Goal: Task Accomplishment & Management: Manage account settings

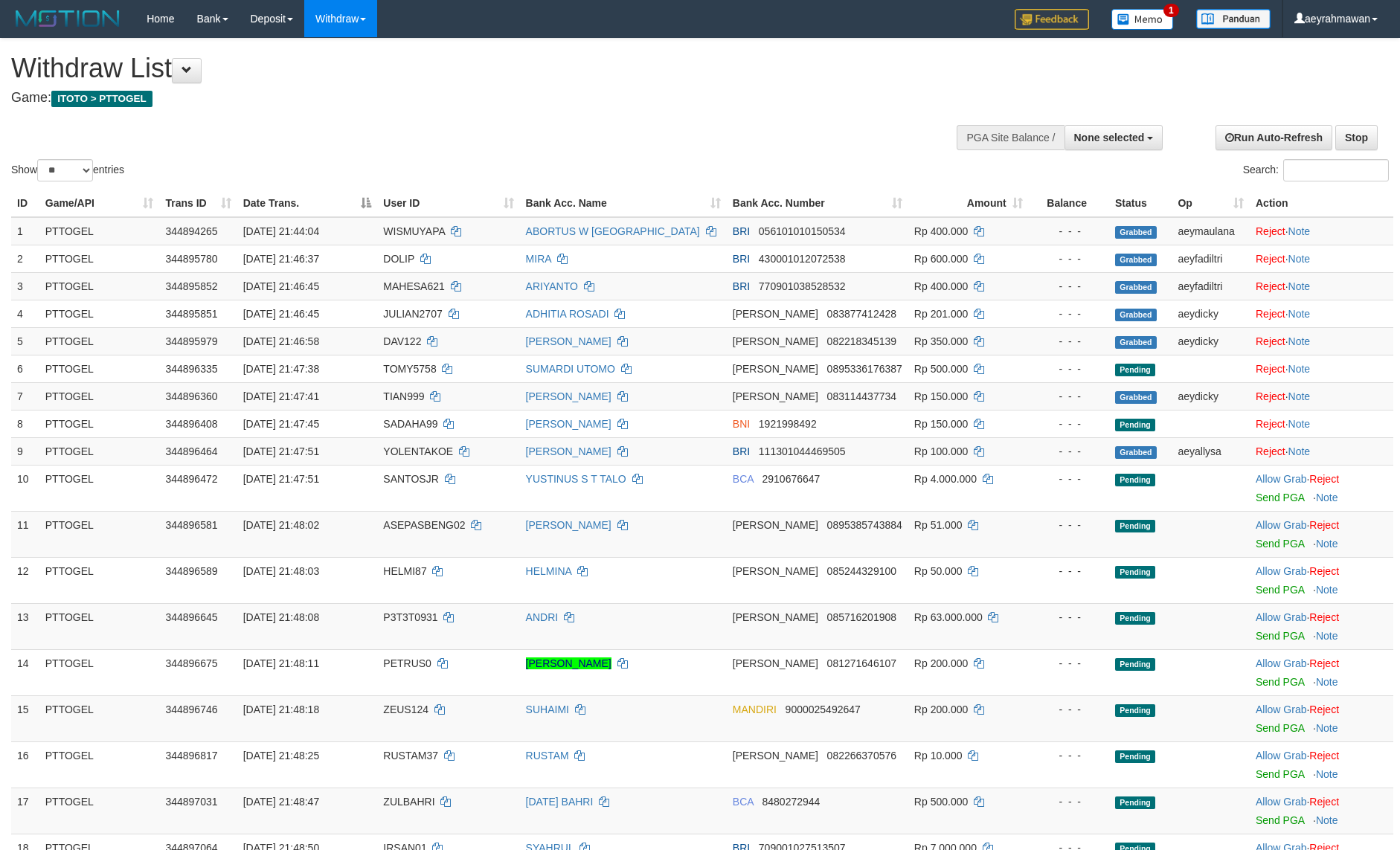
select select
select select "**"
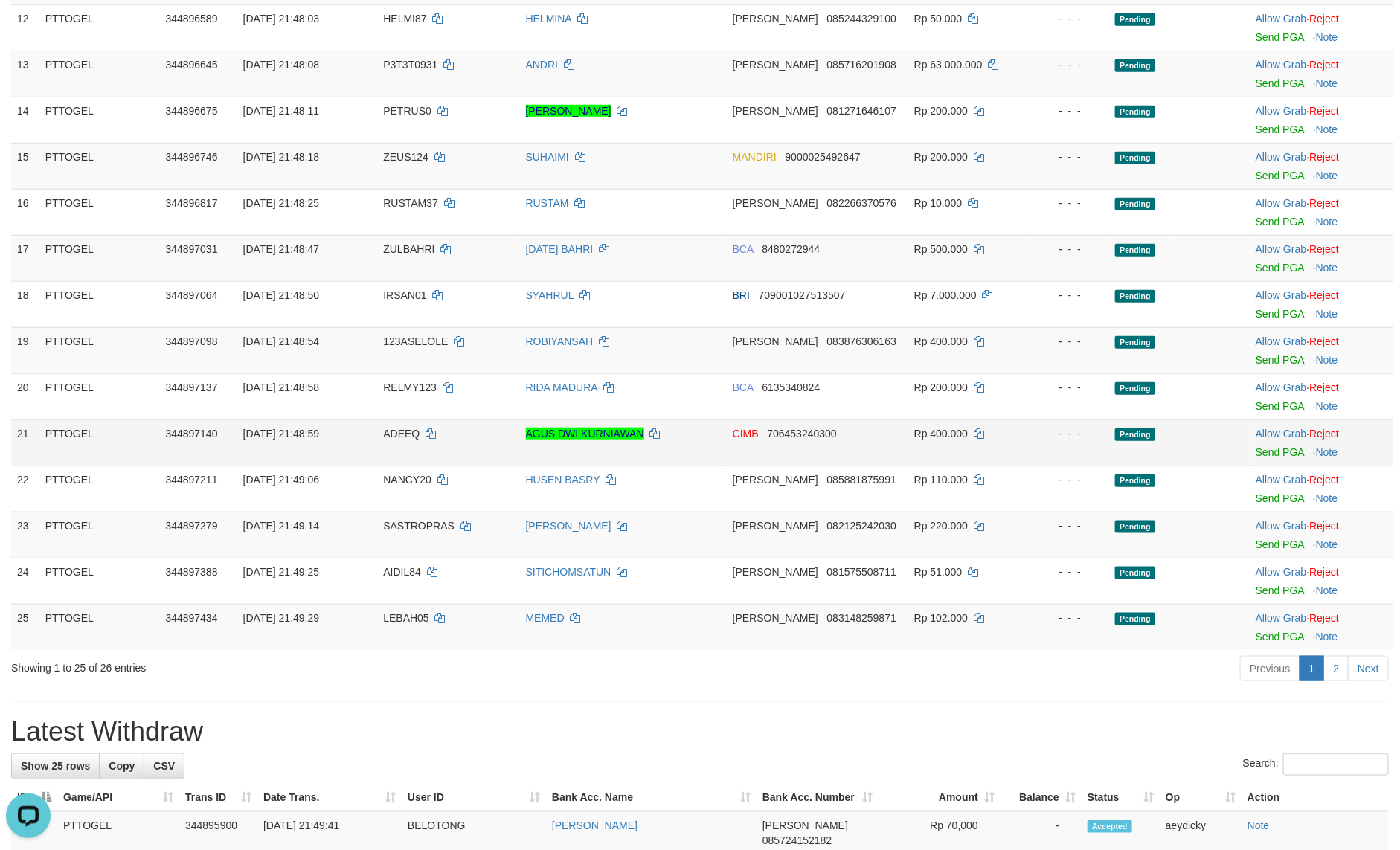
scroll to position [560, 0]
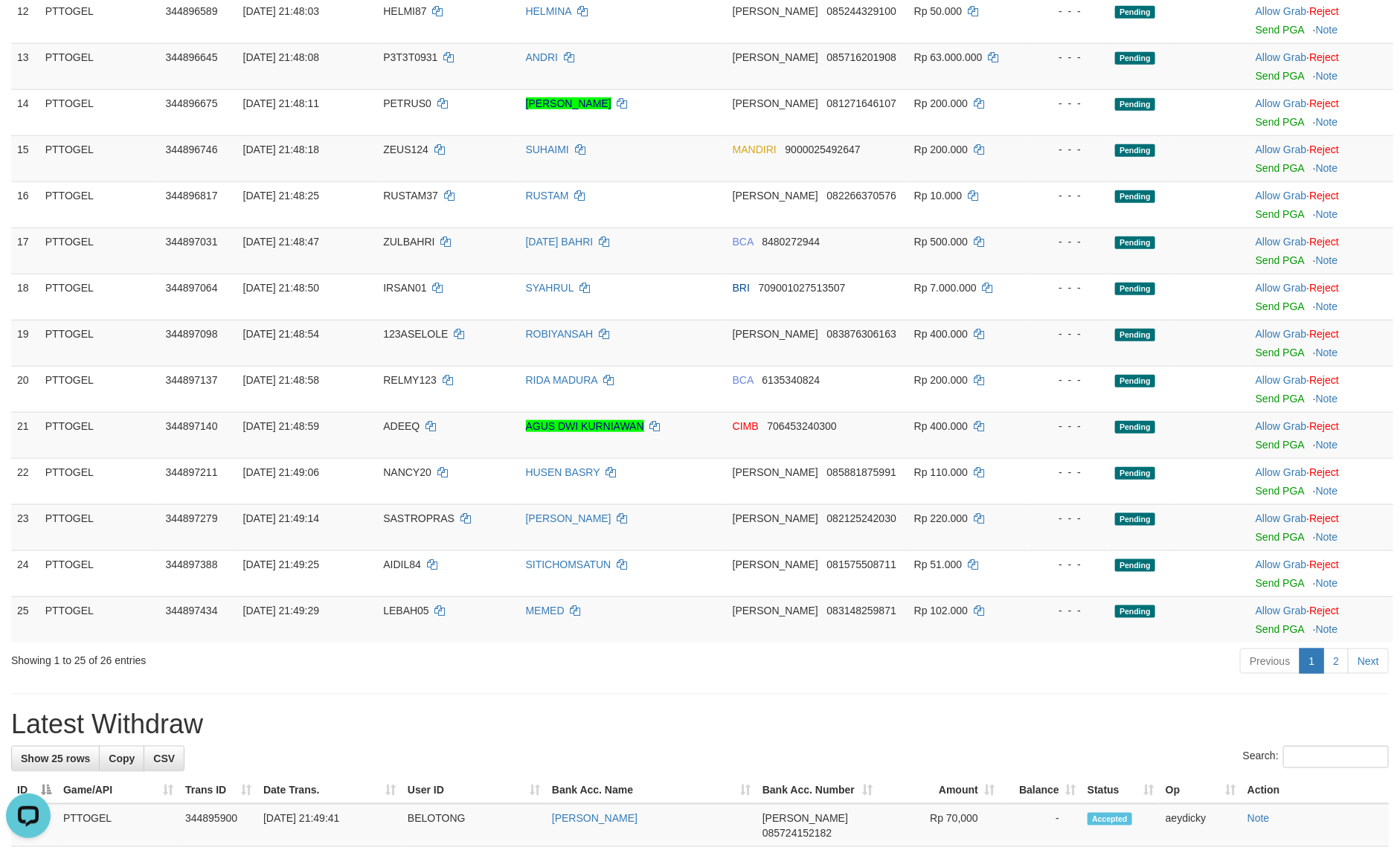
click at [982, 668] on div "Previous 1 2 Next" at bounding box center [992, 662] width 794 height 32
click at [979, 663] on div "Previous 1 2 Next" at bounding box center [992, 662] width 794 height 32
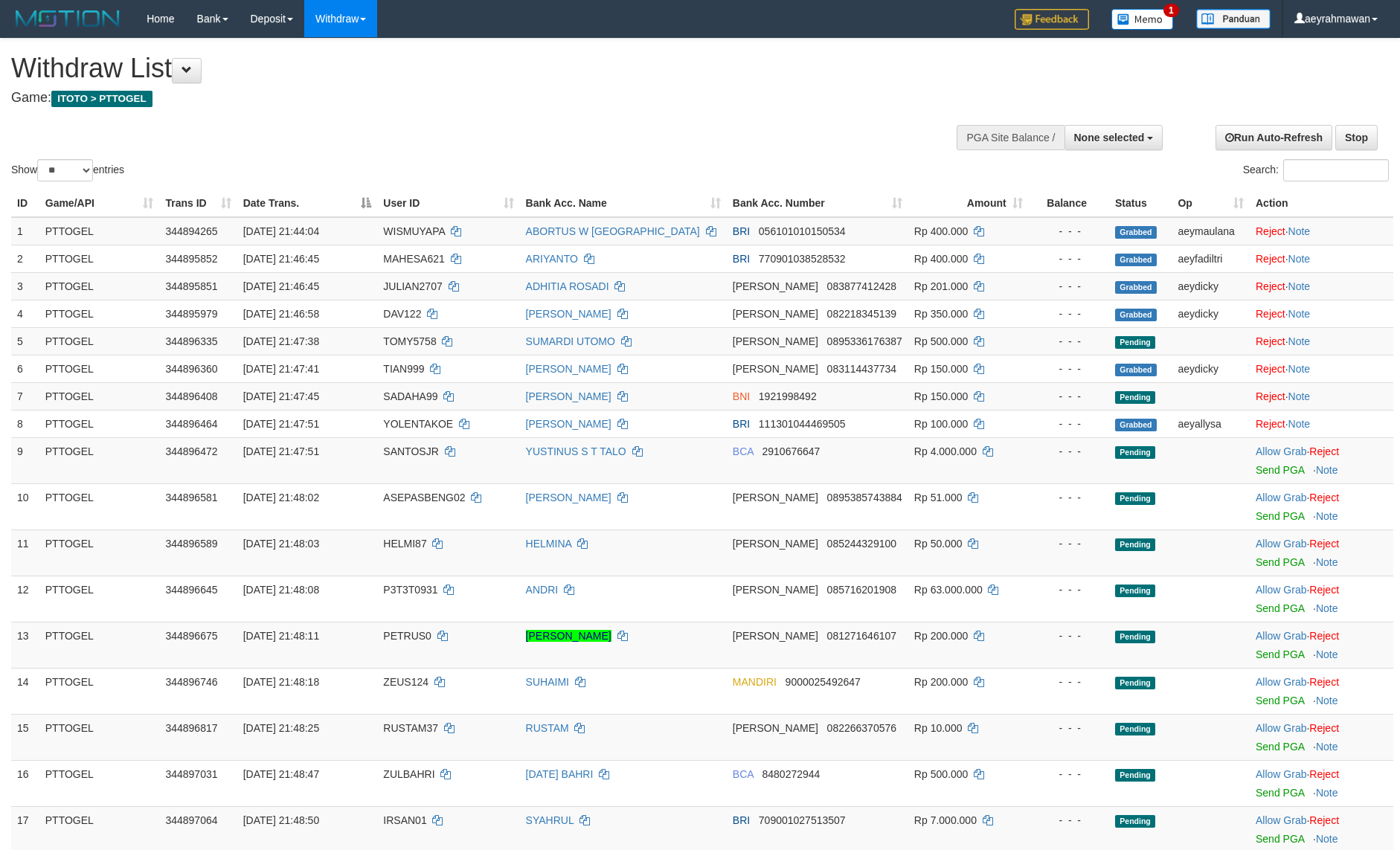
select select
select select "**"
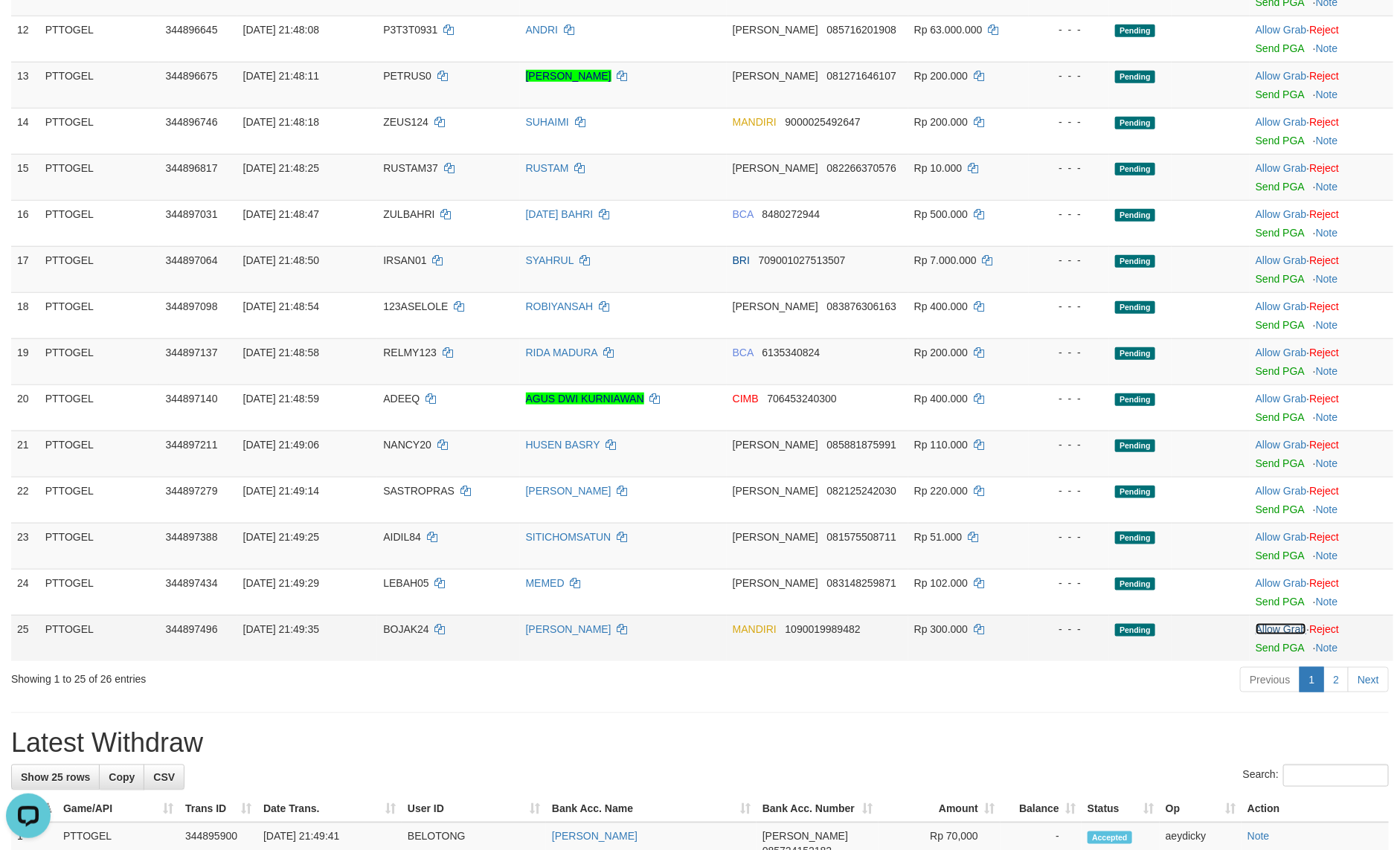
click at [1273, 630] on link "Allow Grab" at bounding box center [1281, 629] width 51 height 12
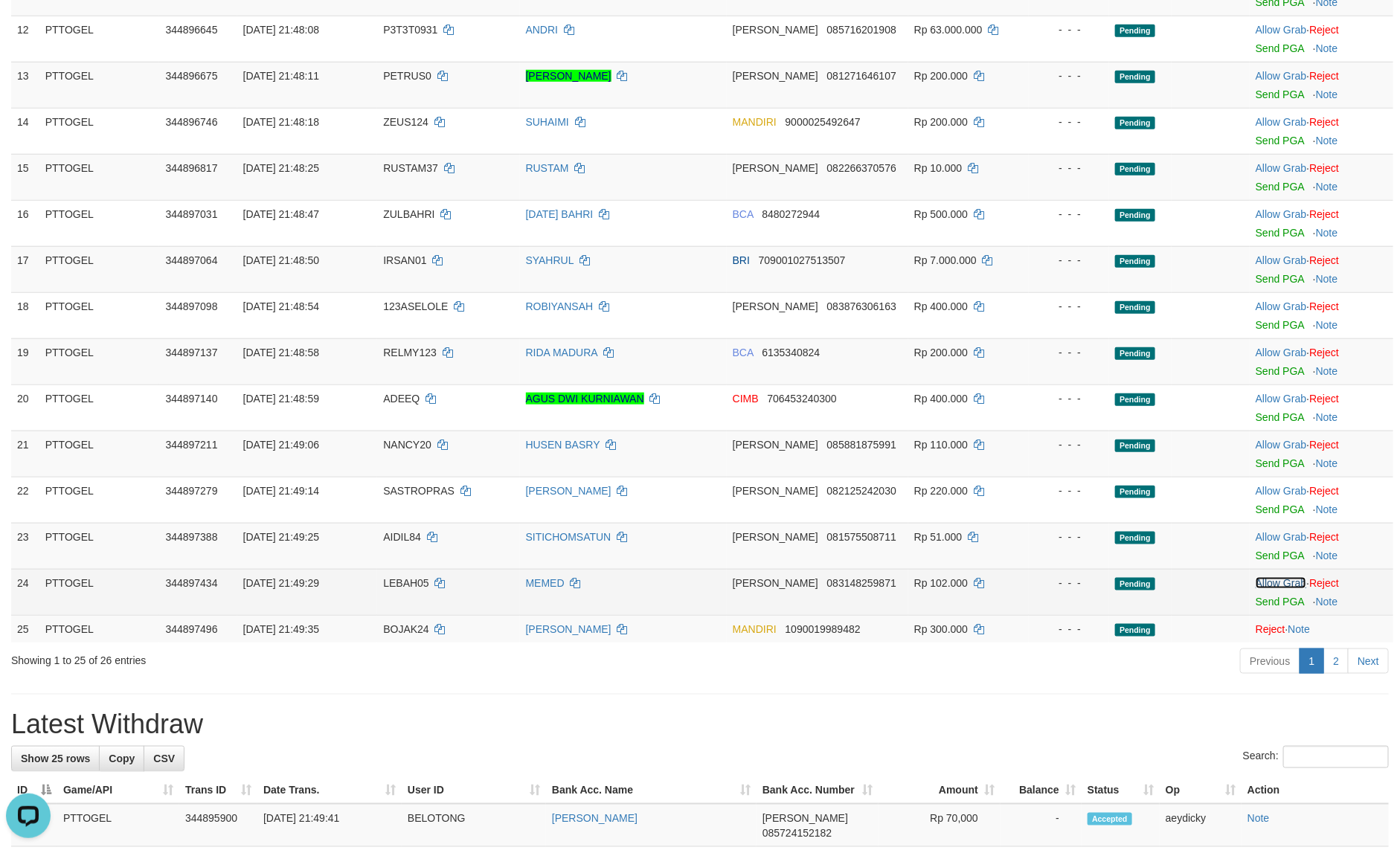
click at [1269, 585] on link "Allow Grab" at bounding box center [1281, 583] width 51 height 12
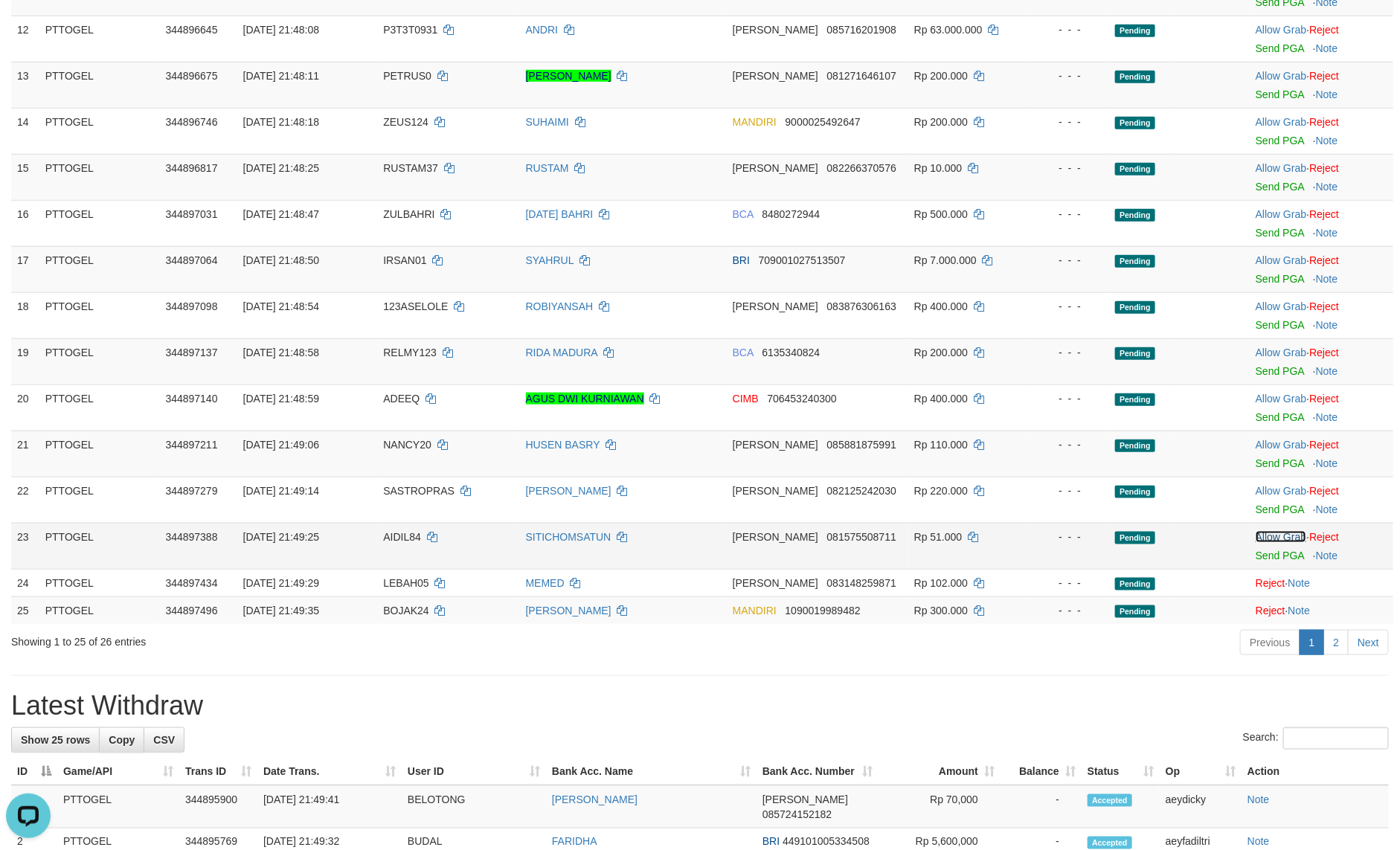
click at [1266, 535] on link "Allow Grab" at bounding box center [1281, 537] width 51 height 12
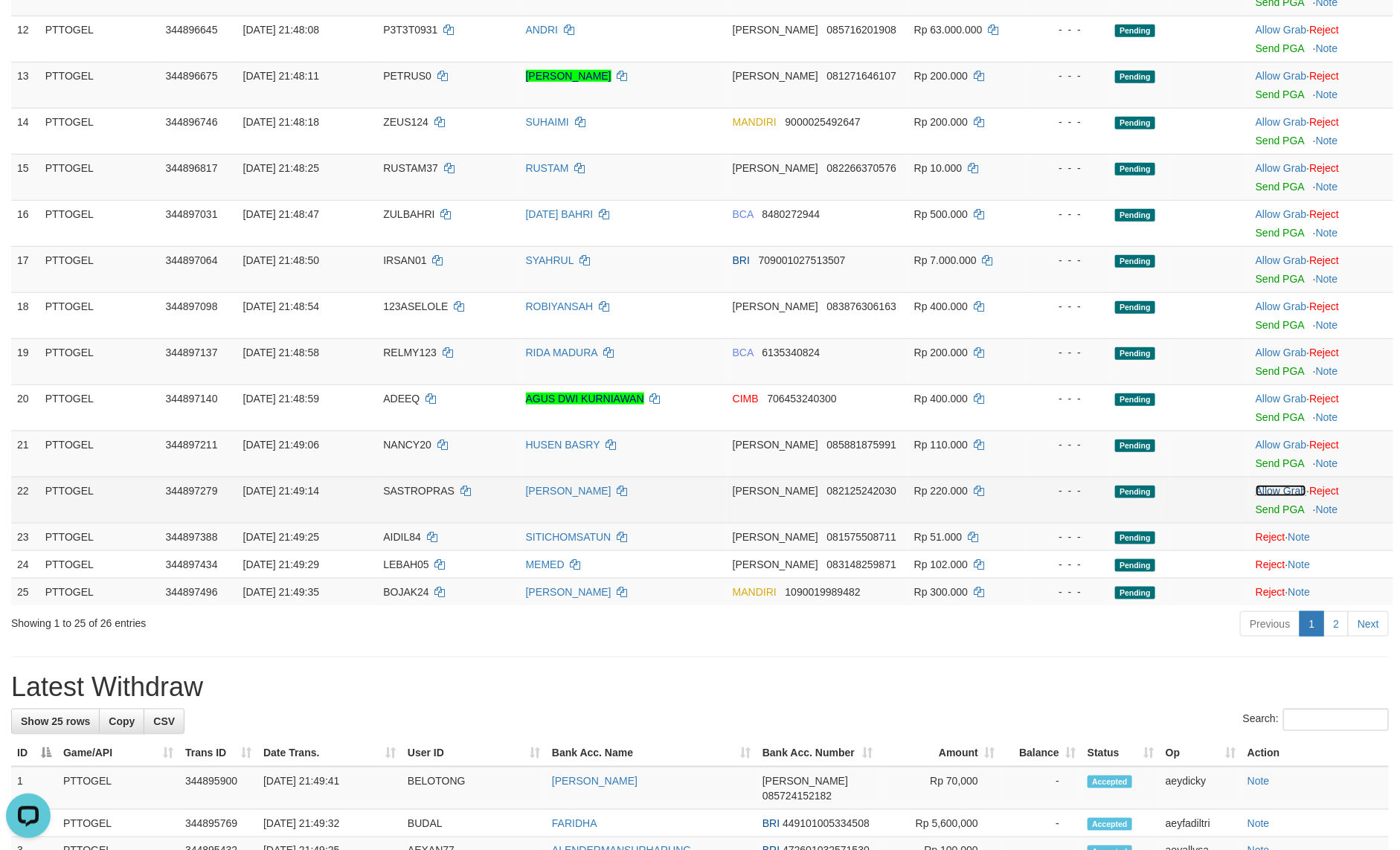
click at [1266, 497] on link "Allow Grab" at bounding box center [1281, 491] width 51 height 12
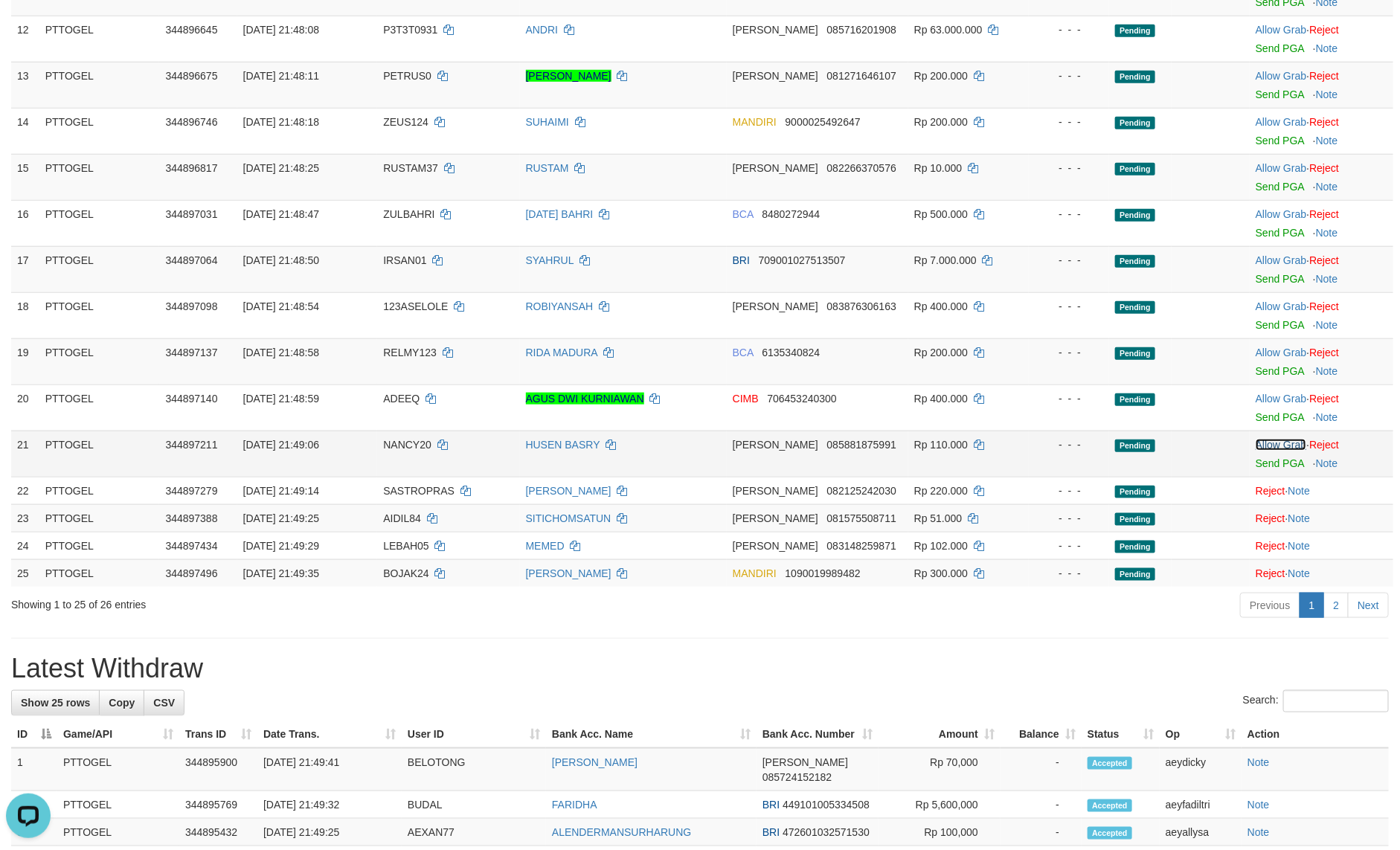
click at [1267, 444] on link "Allow Grab" at bounding box center [1281, 445] width 51 height 12
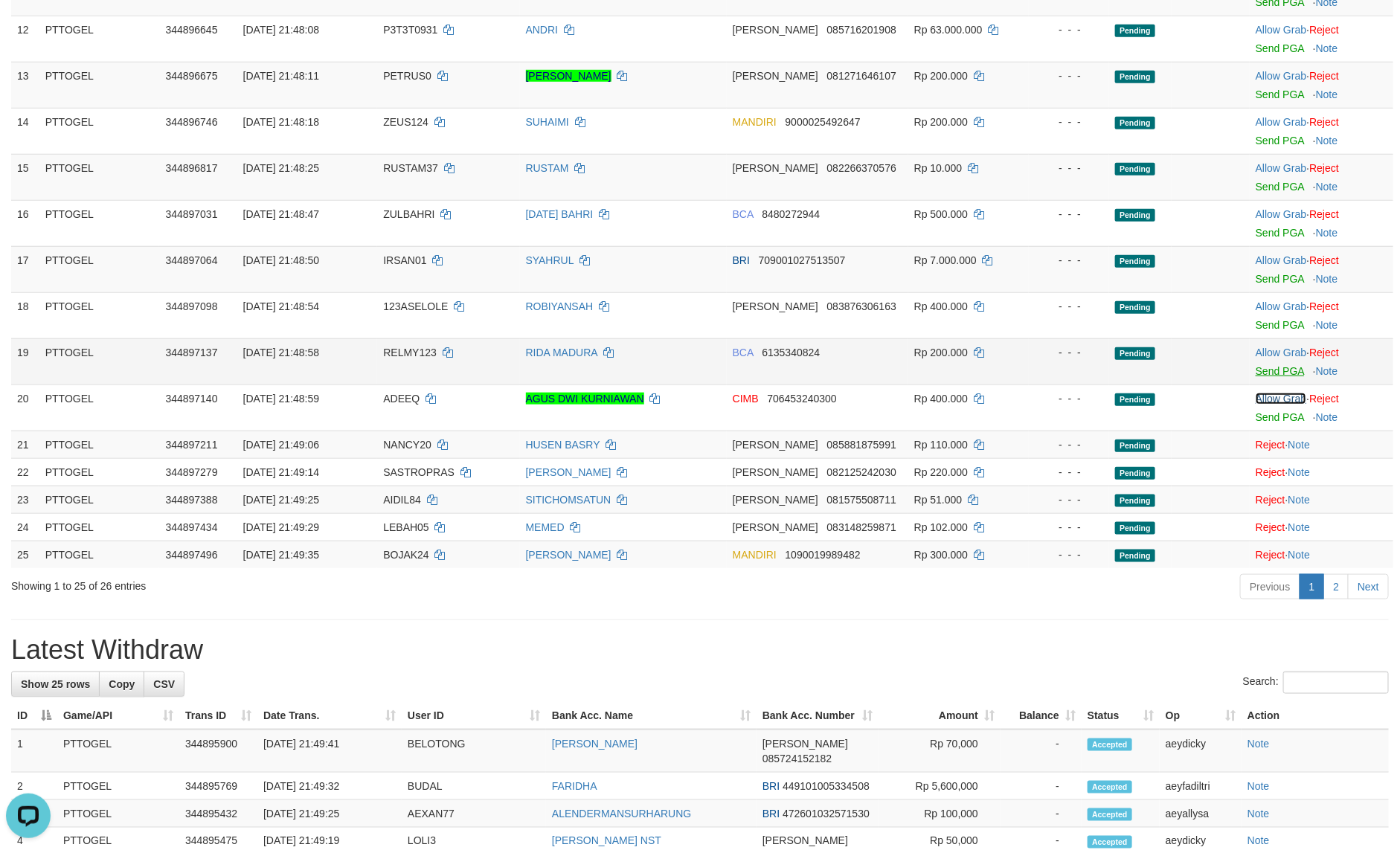
drag, startPoint x: 1273, startPoint y: 401, endPoint x: 1267, endPoint y: 376, distance: 25.7
click at [1274, 400] on link "Allow Grab" at bounding box center [1281, 398] width 51 height 12
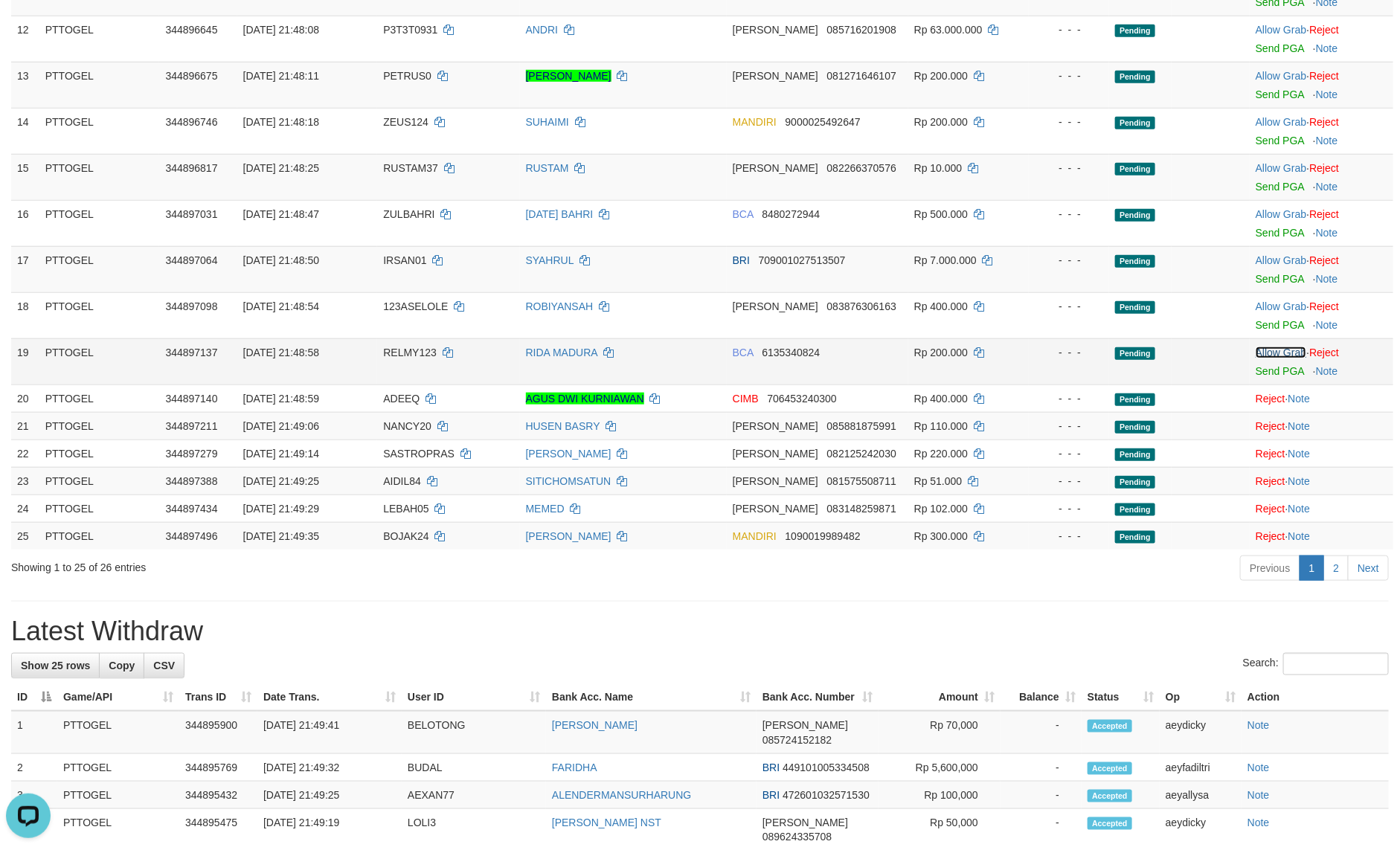
click at [1268, 357] on link "Allow Grab" at bounding box center [1281, 353] width 51 height 12
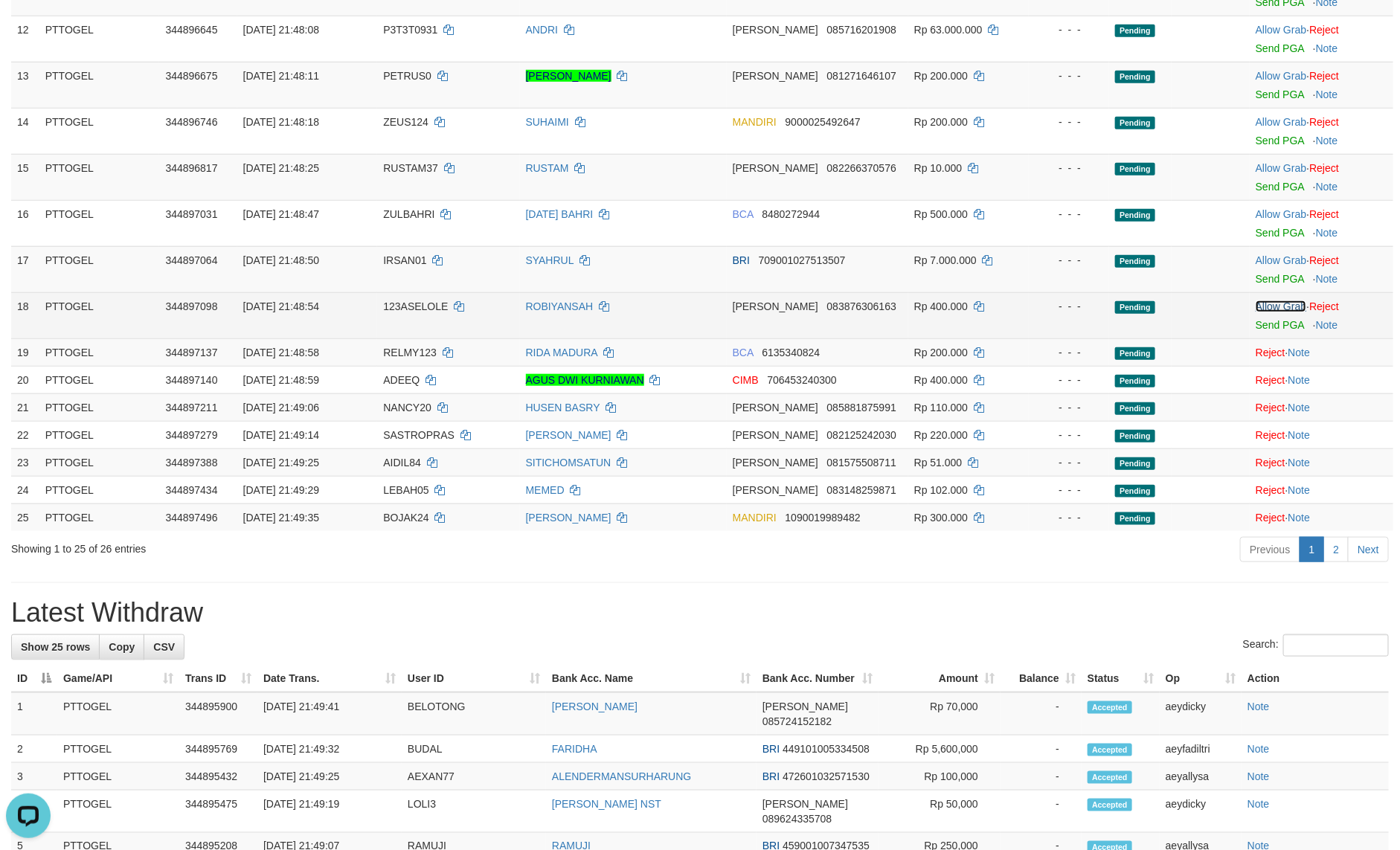
click at [1273, 309] on link "Allow Grab" at bounding box center [1281, 307] width 51 height 12
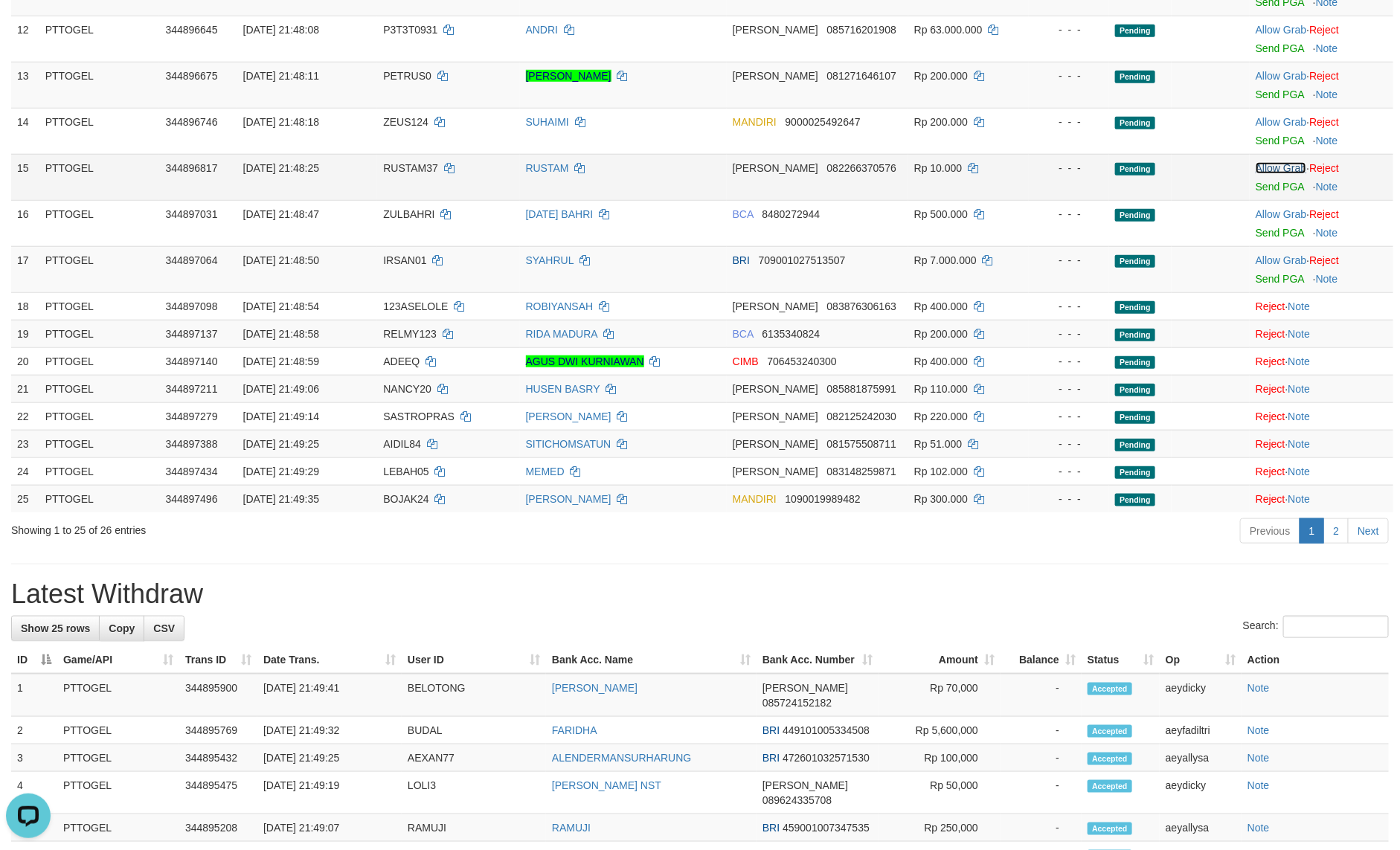
click at [1271, 173] on link "Allow Grab" at bounding box center [1281, 168] width 51 height 12
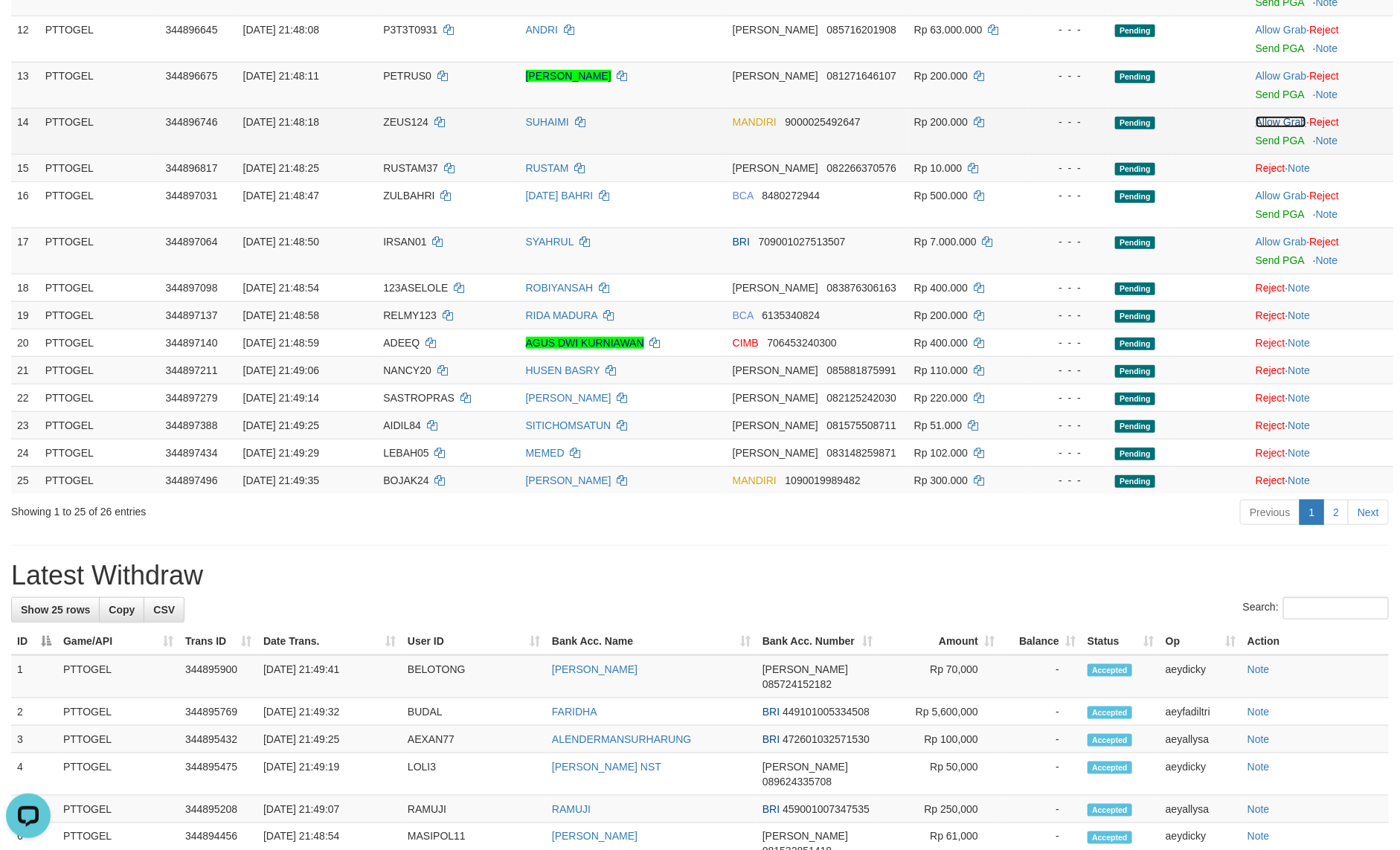
click at [1266, 126] on link "Allow Grab" at bounding box center [1281, 122] width 51 height 12
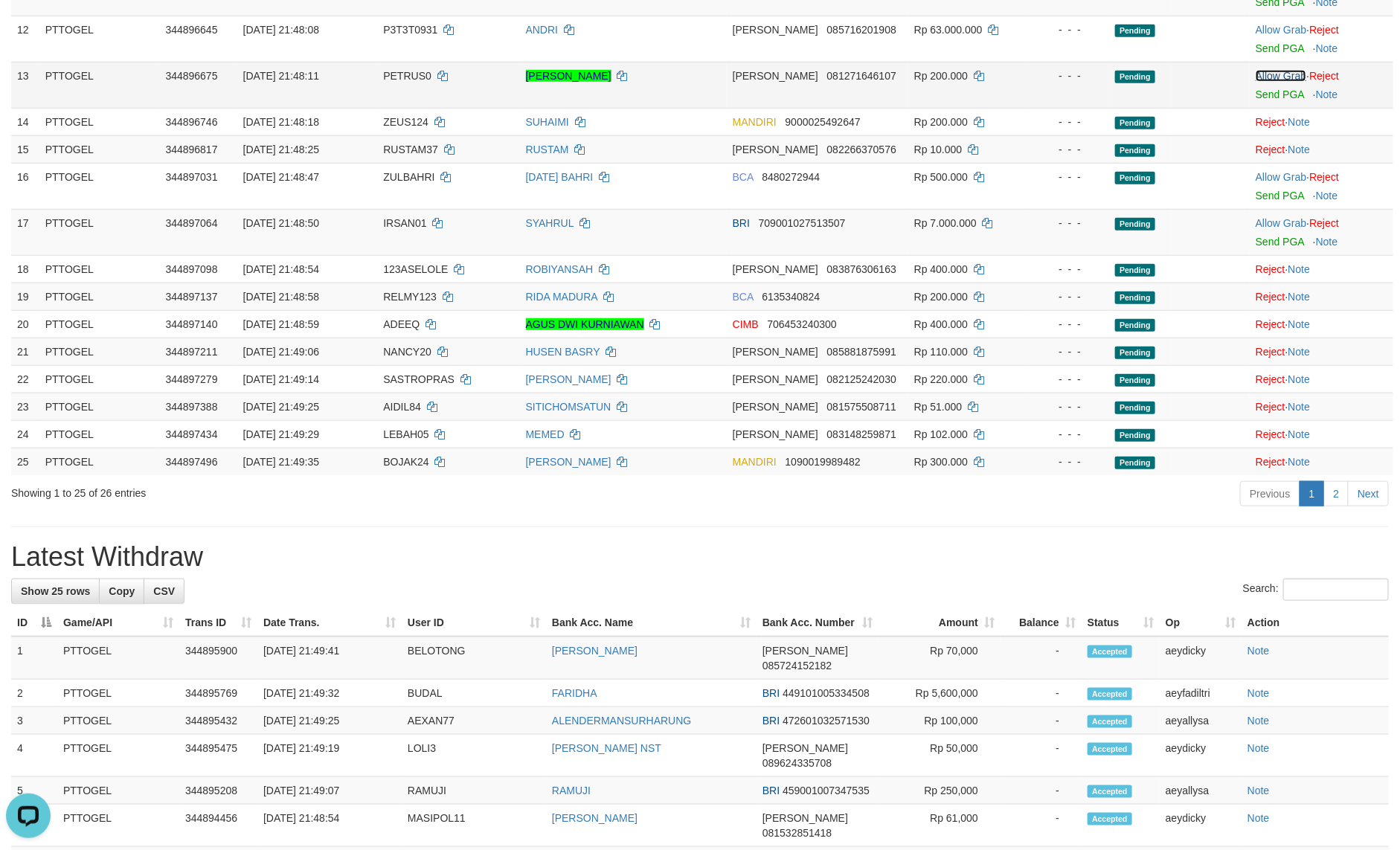
click at [1271, 78] on link "Allow Grab" at bounding box center [1281, 76] width 51 height 12
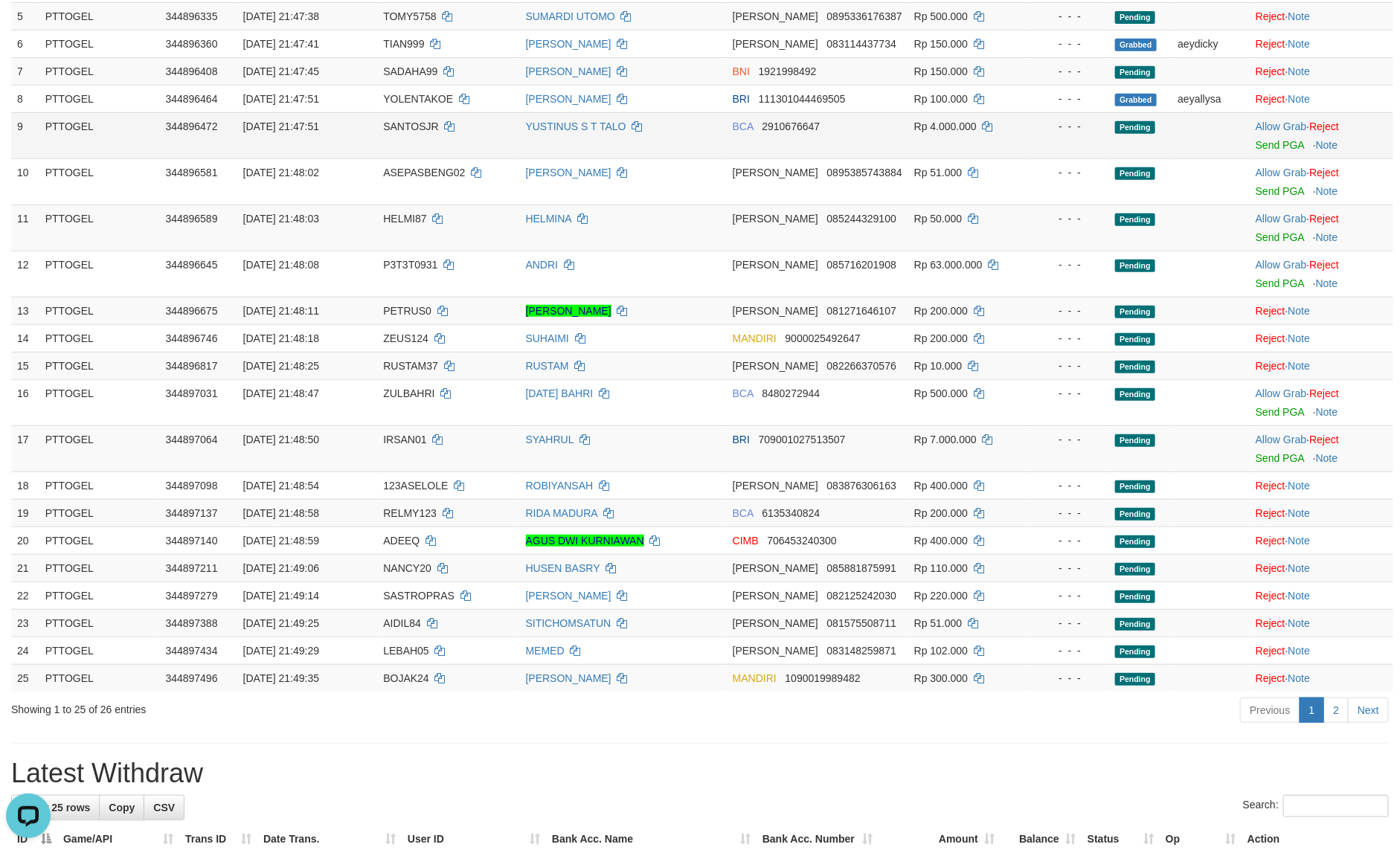
scroll to position [312, 0]
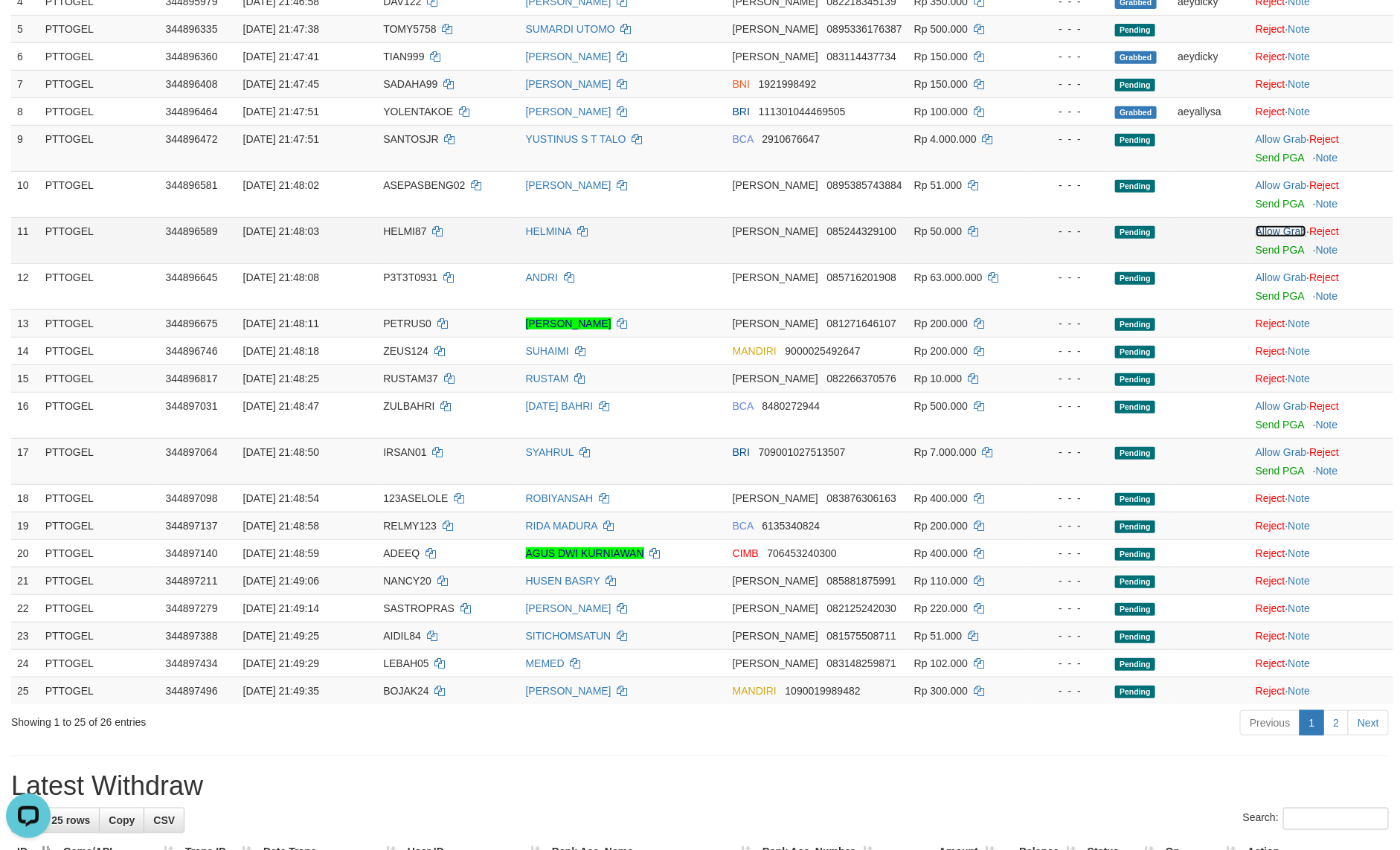
click at [1256, 236] on link "Allow Grab" at bounding box center [1281, 231] width 51 height 12
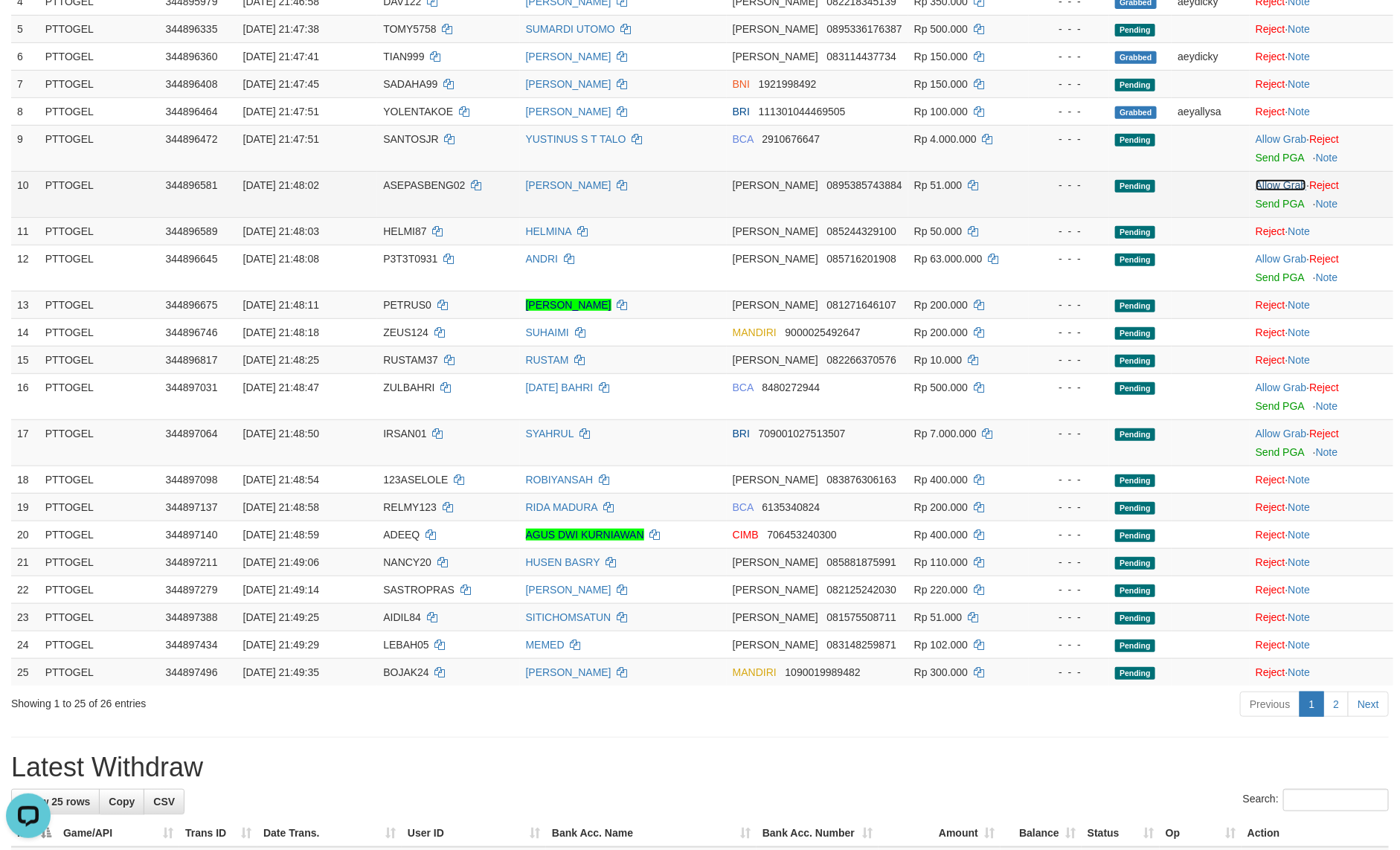
click at [1263, 191] on link "Allow Grab" at bounding box center [1281, 185] width 51 height 12
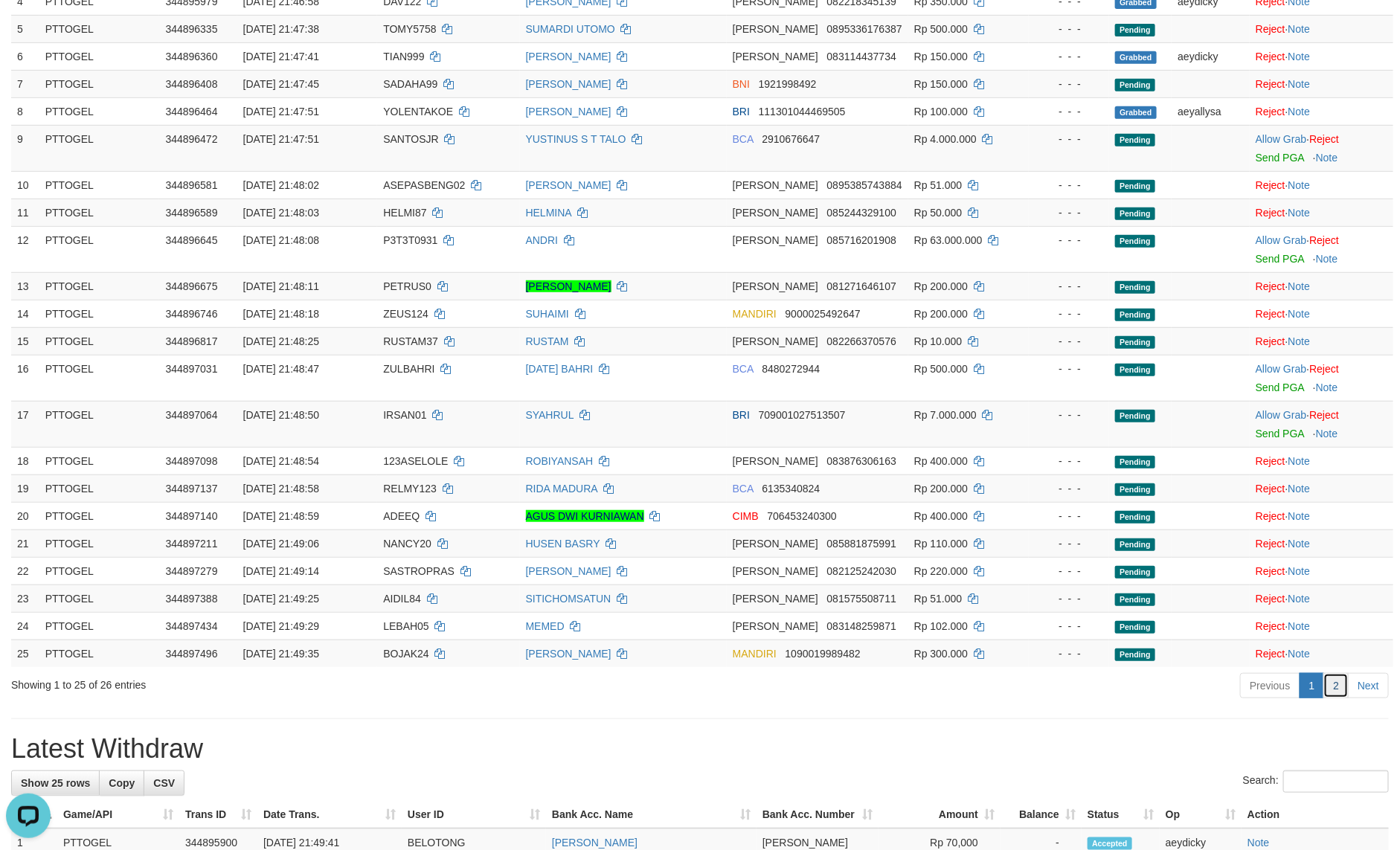
click at [1333, 695] on link "2" at bounding box center [1336, 686] width 25 height 25
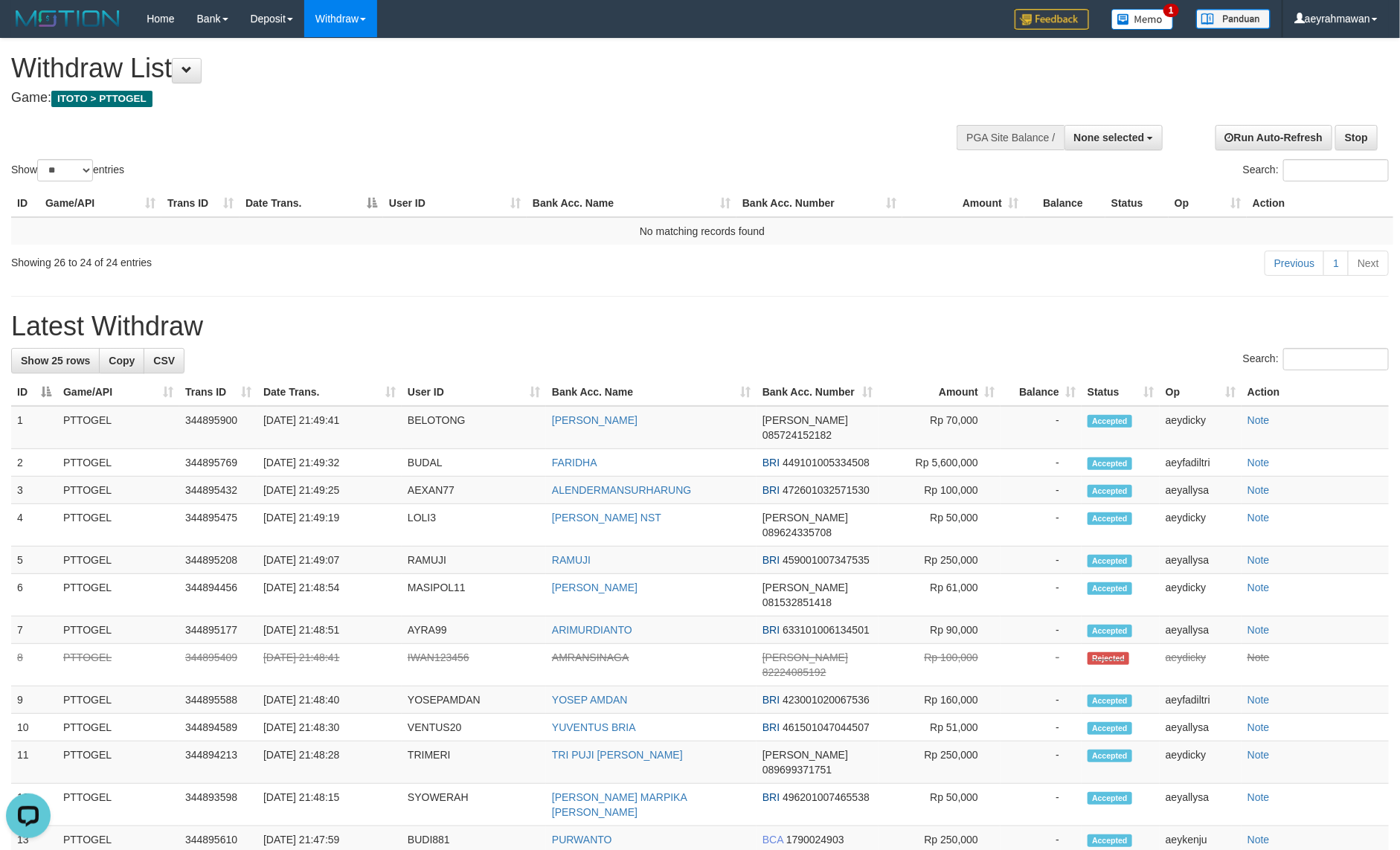
click at [1005, 347] on div "**********" at bounding box center [700, 698] width 1400 height 1319
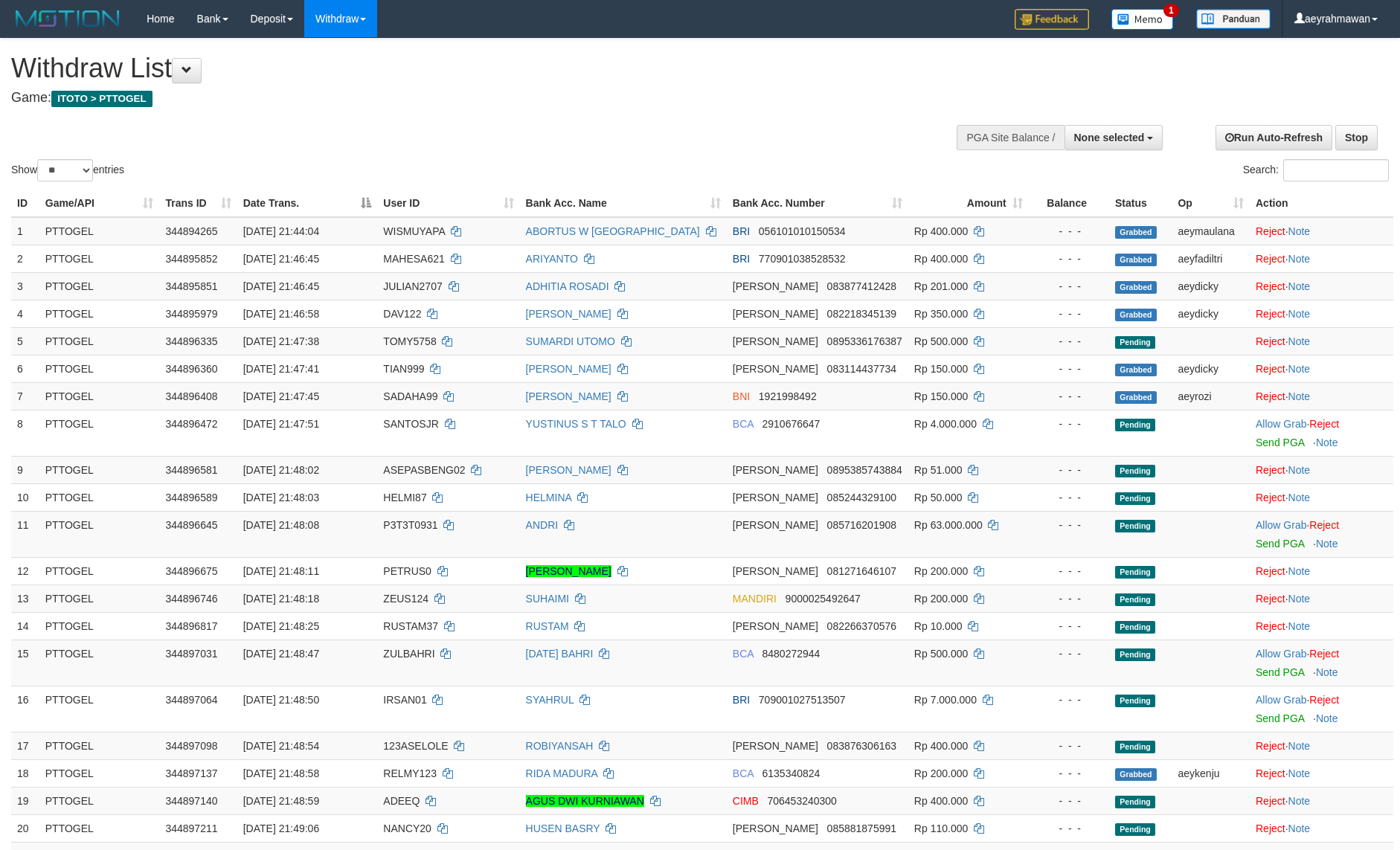
select select
select select "**"
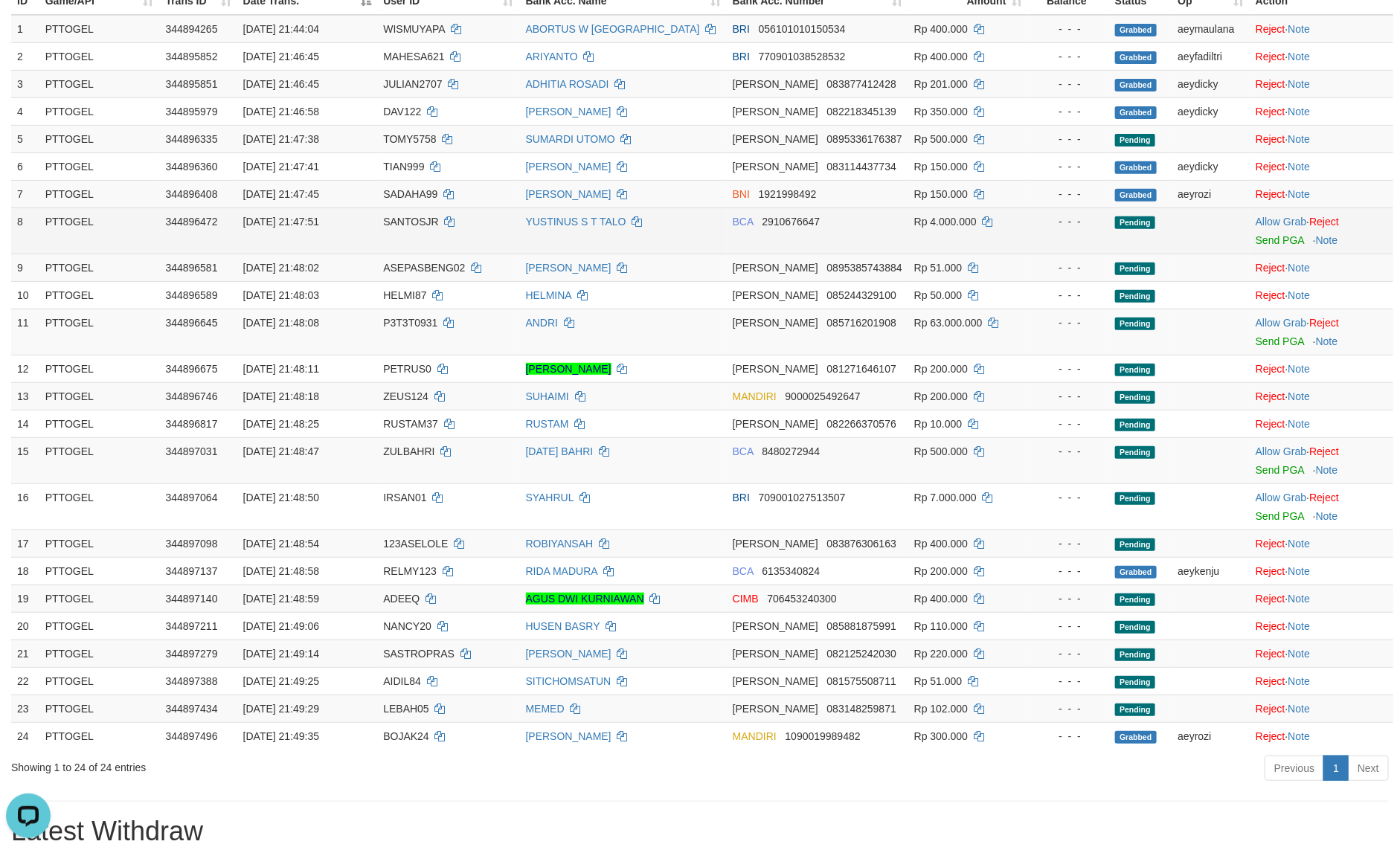
scroll to position [247, 0]
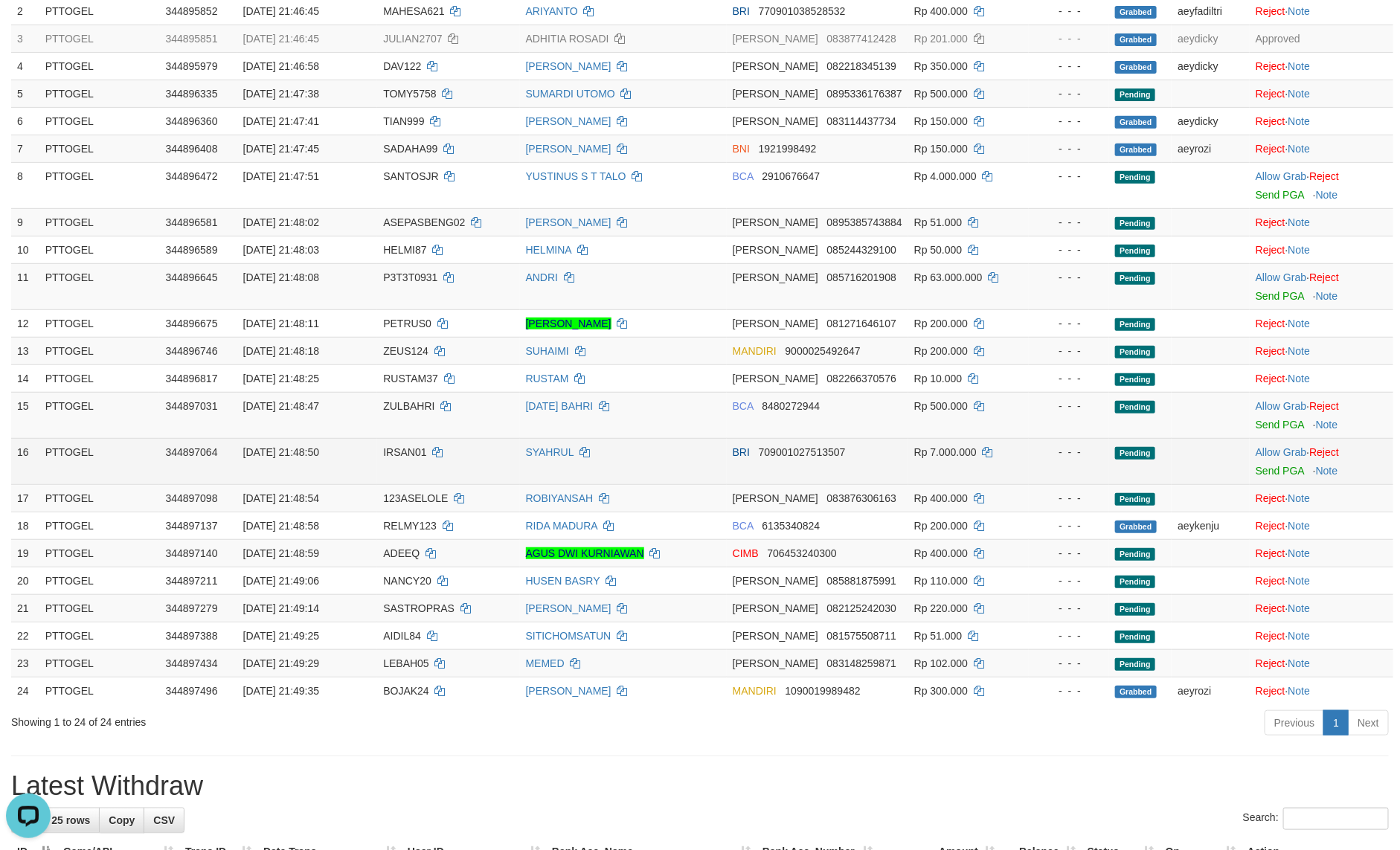
click at [394, 455] on span "IRSAN01" at bounding box center [405, 452] width 43 height 12
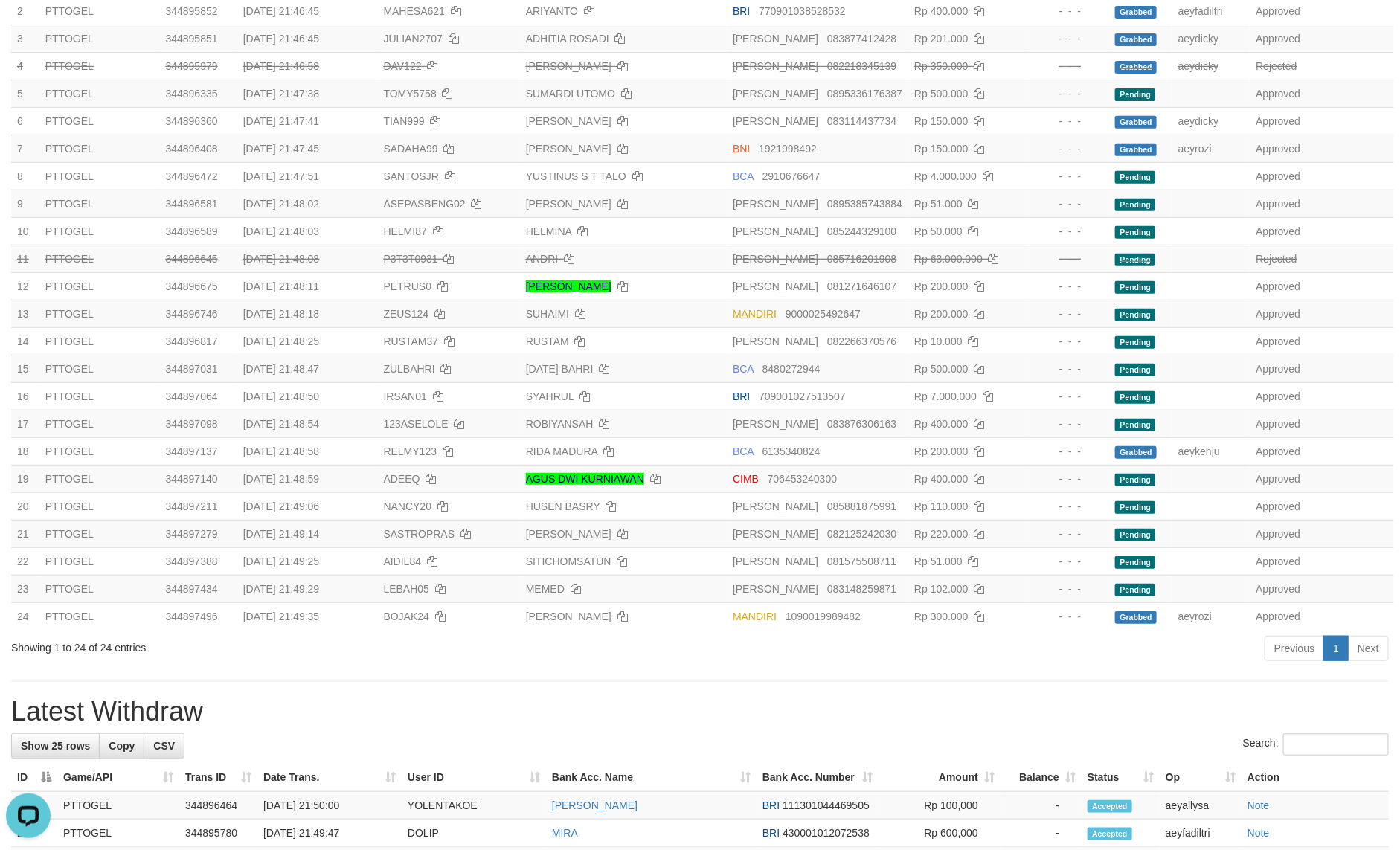
click at [669, 689] on div "**********" at bounding box center [700, 751] width 1400 height 1922
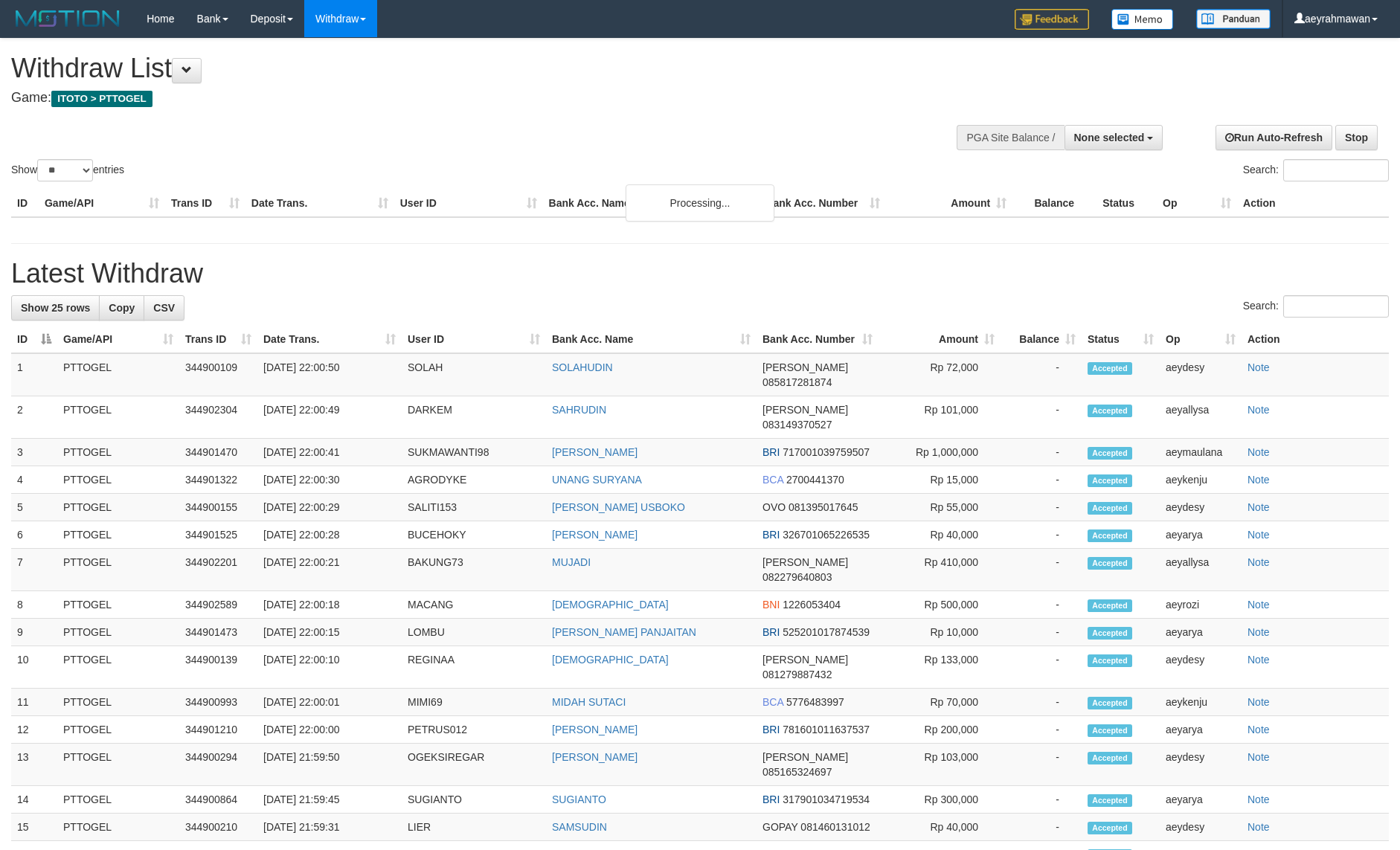
select select
select select "**"
select select
select select "**"
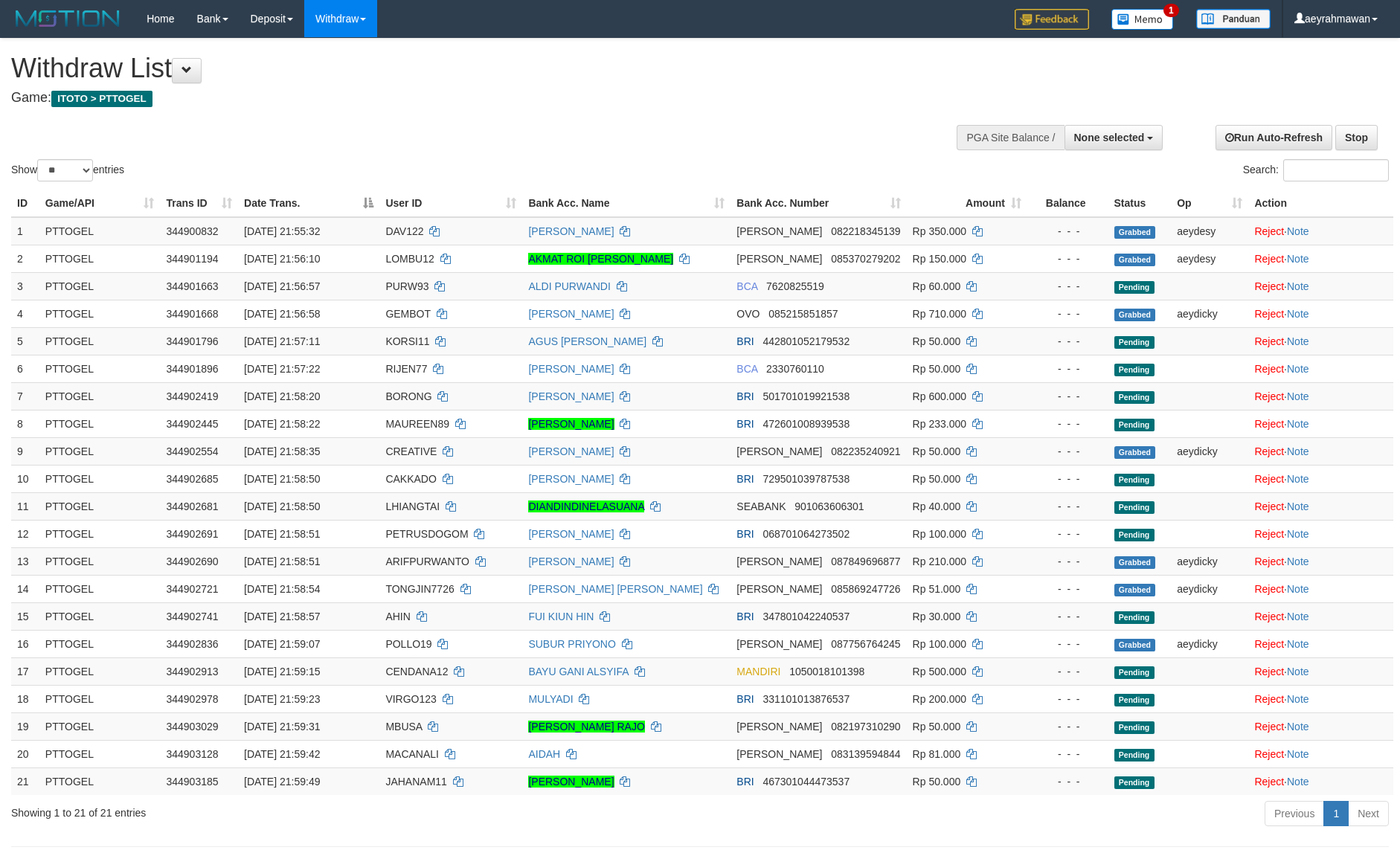
select select
select select "**"
click at [709, 160] on div "Search:" at bounding box center [1050, 172] width 700 height 26
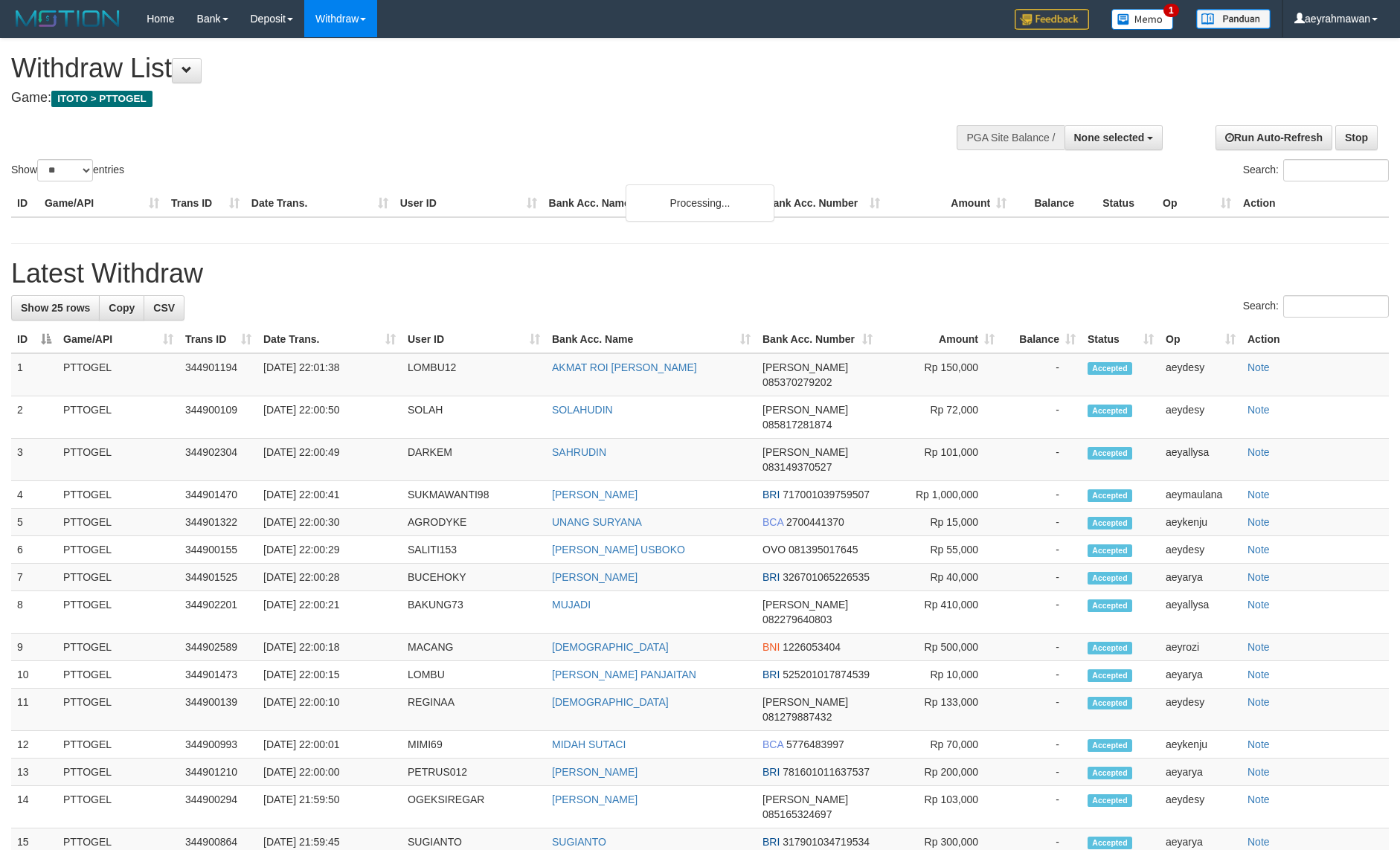
select select
select select "**"
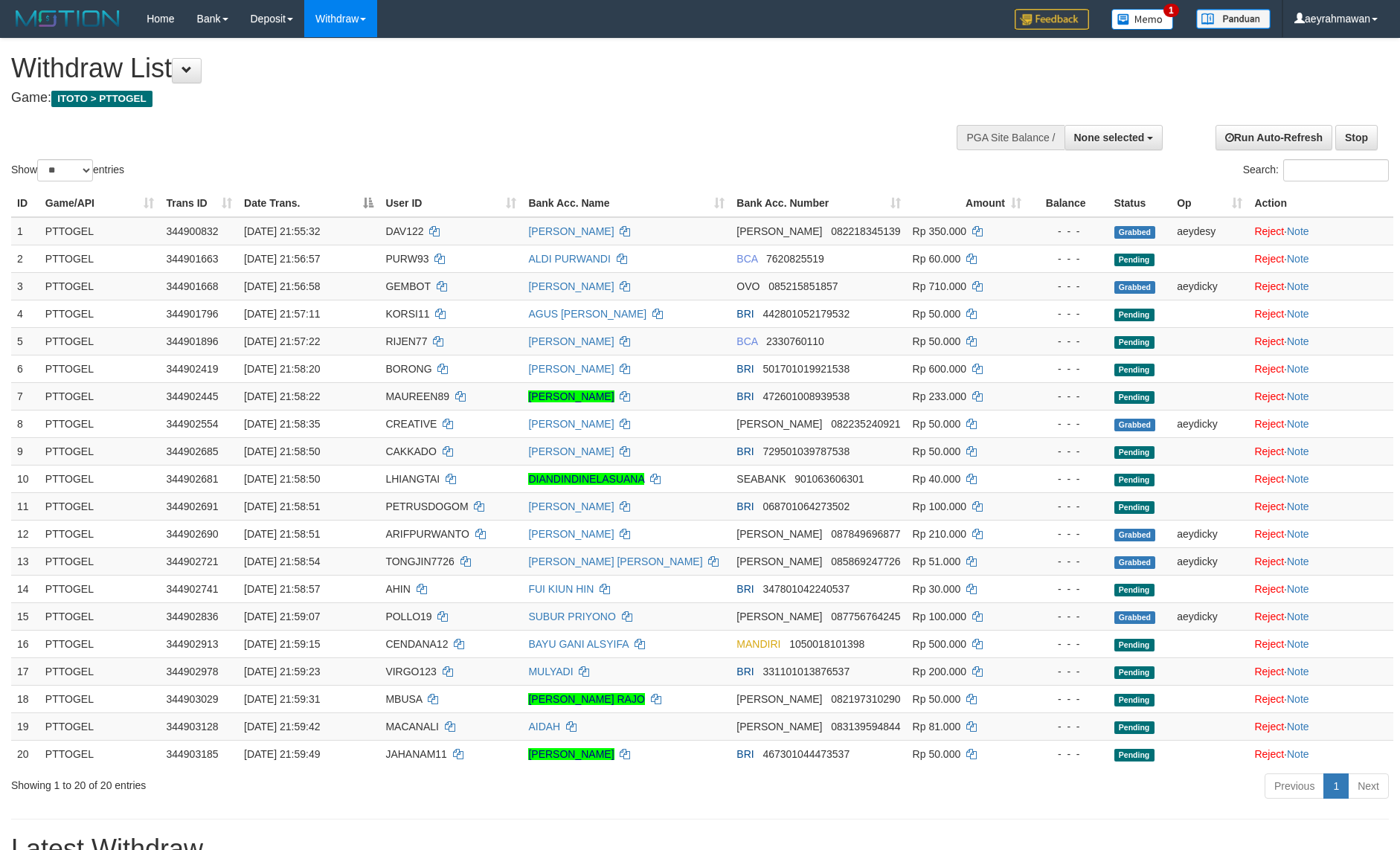
select select
select select "**"
click at [684, 101] on h4 "Game: ITOTO > PTTOGEL" at bounding box center [465, 98] width 908 height 15
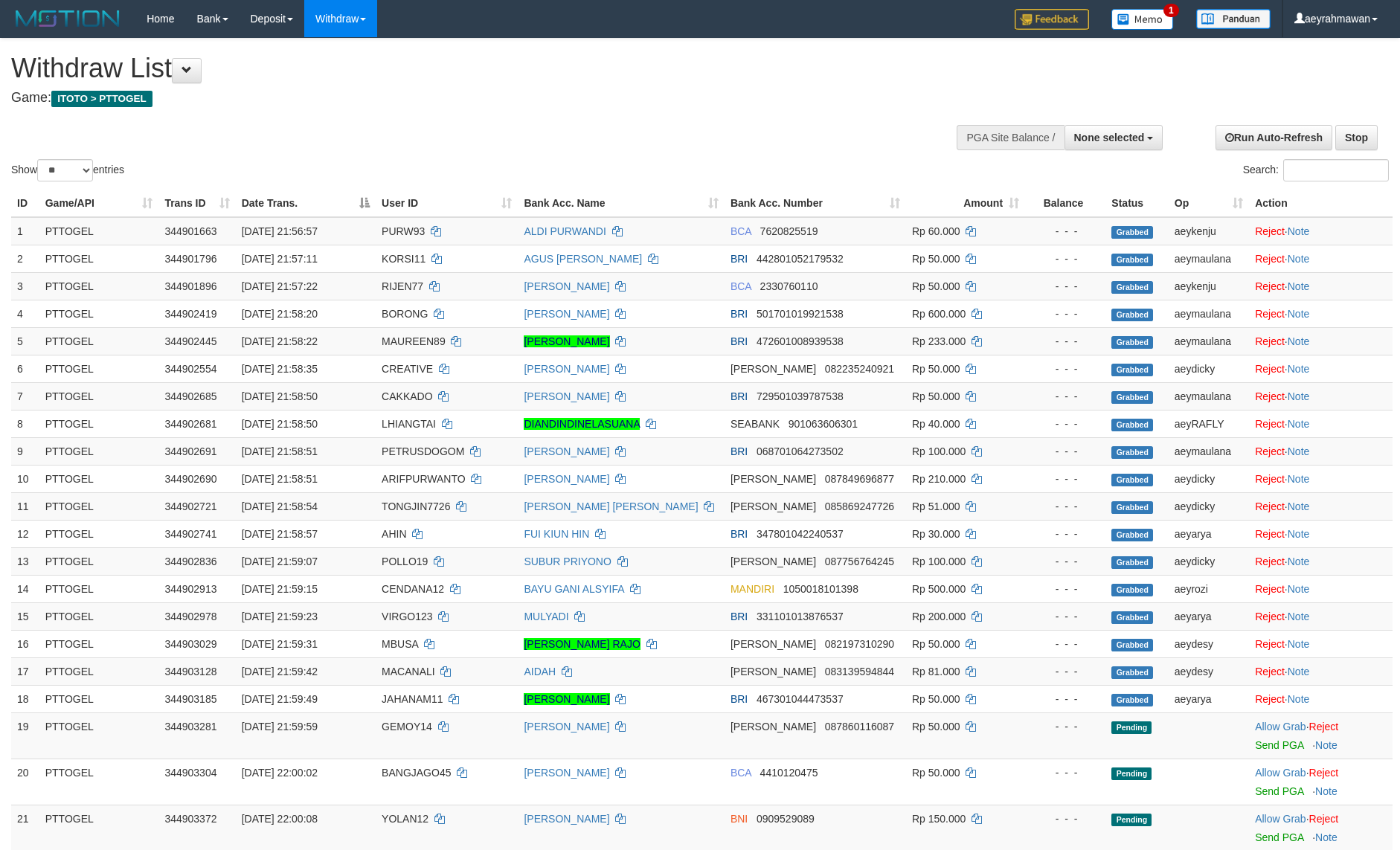
select select
select select "**"
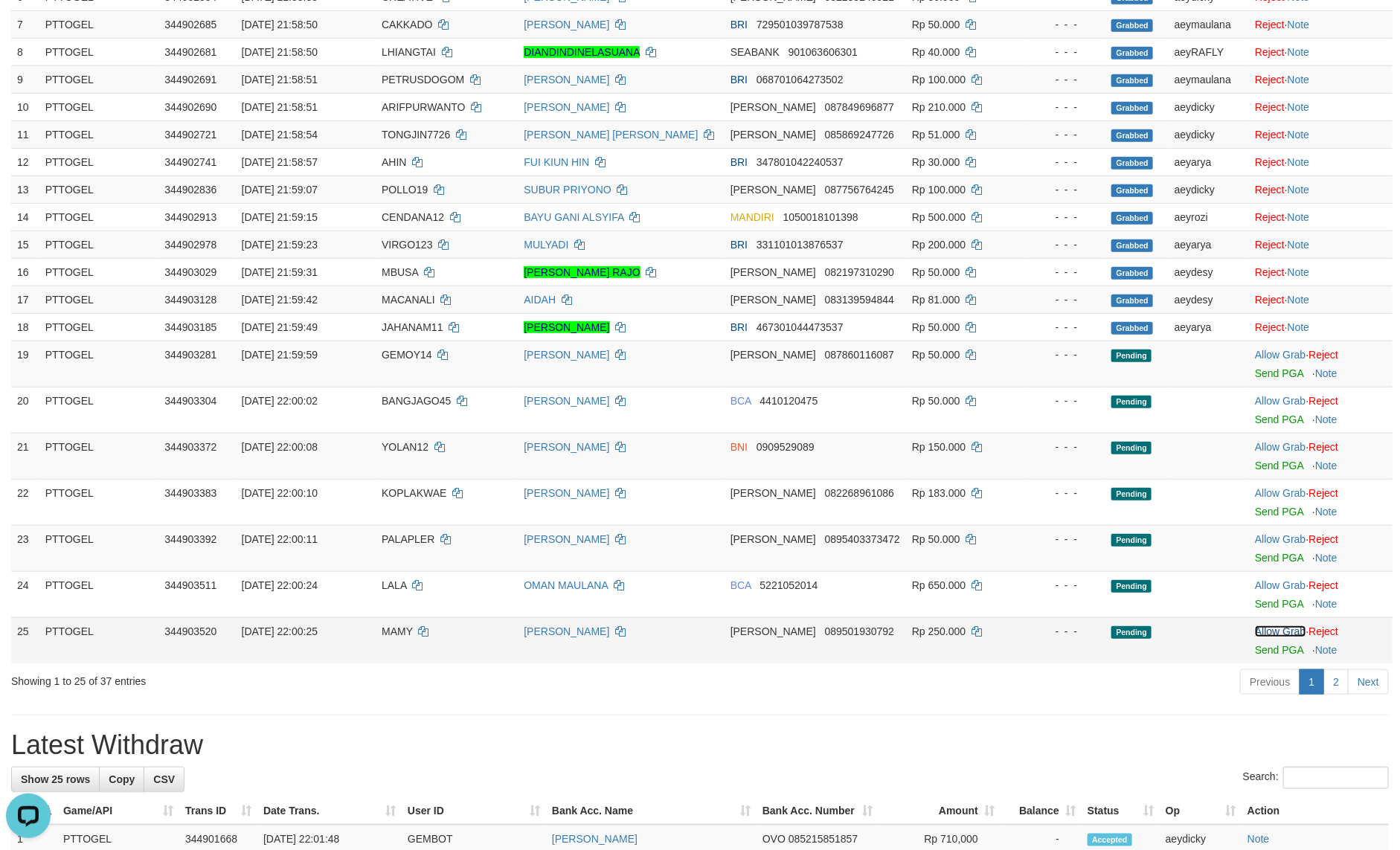
click at [1262, 634] on link "Allow Grab" at bounding box center [1280, 632] width 51 height 12
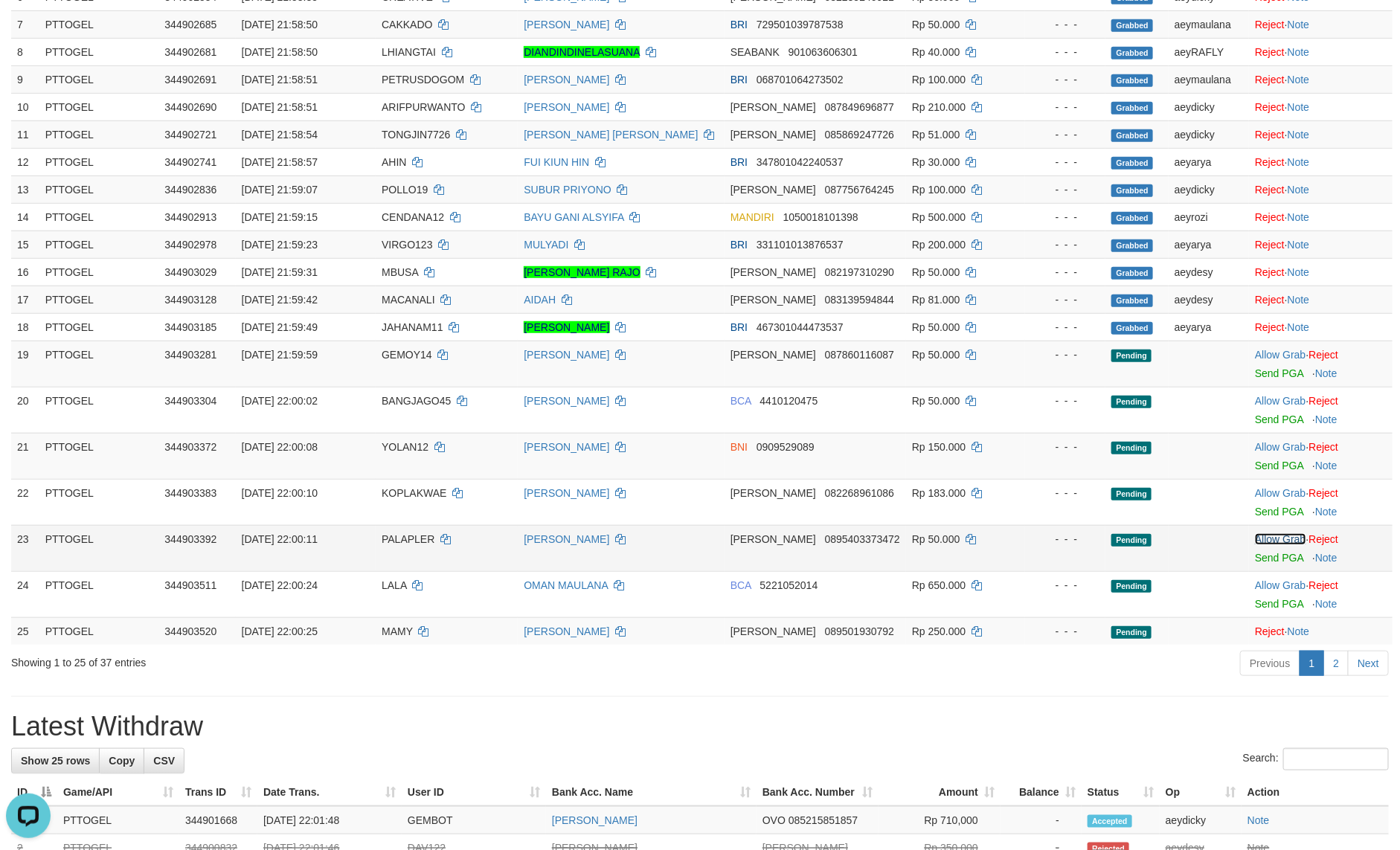
click at [1269, 545] on link "Allow Grab" at bounding box center [1280, 539] width 51 height 12
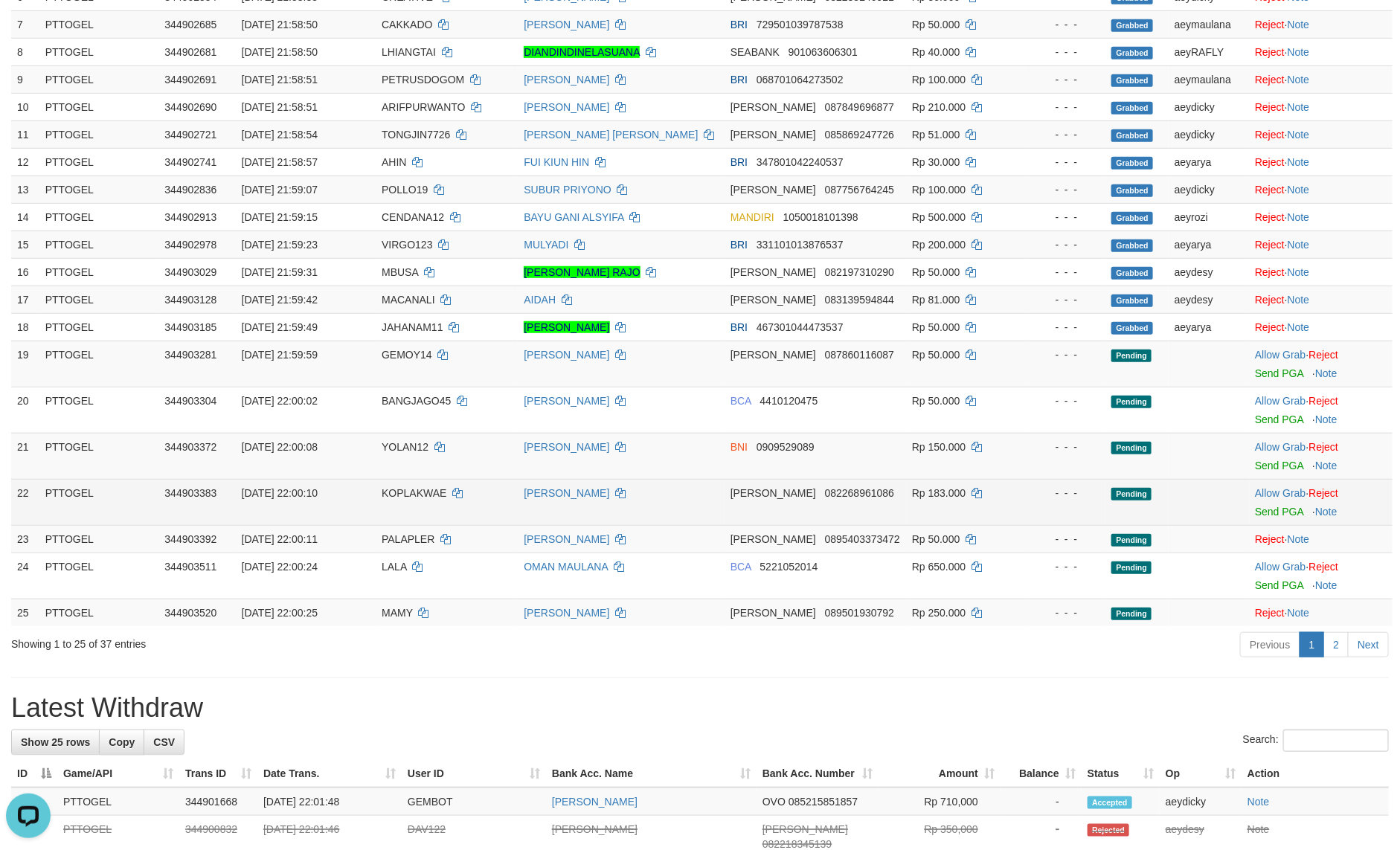
click at [1274, 502] on td "Allow Grab · Reject Send PGA · Note" at bounding box center [1321, 502] width 144 height 46
click at [1274, 496] on link "Allow Grab" at bounding box center [1280, 493] width 51 height 12
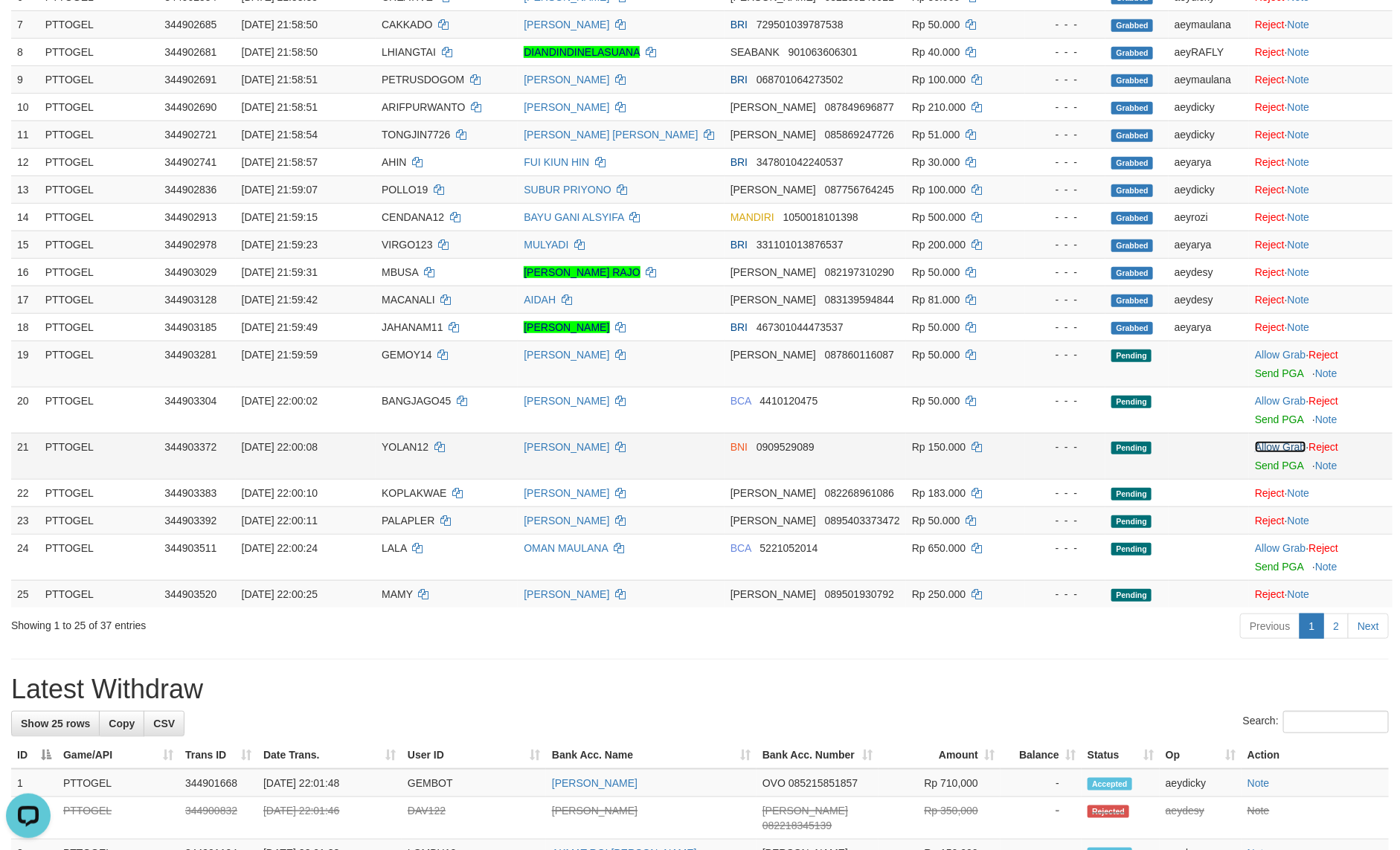
click at [1271, 445] on link "Allow Grab" at bounding box center [1280, 447] width 51 height 12
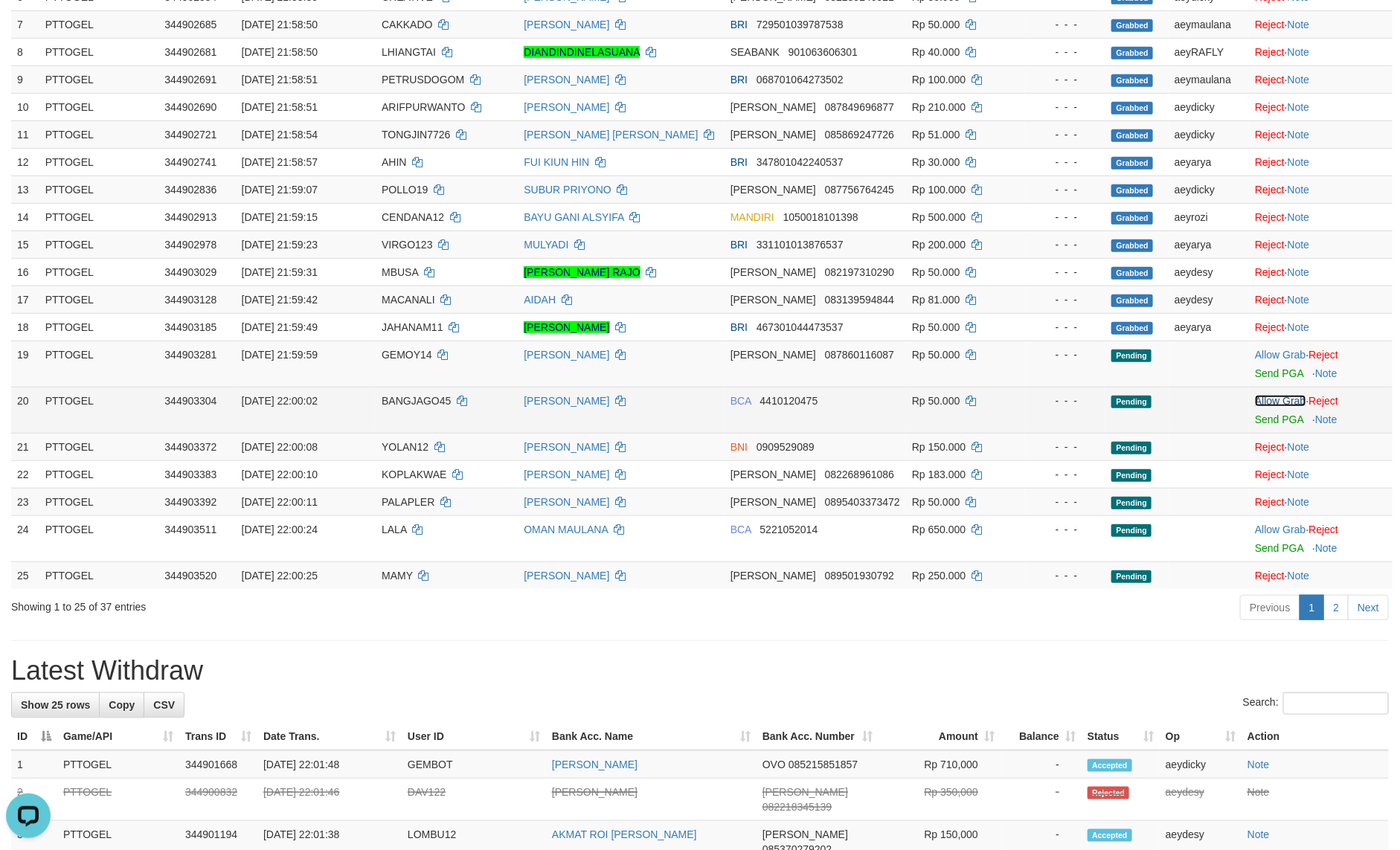
click at [1272, 407] on link "Allow Grab" at bounding box center [1280, 401] width 51 height 12
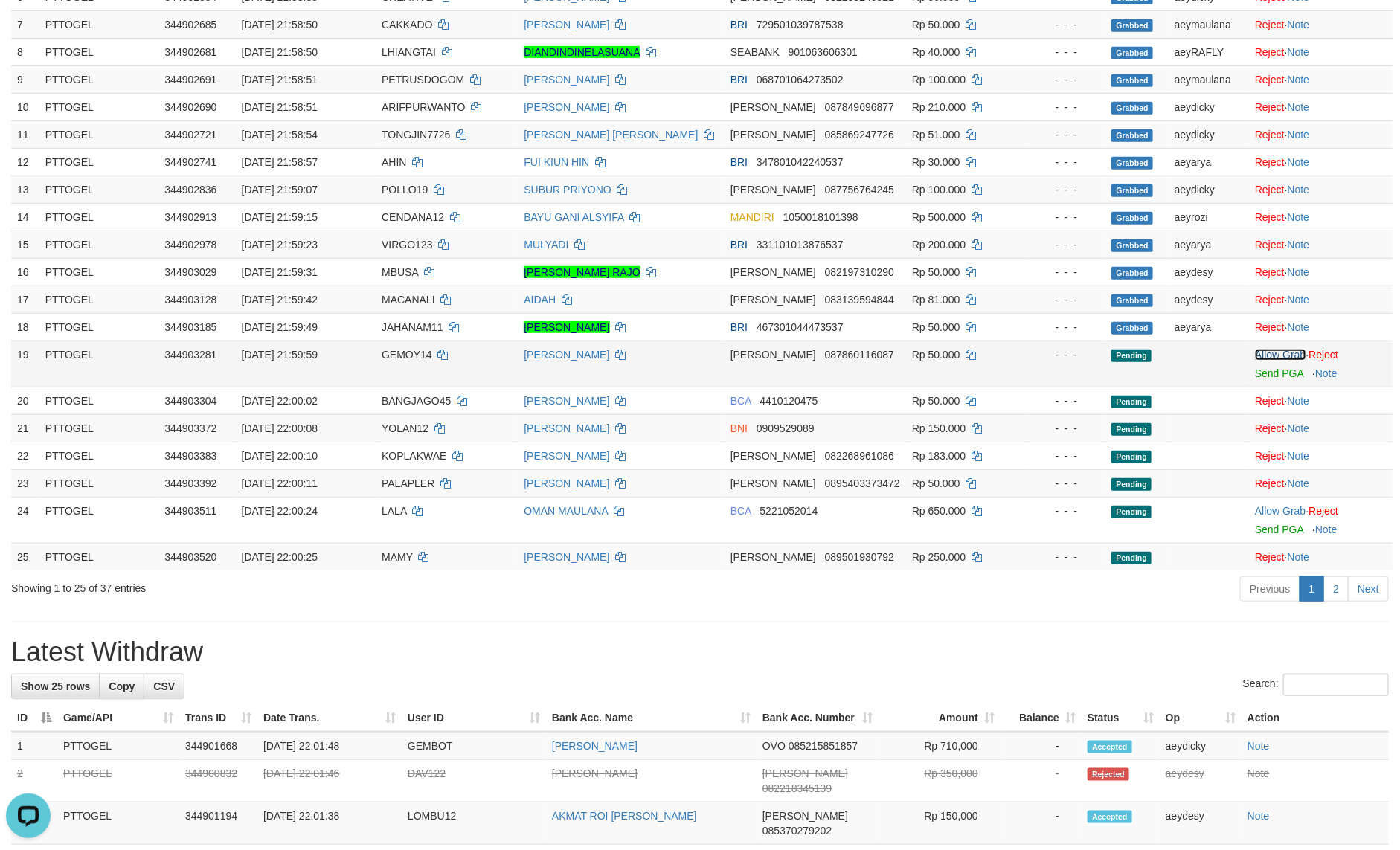
click at [1270, 358] on link "Allow Grab" at bounding box center [1280, 355] width 51 height 12
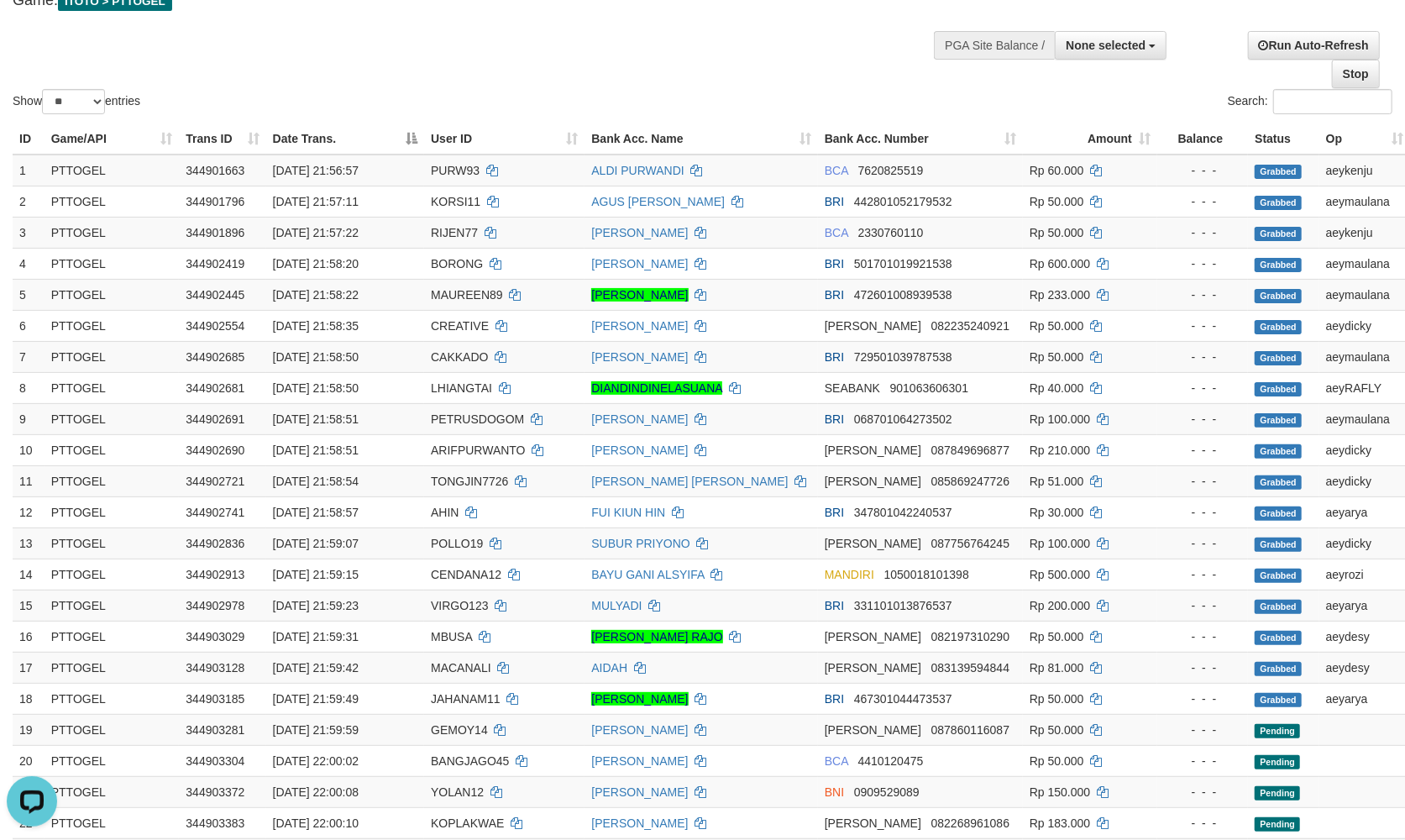
scroll to position [109, 0]
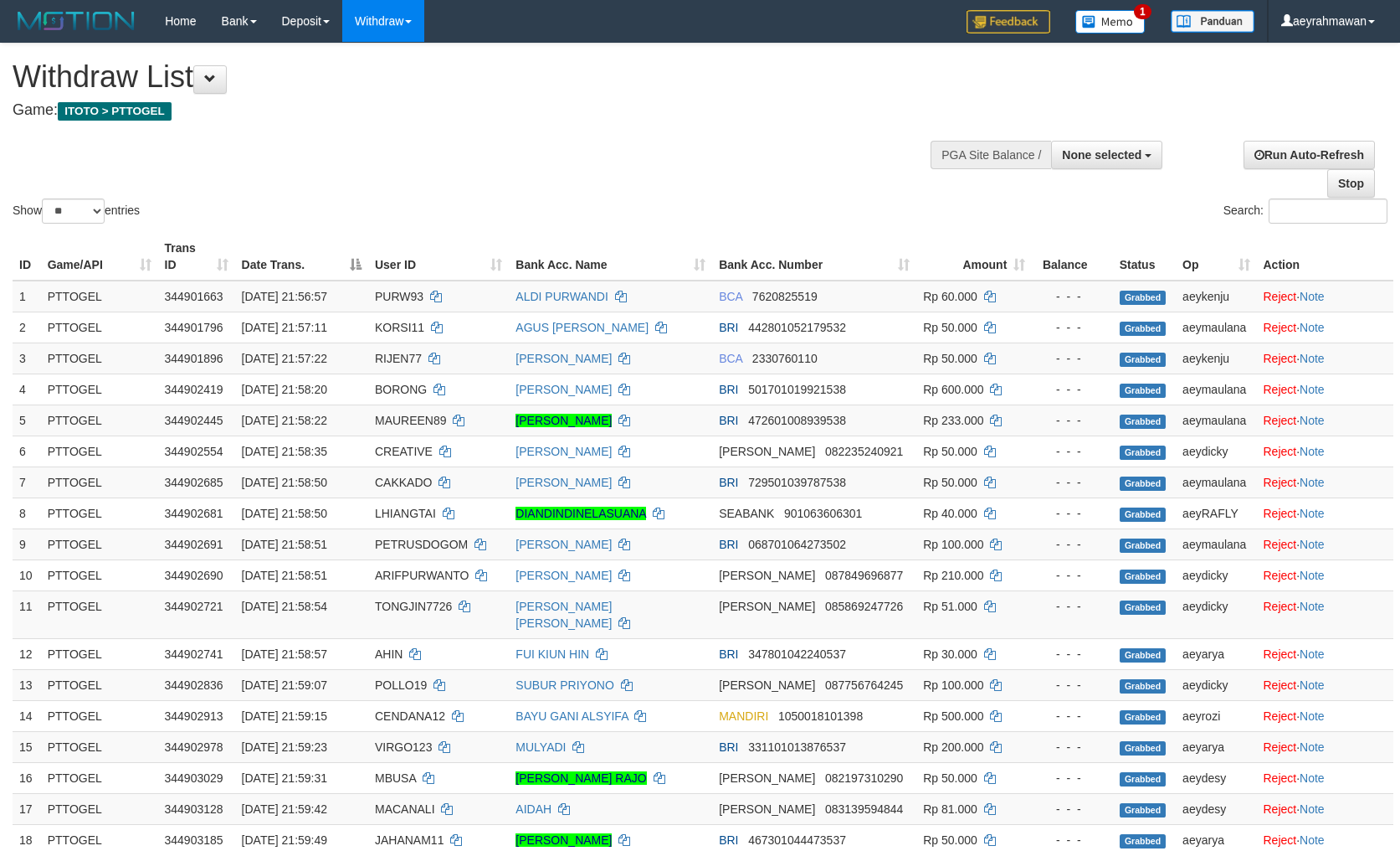
select select
select select "**"
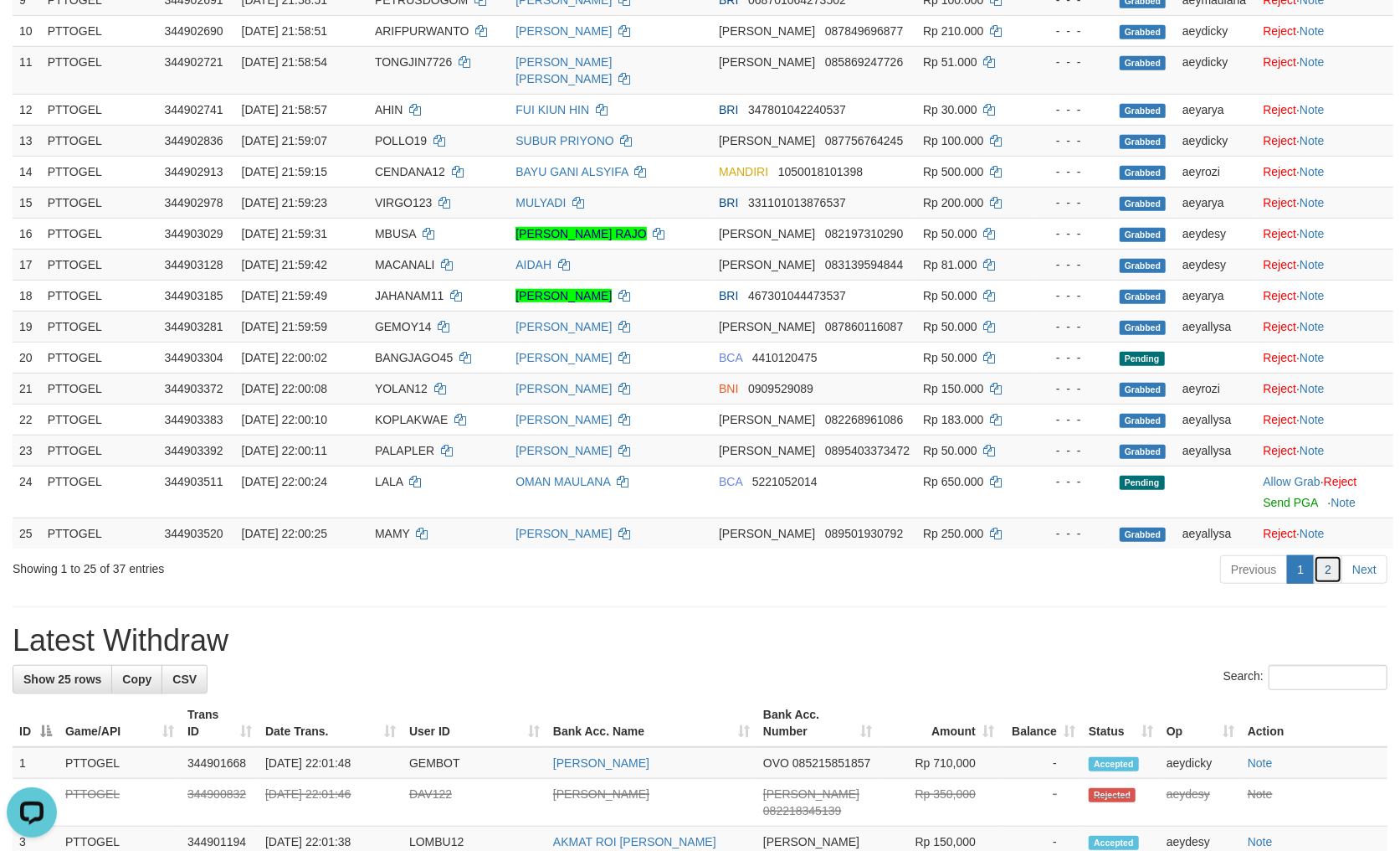
click at [1334, 574] on link "2" at bounding box center [1328, 570] width 29 height 29
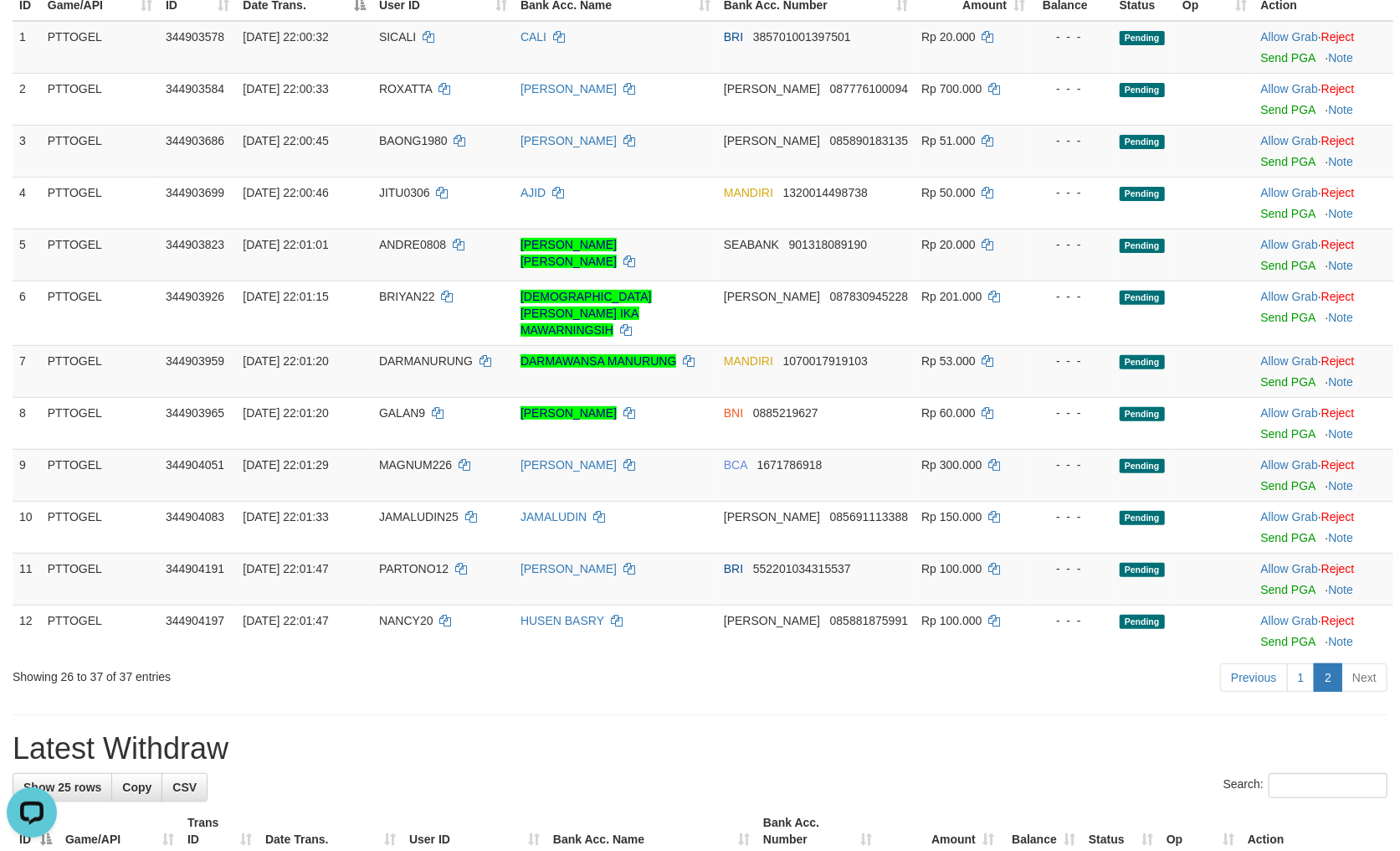
scroll to position [172, 0]
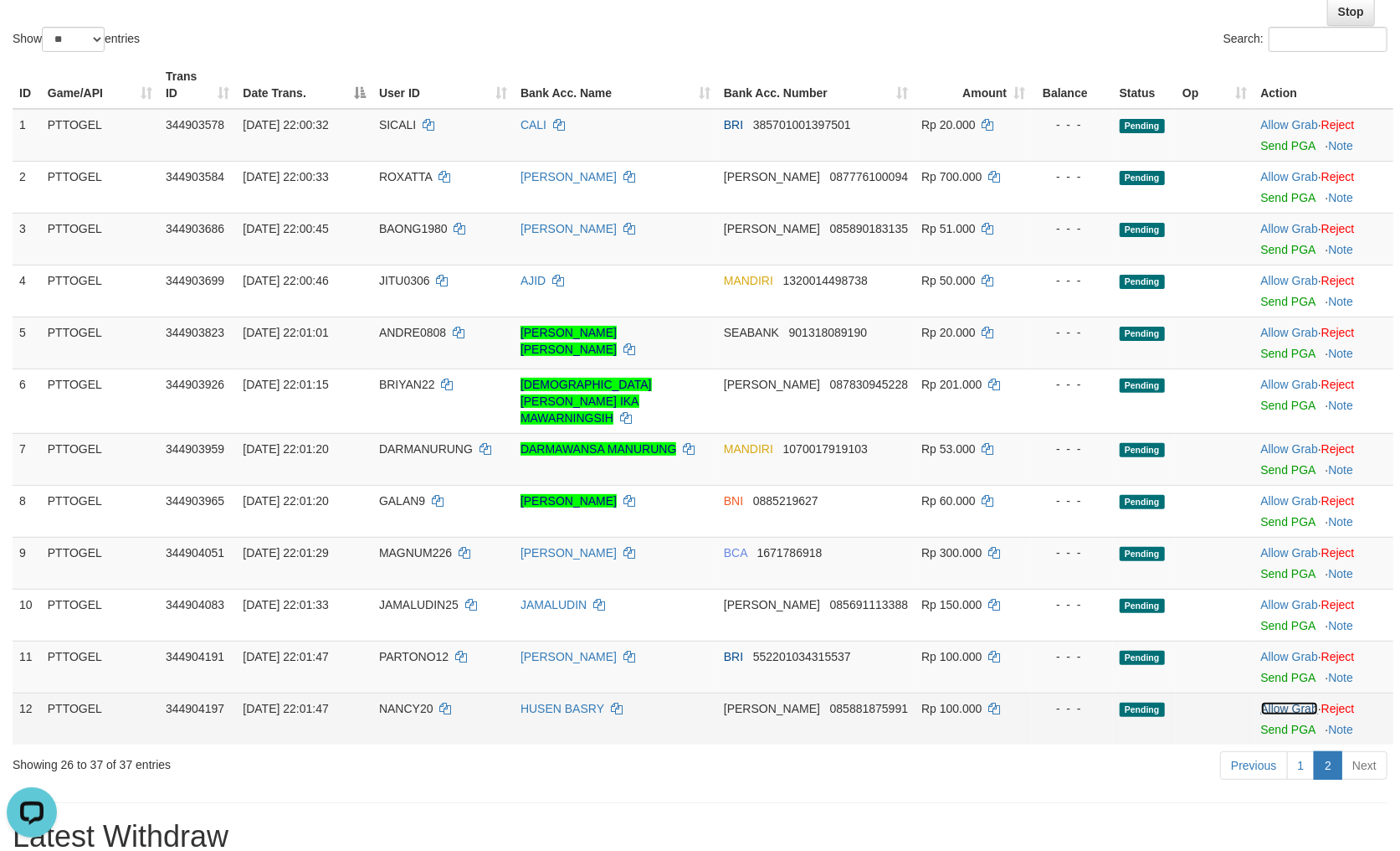
click at [1285, 702] on link "Allow Grab" at bounding box center [1290, 709] width 57 height 13
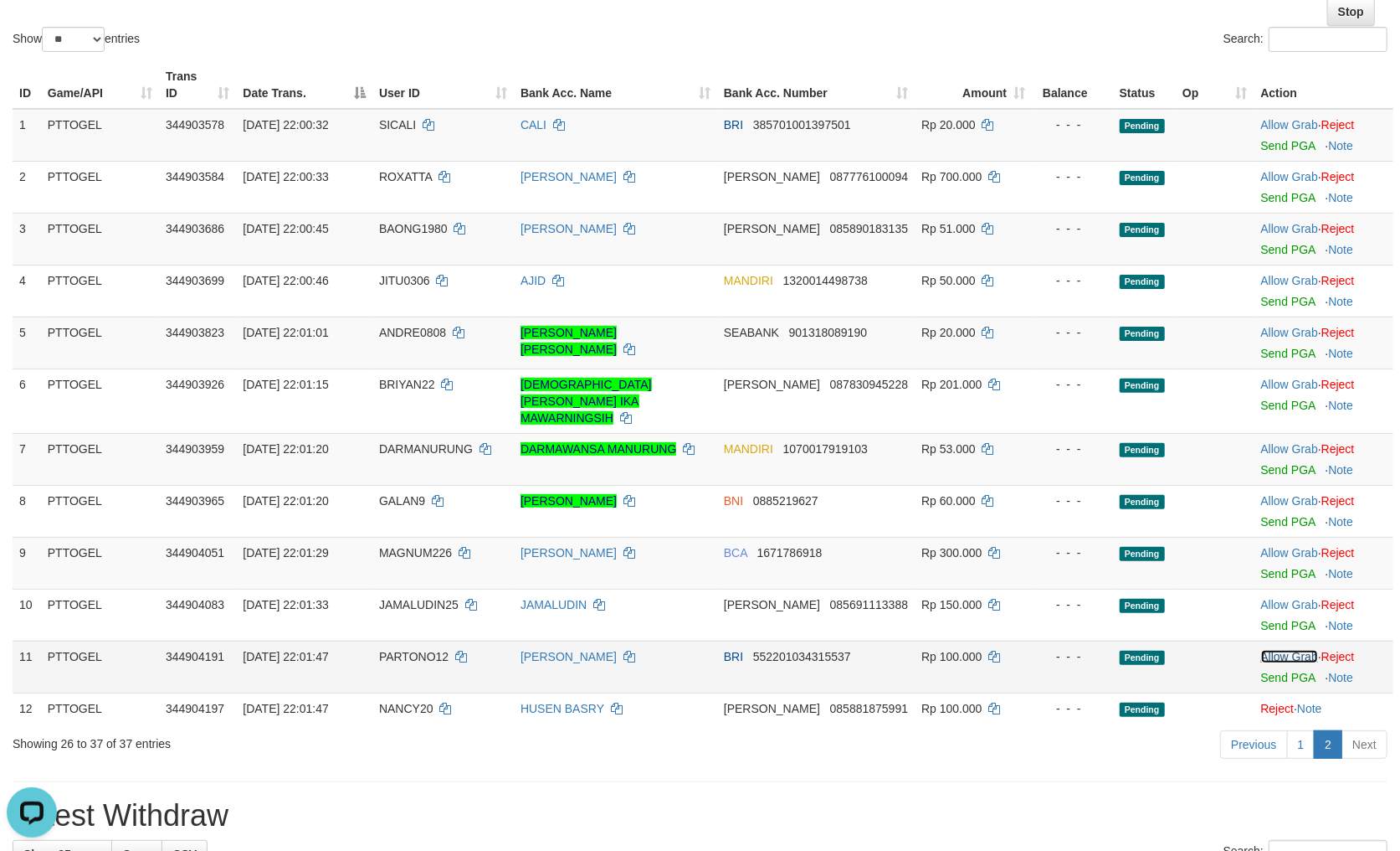
click at [1269, 650] on link "Allow Grab" at bounding box center [1290, 657] width 57 height 13
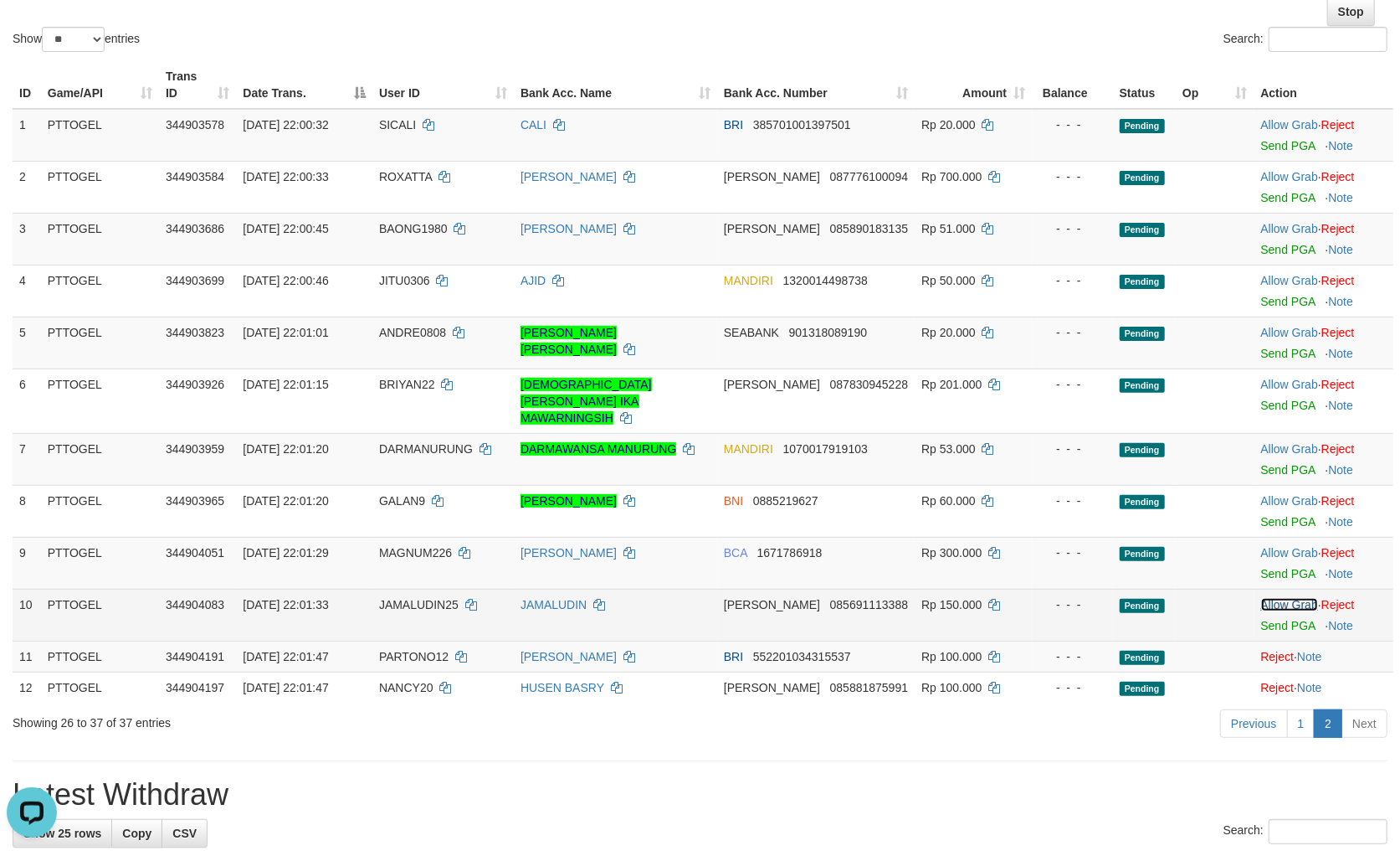
click at [1274, 598] on link "Allow Grab" at bounding box center [1290, 604] width 57 height 13
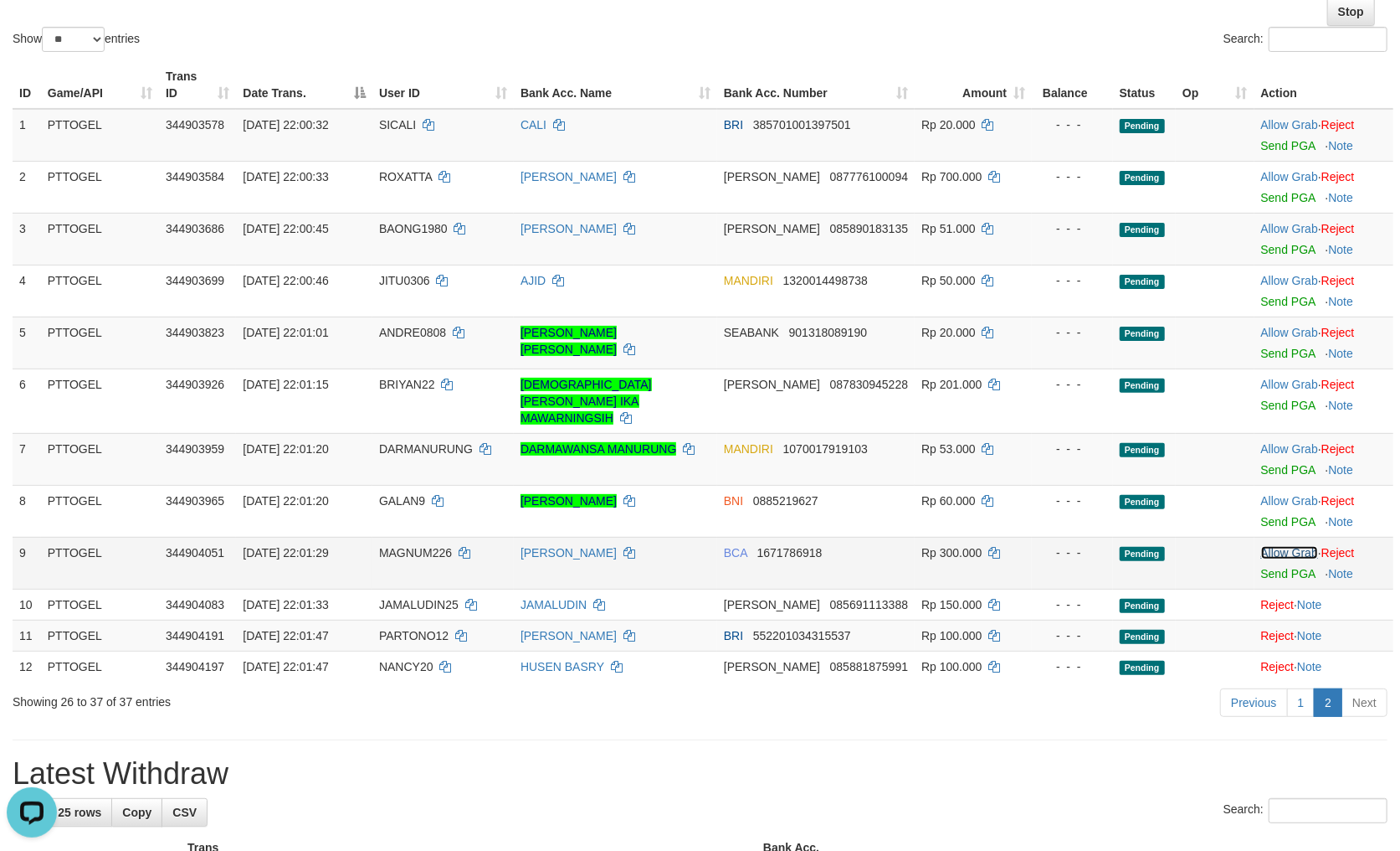
click at [1281, 546] on link "Allow Grab" at bounding box center [1290, 553] width 57 height 13
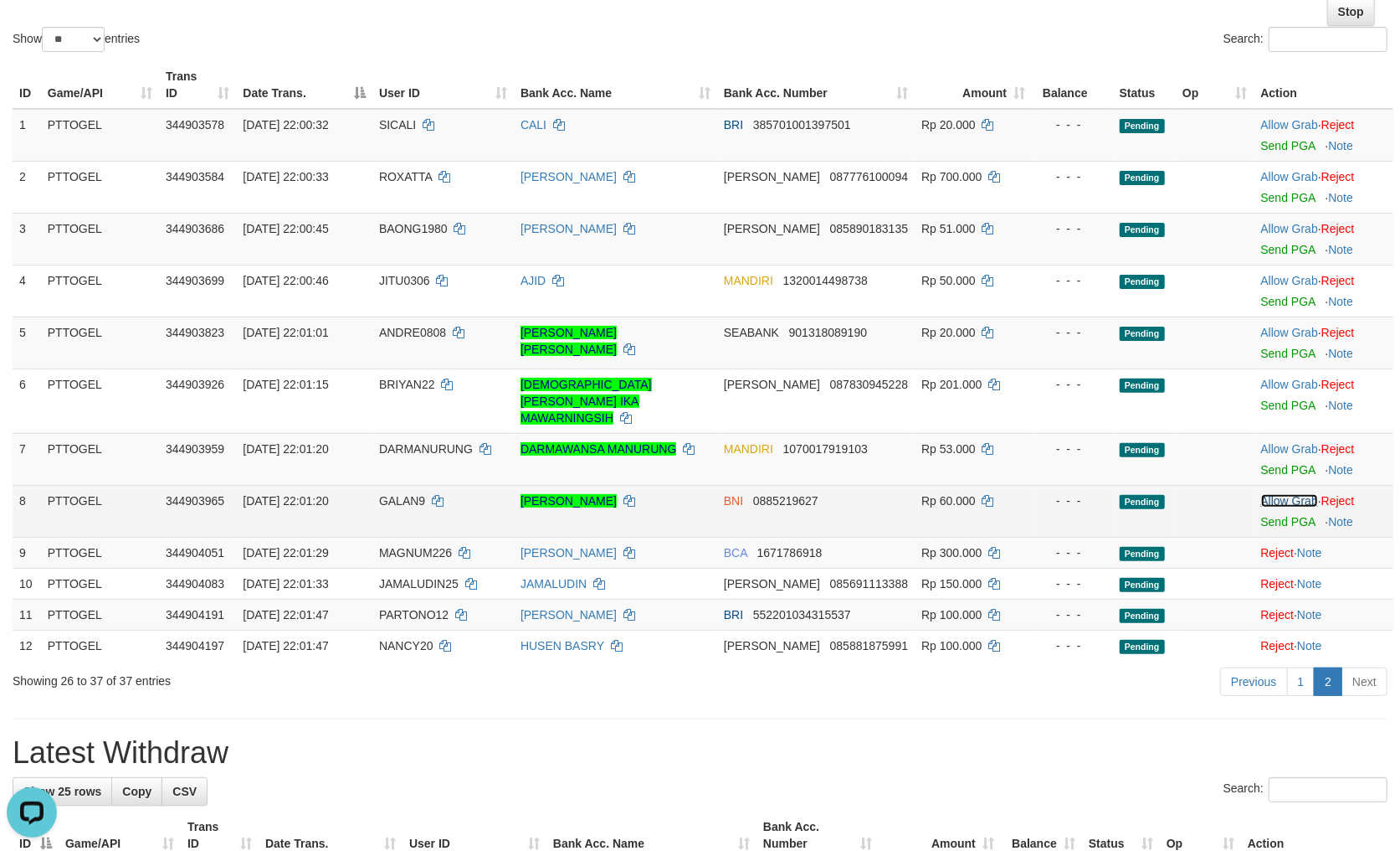
click at [1275, 494] on link "Allow Grab" at bounding box center [1290, 501] width 57 height 13
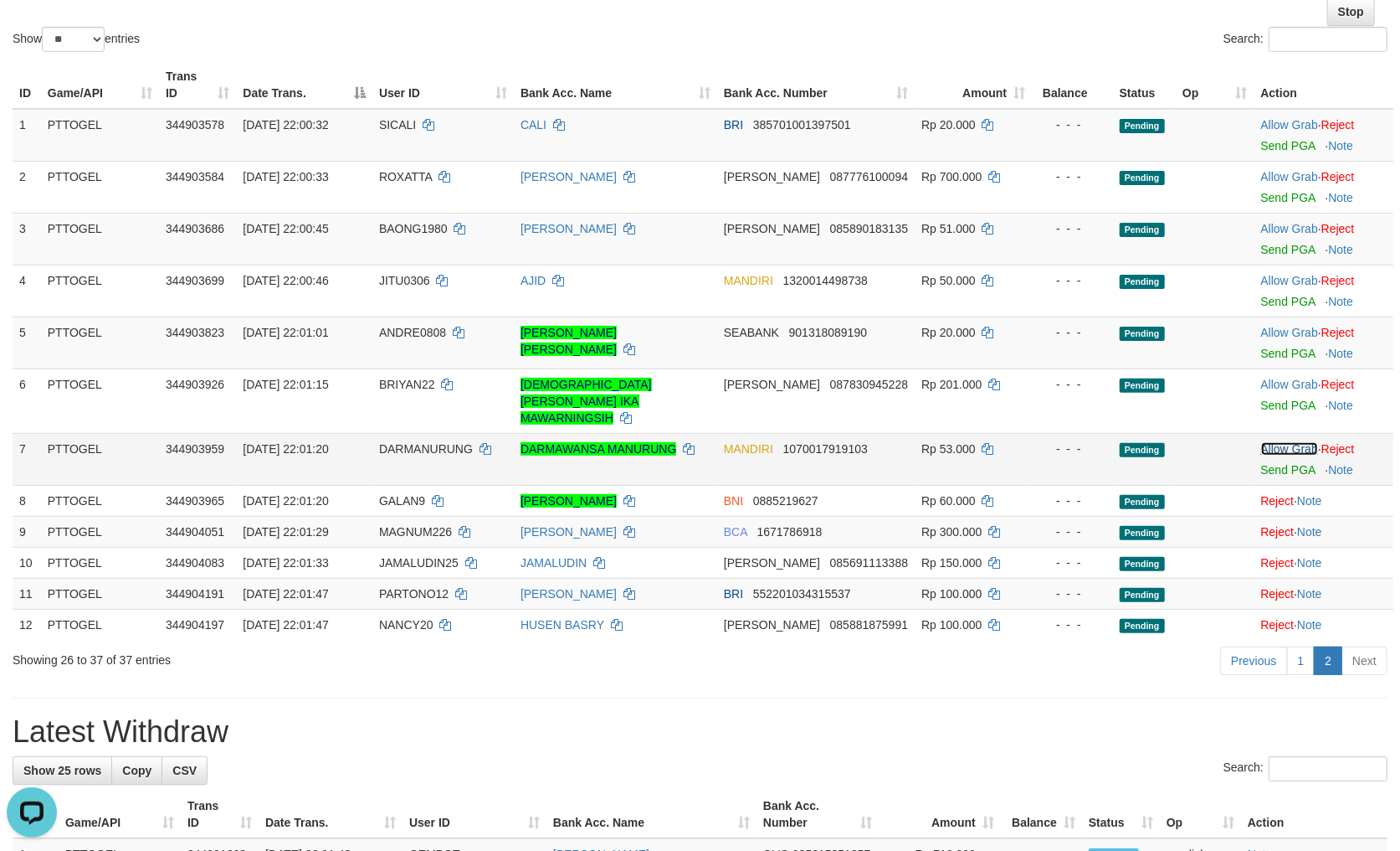
click at [1269, 442] on link "Allow Grab" at bounding box center [1290, 449] width 57 height 13
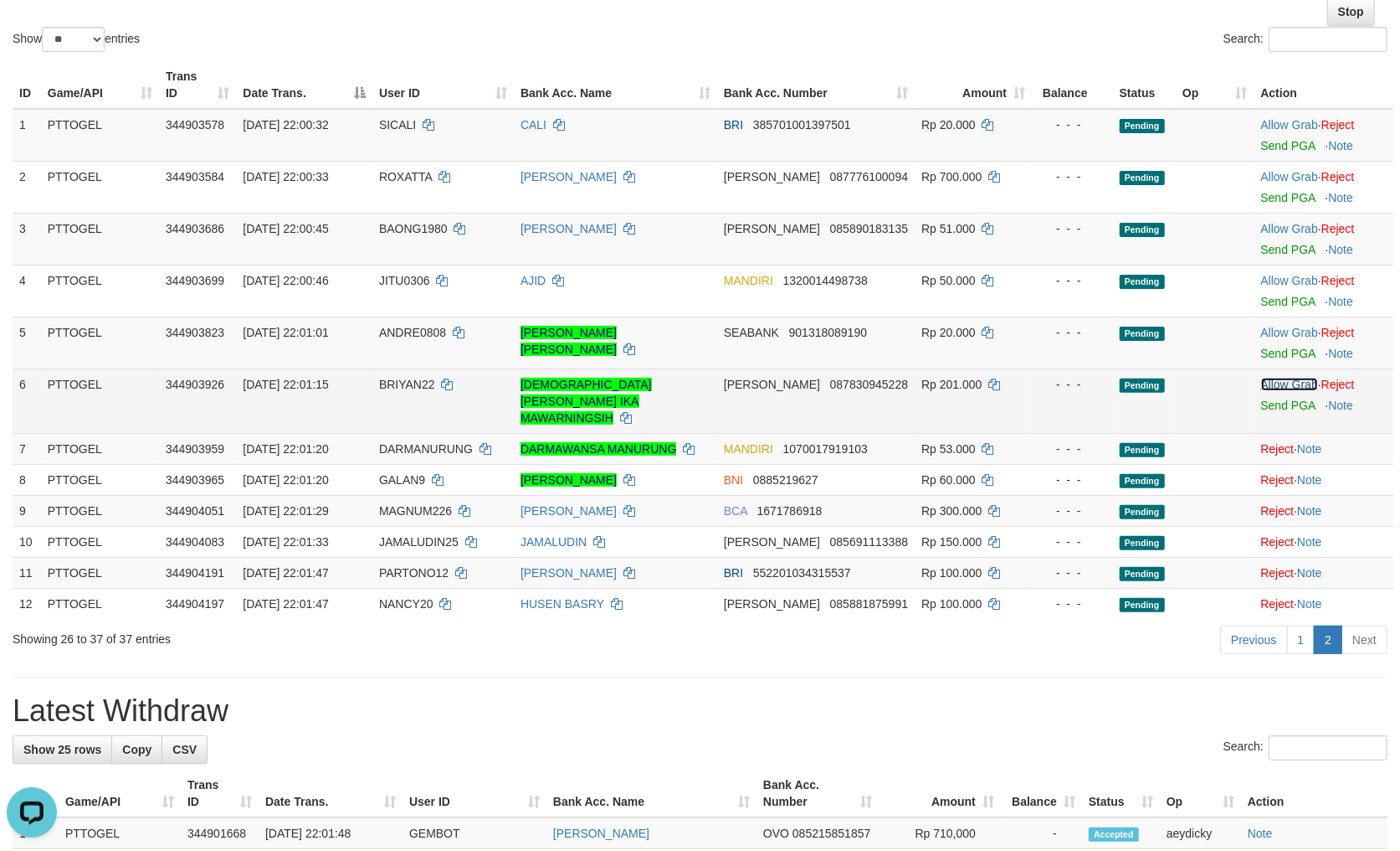
click at [1275, 389] on link "Allow Grab" at bounding box center [1290, 385] width 57 height 13
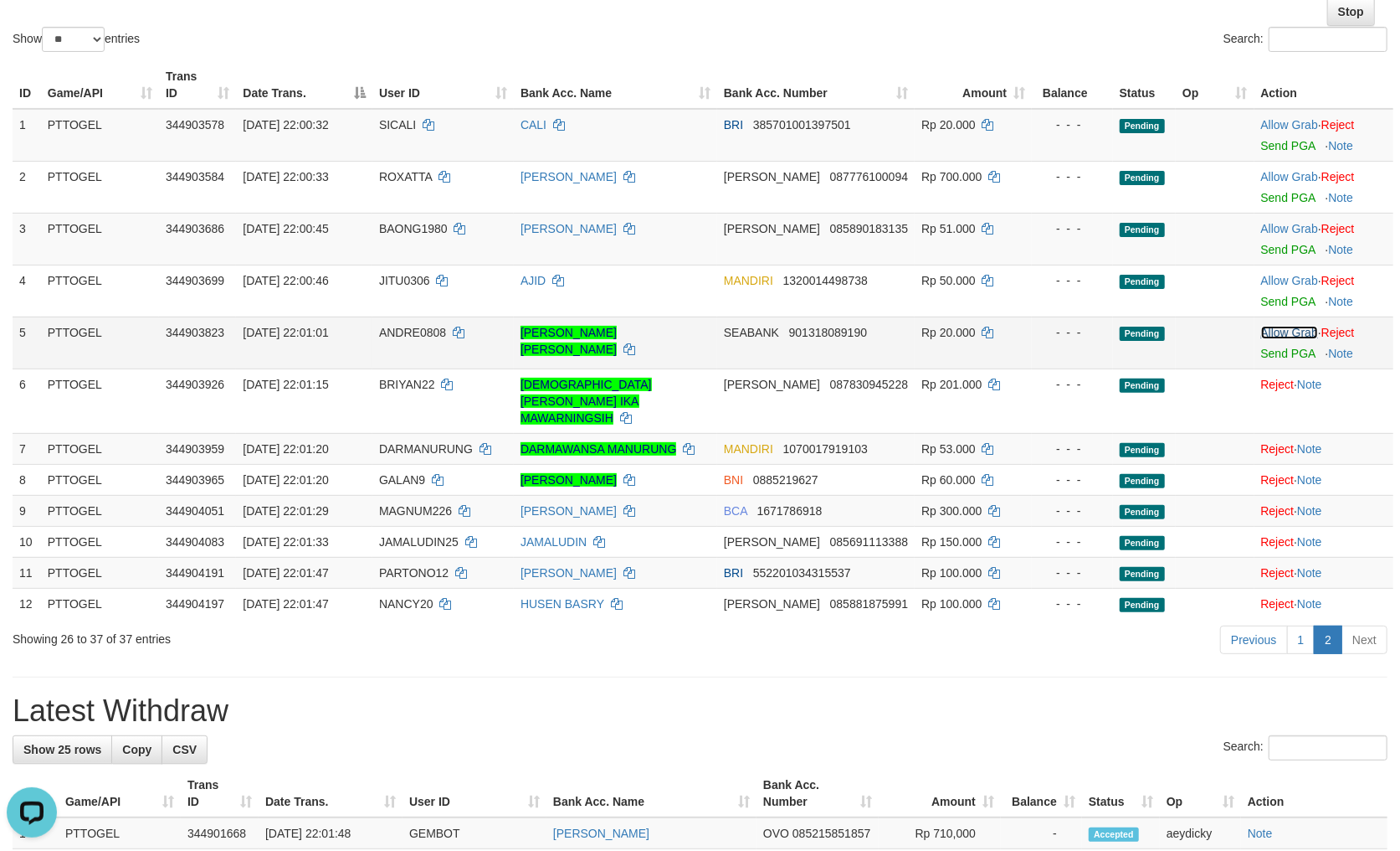
click at [1286, 326] on link "Allow Grab" at bounding box center [1290, 332] width 57 height 13
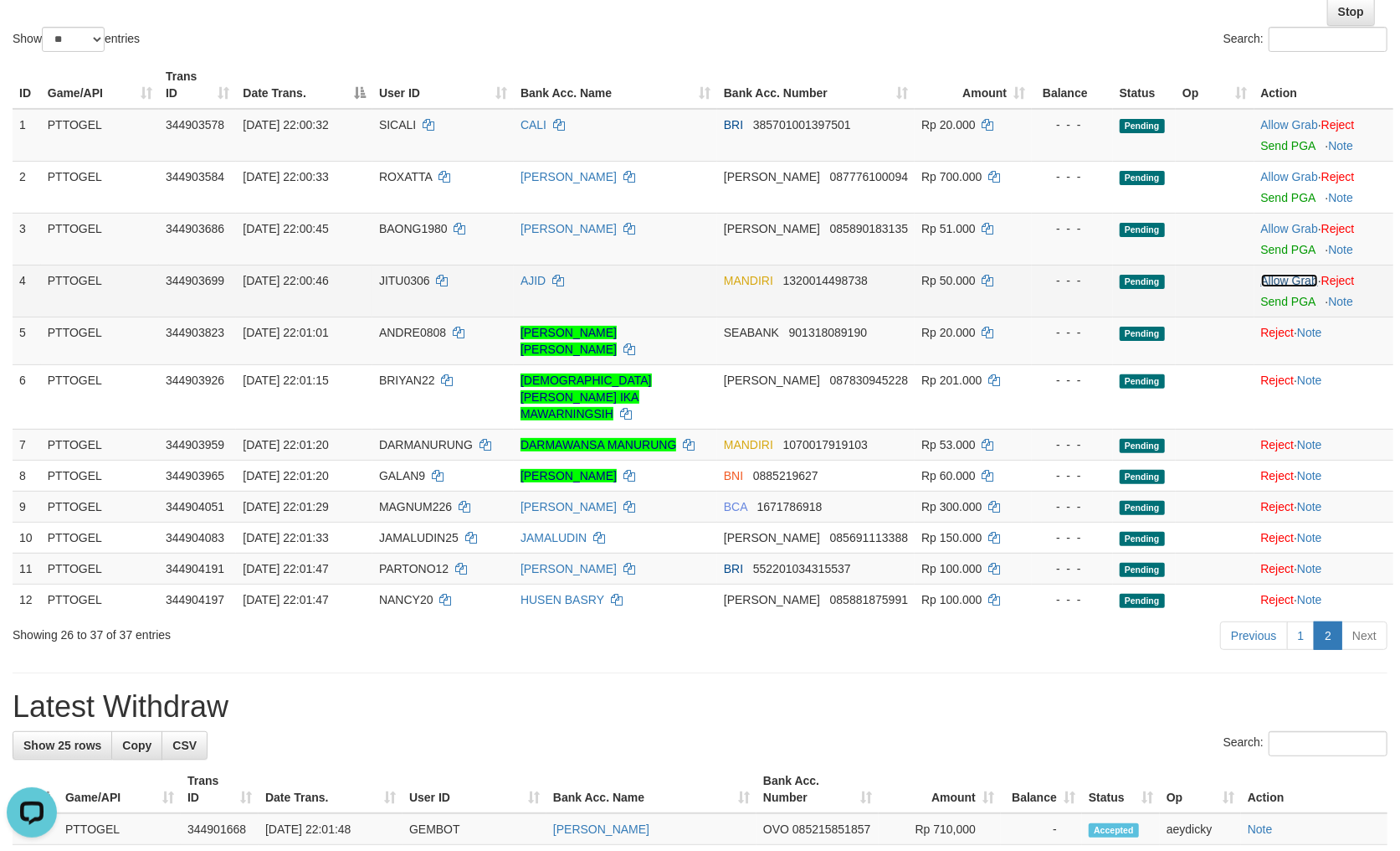
click at [1283, 279] on link "Allow Grab" at bounding box center [1290, 280] width 57 height 13
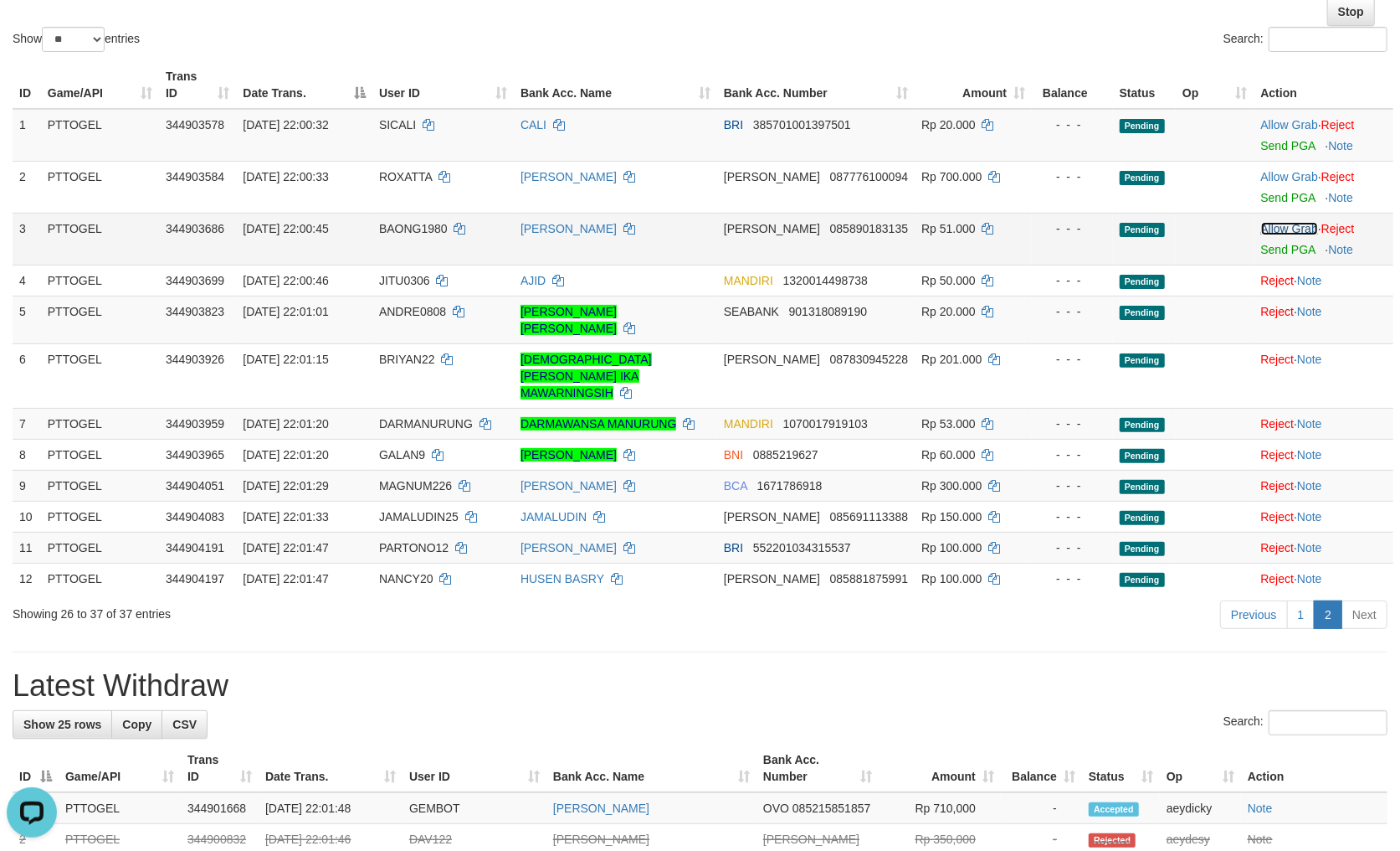
click at [1293, 222] on link "Allow Grab" at bounding box center [1290, 229] width 57 height 13
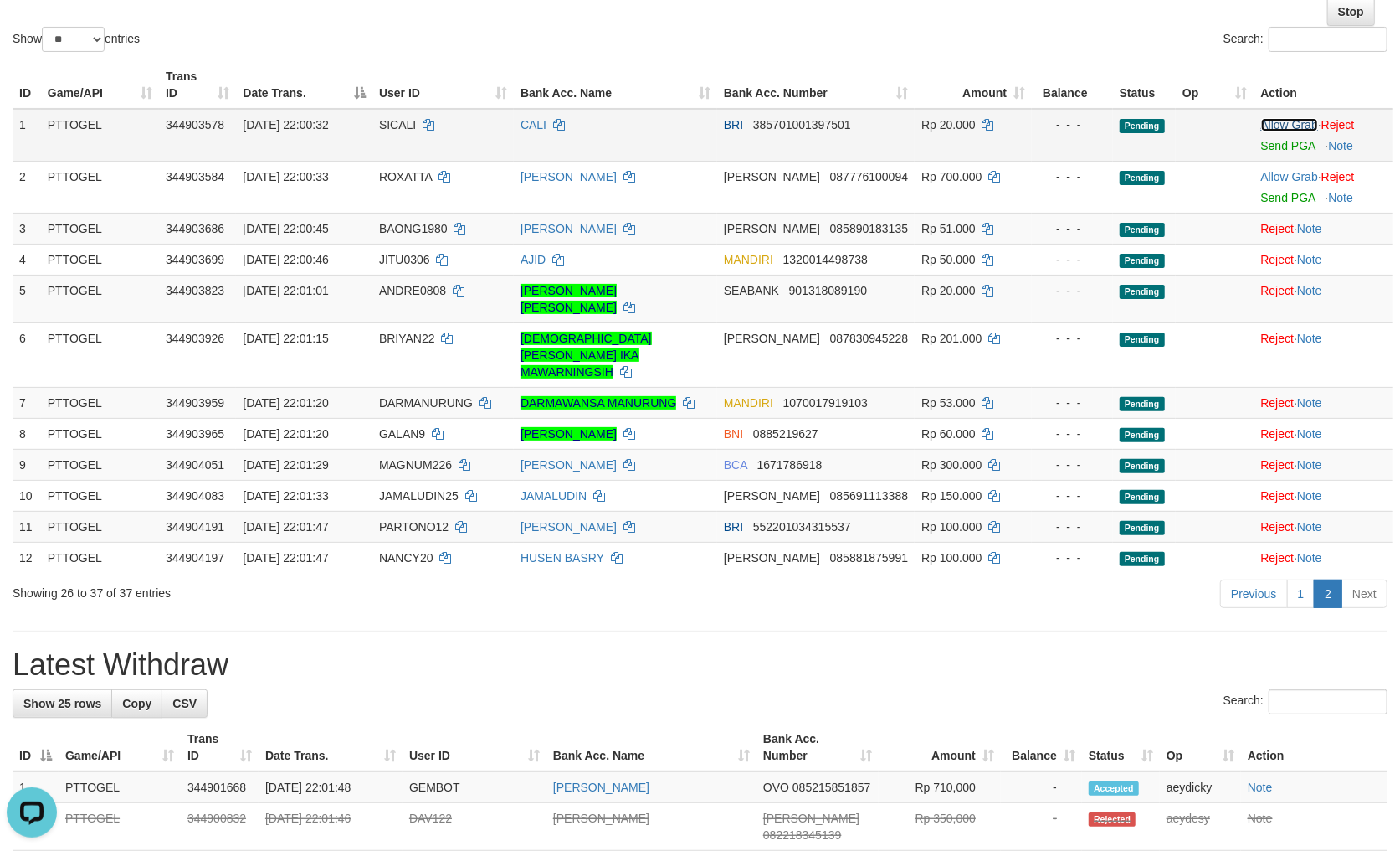
click at [1287, 126] on link "Allow Grab" at bounding box center [1290, 125] width 57 height 13
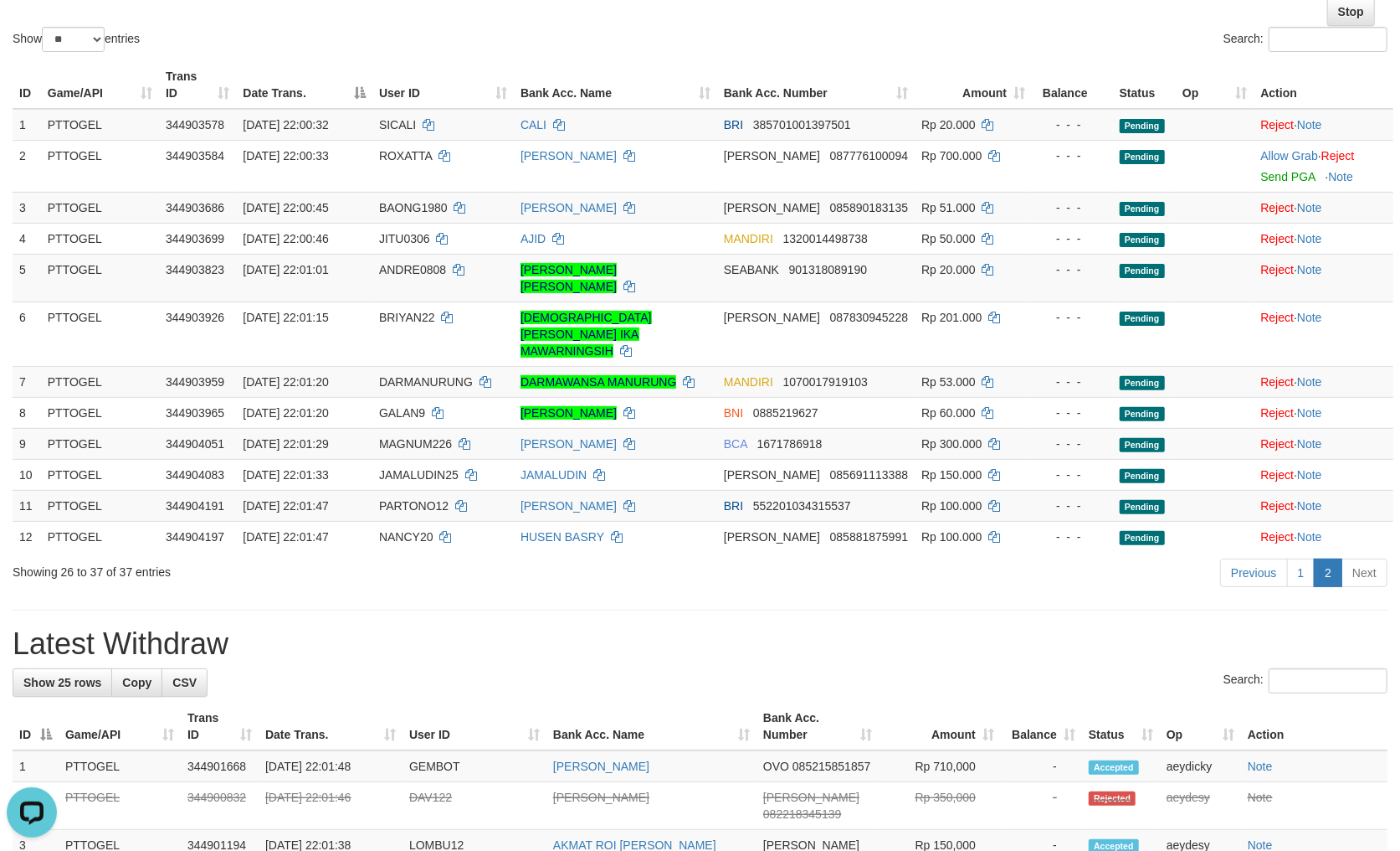
click at [867, 36] on div "Search:" at bounding box center [1051, 41] width 676 height 29
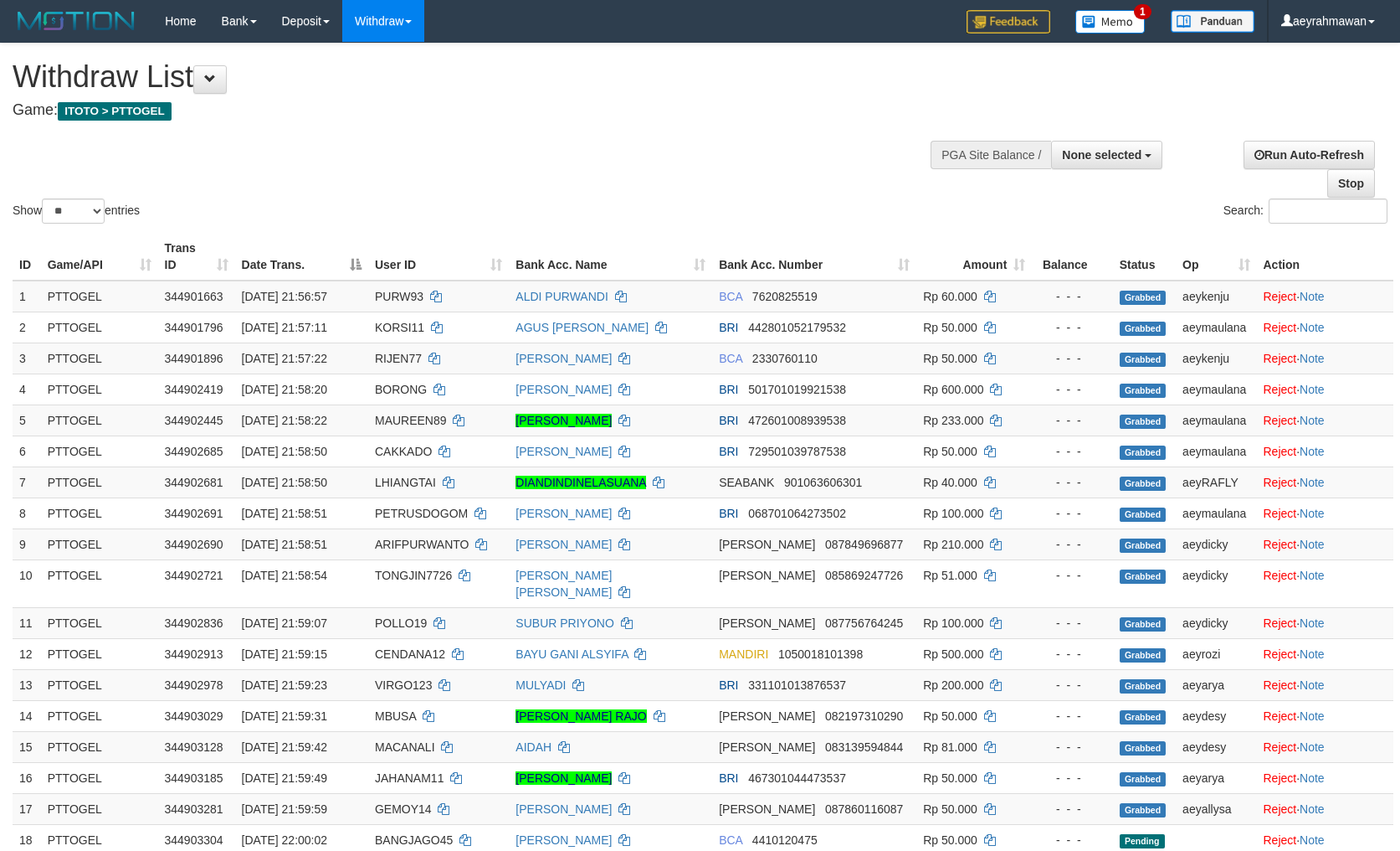
select select
select select "**"
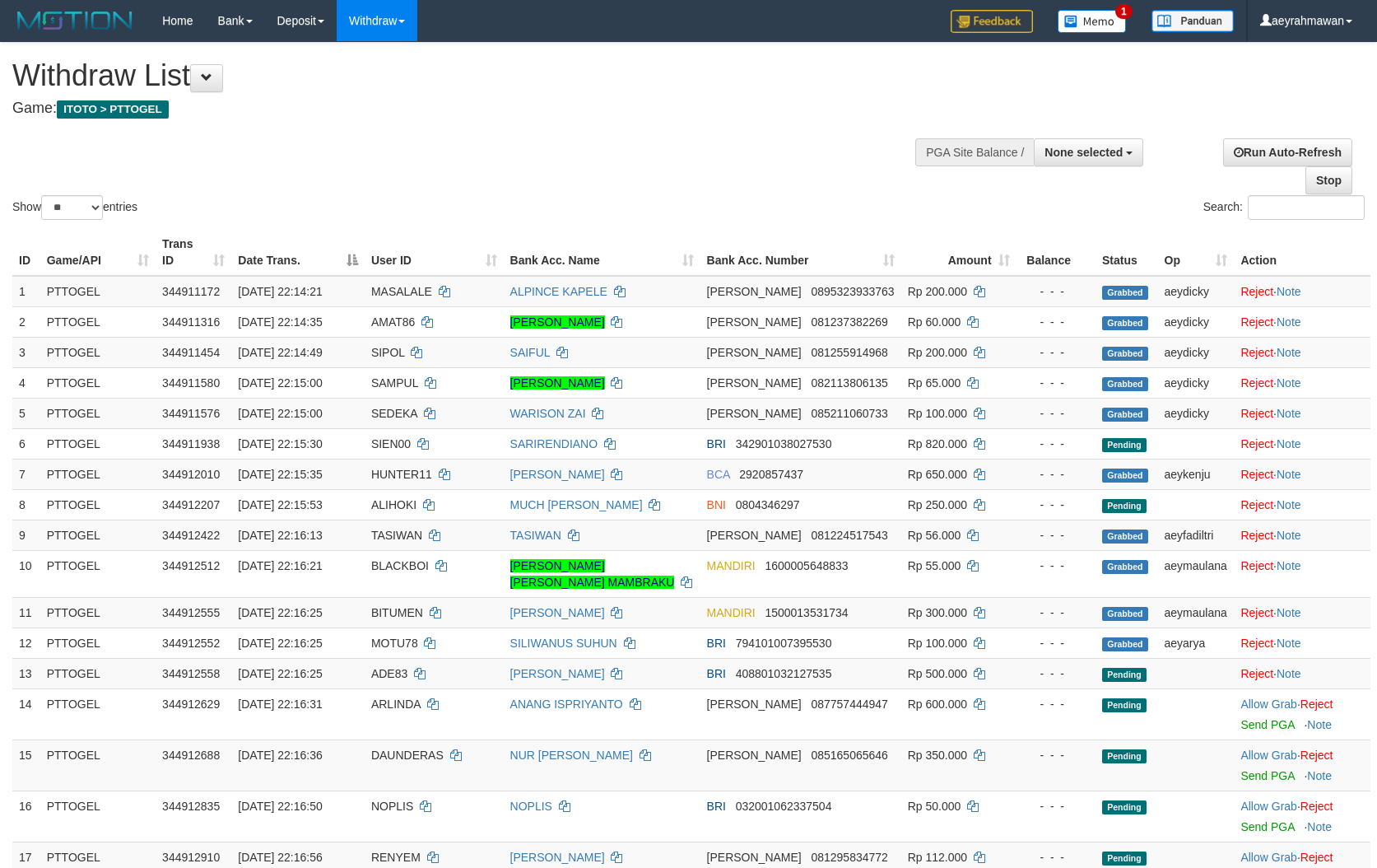
select select
select select "**"
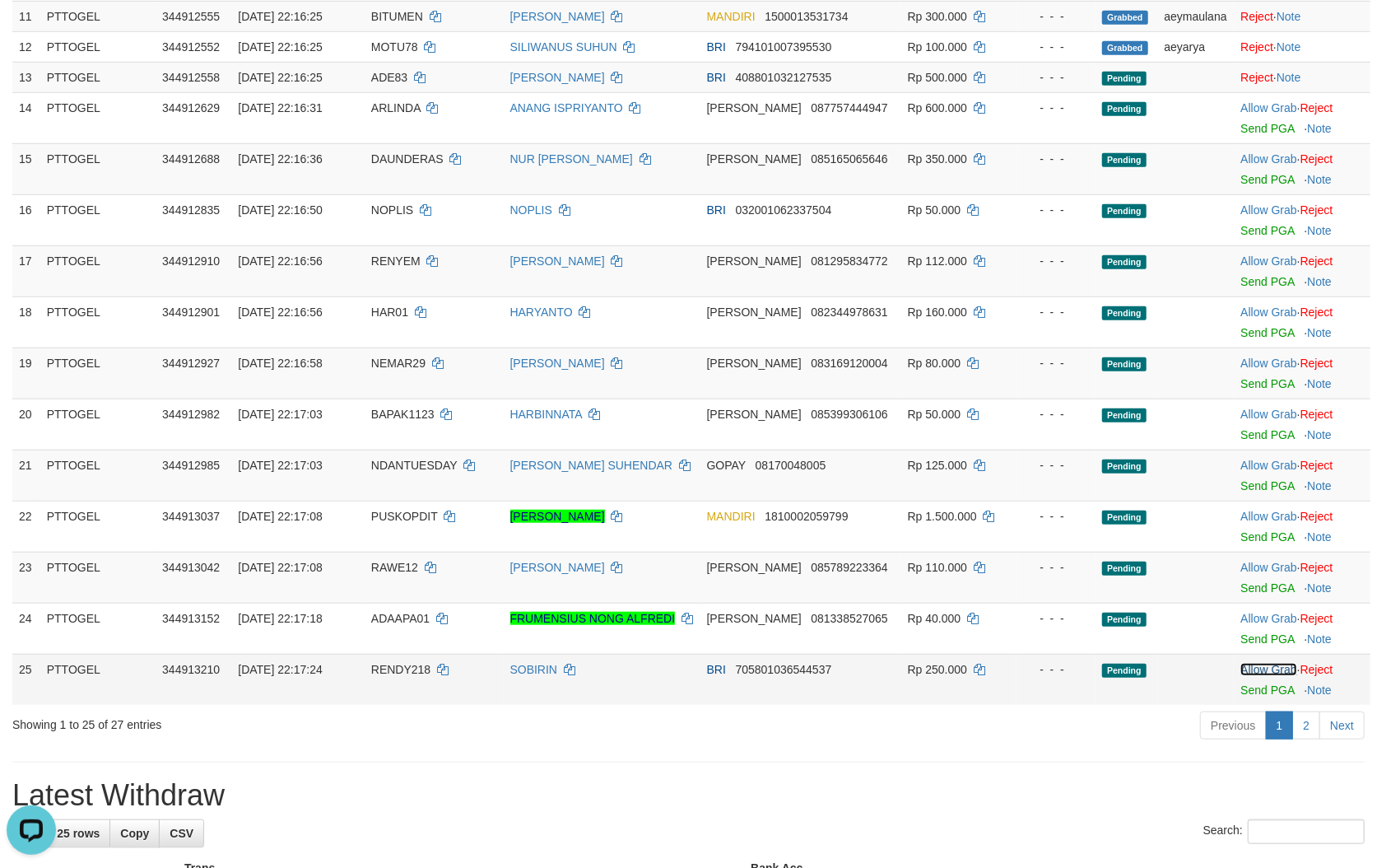
click at [1257, 663] on link "Allow Grab" at bounding box center [1269, 669] width 56 height 13
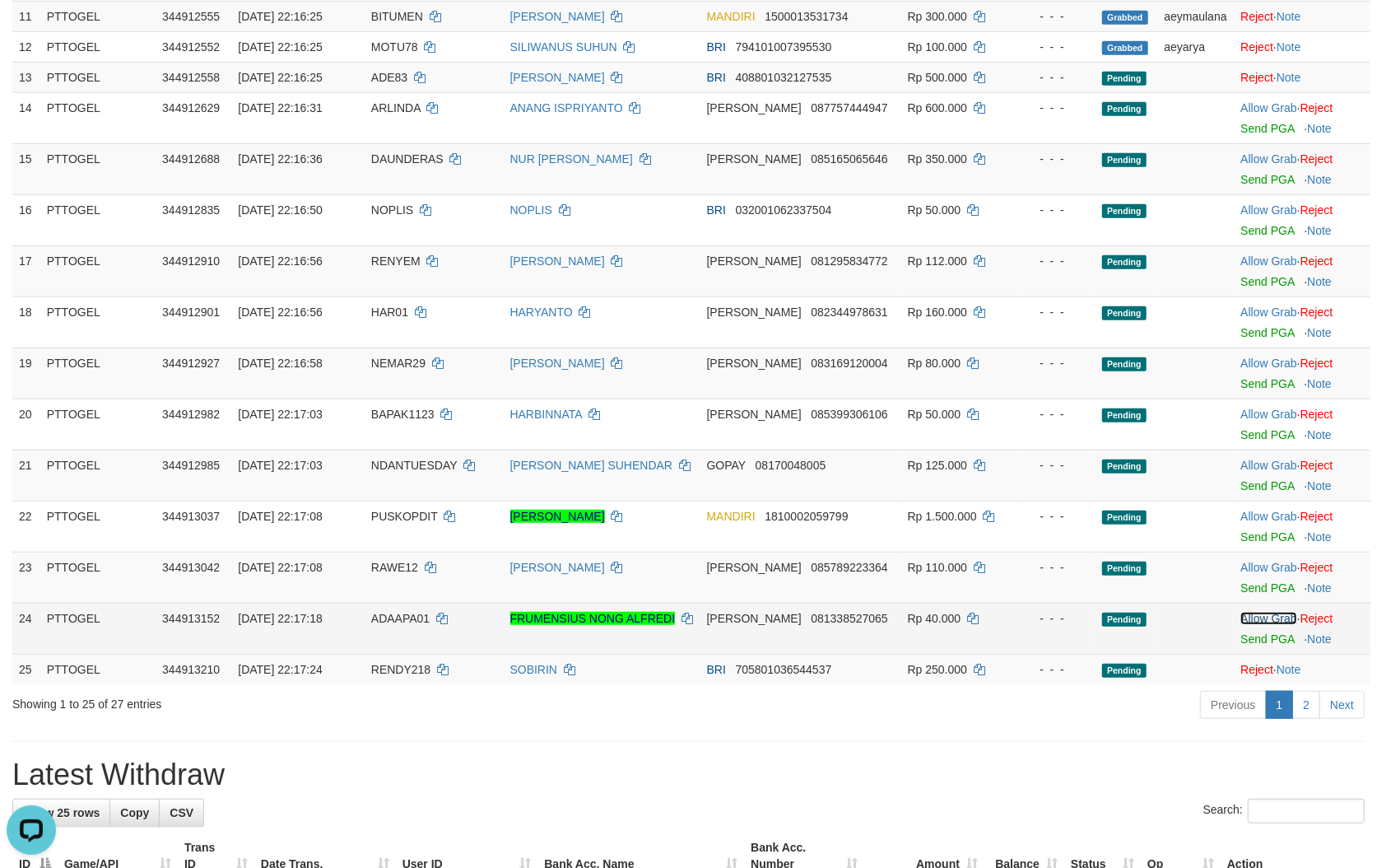
click at [1252, 611] on link "Allow Grab" at bounding box center [1269, 618] width 56 height 13
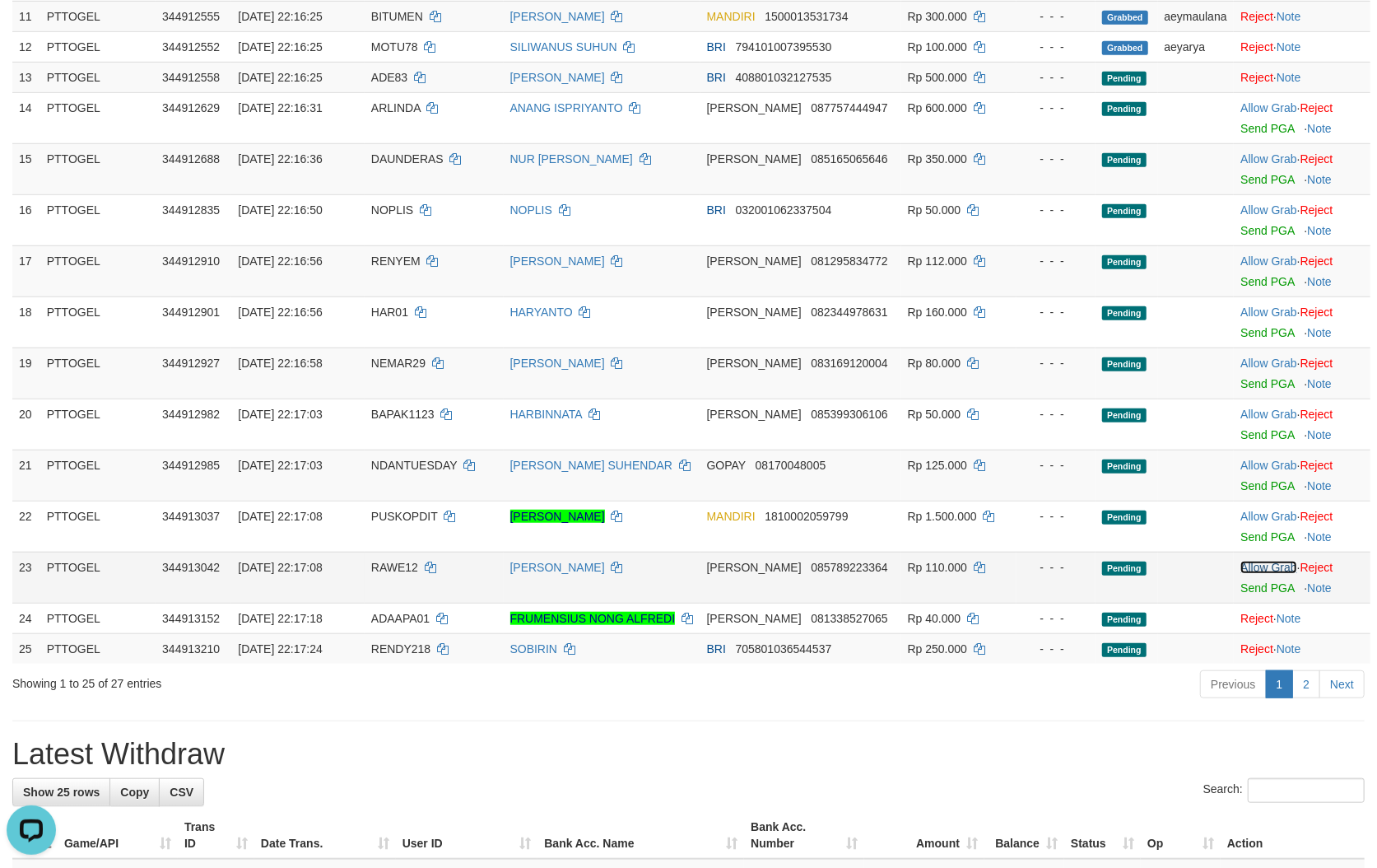
click at [1249, 560] on link "Allow Grab" at bounding box center [1269, 567] width 56 height 13
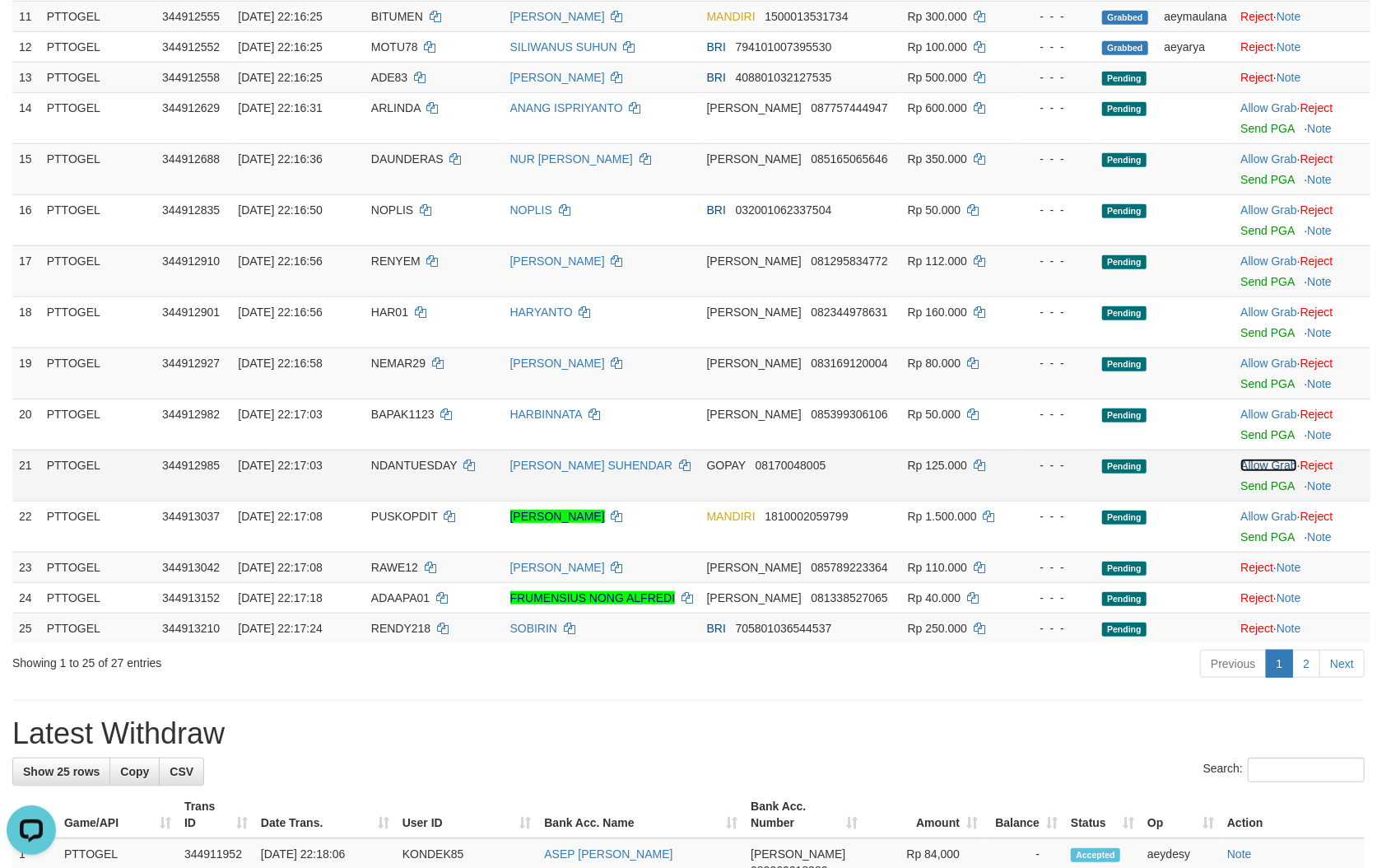
click at [1246, 458] on link "Allow Grab" at bounding box center [1269, 465] width 56 height 13
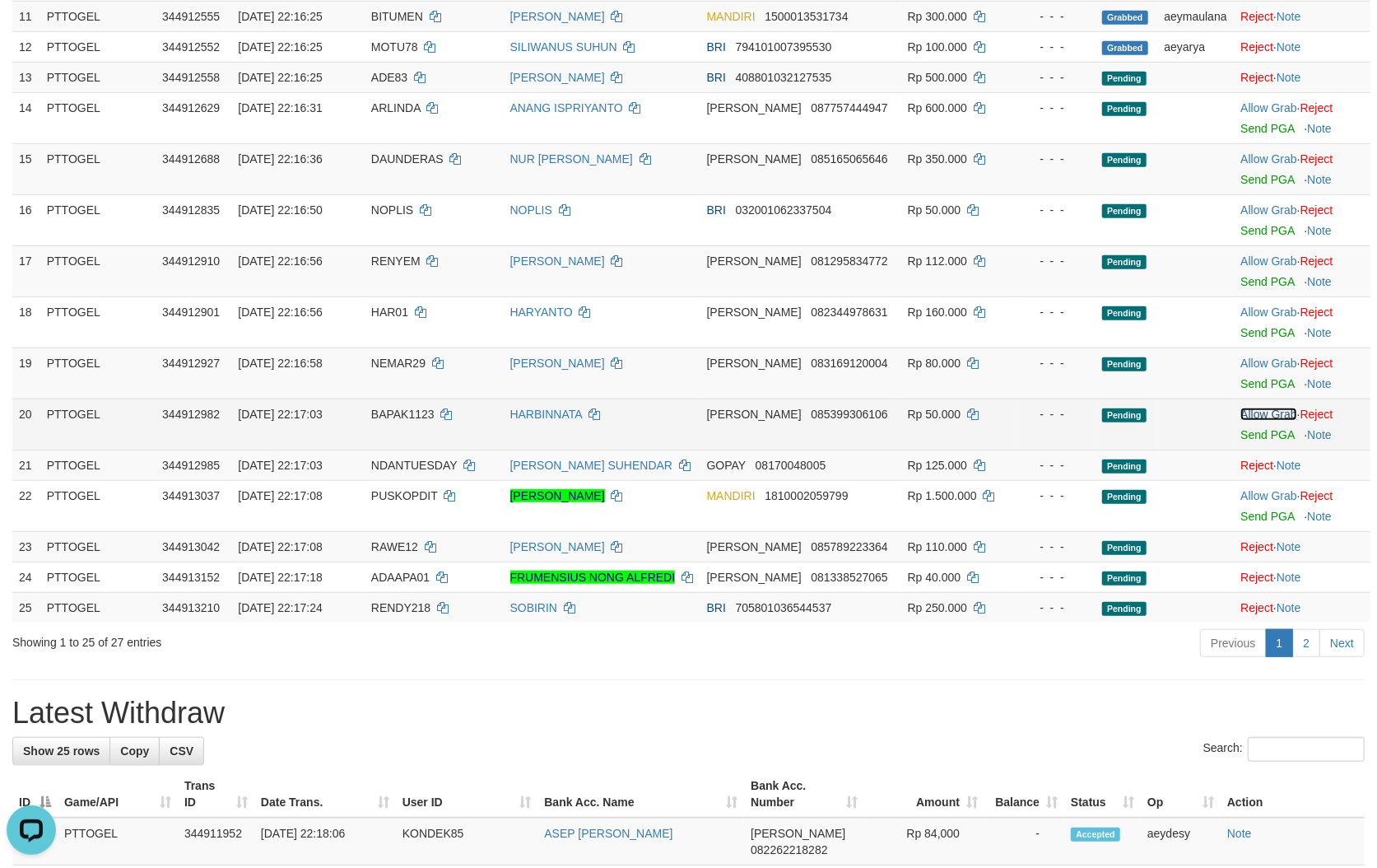
click at [1255, 407] on link "Allow Grab" at bounding box center [1269, 414] width 56 height 13
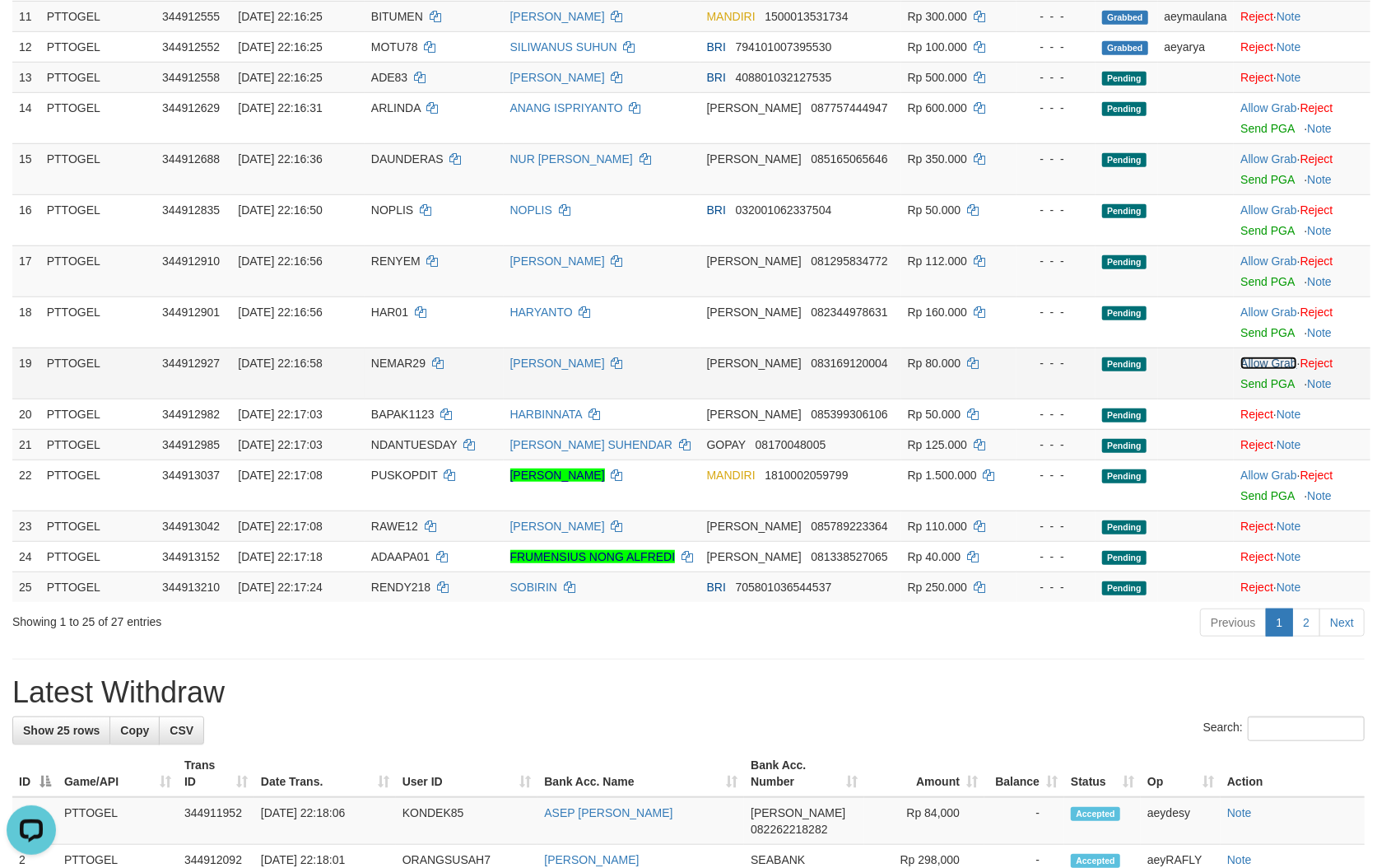
click at [1259, 357] on link "Allow Grab" at bounding box center [1269, 363] width 56 height 13
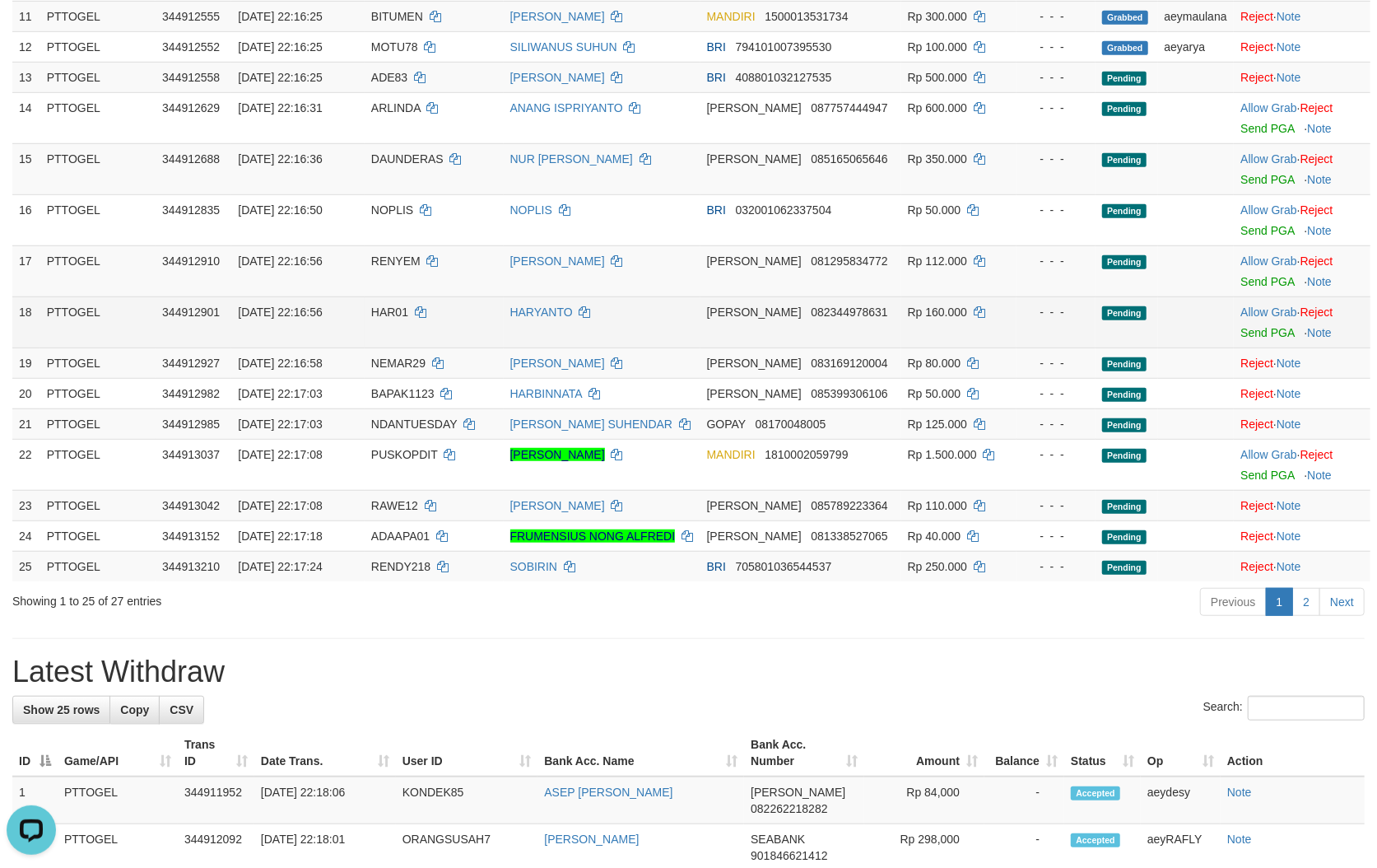
click at [1255, 320] on div at bounding box center [1302, 322] width 123 height 4
click at [1255, 305] on link "Allow Grab" at bounding box center [1269, 312] width 56 height 13
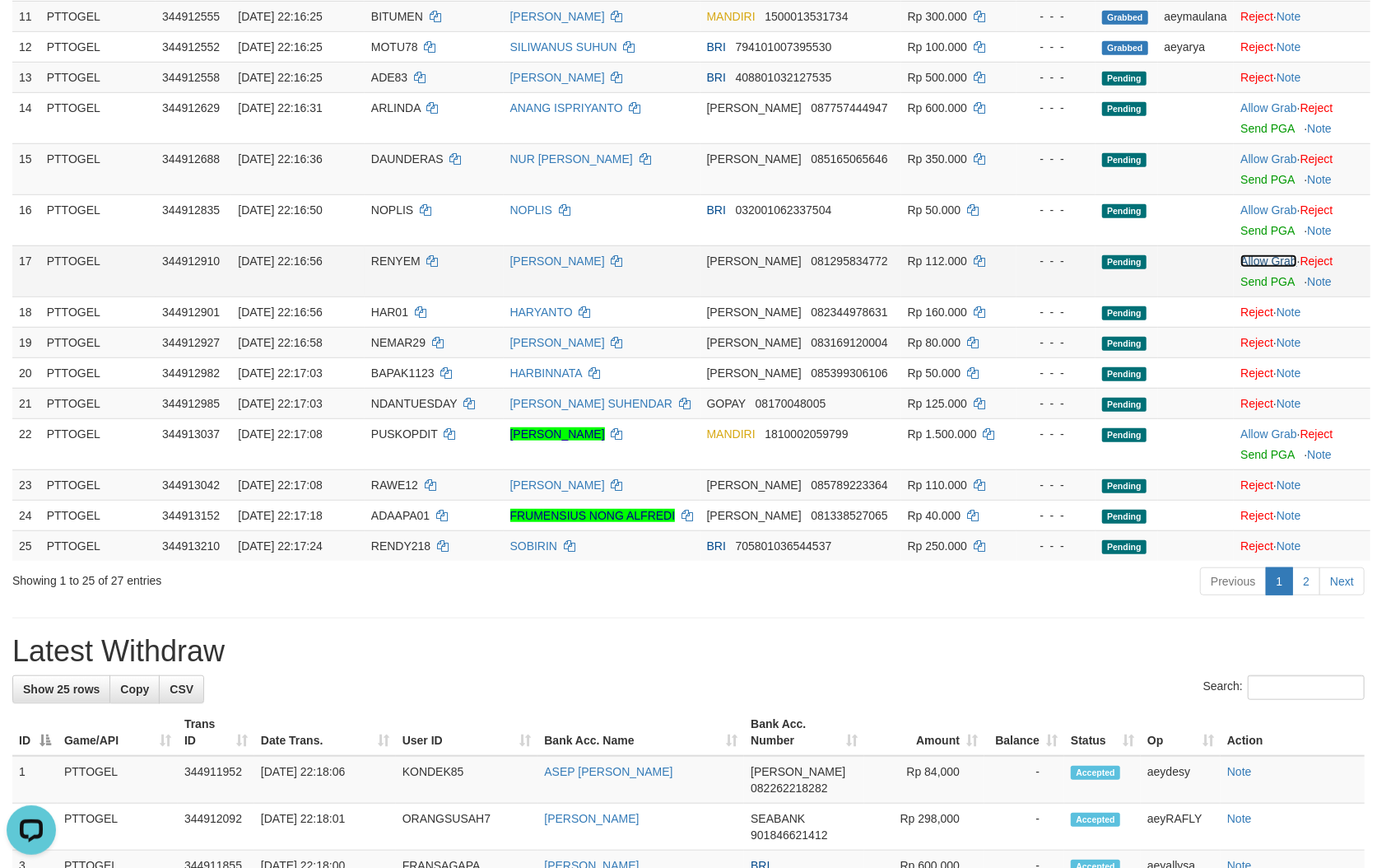
click at [1258, 254] on link "Allow Grab" at bounding box center [1269, 261] width 56 height 13
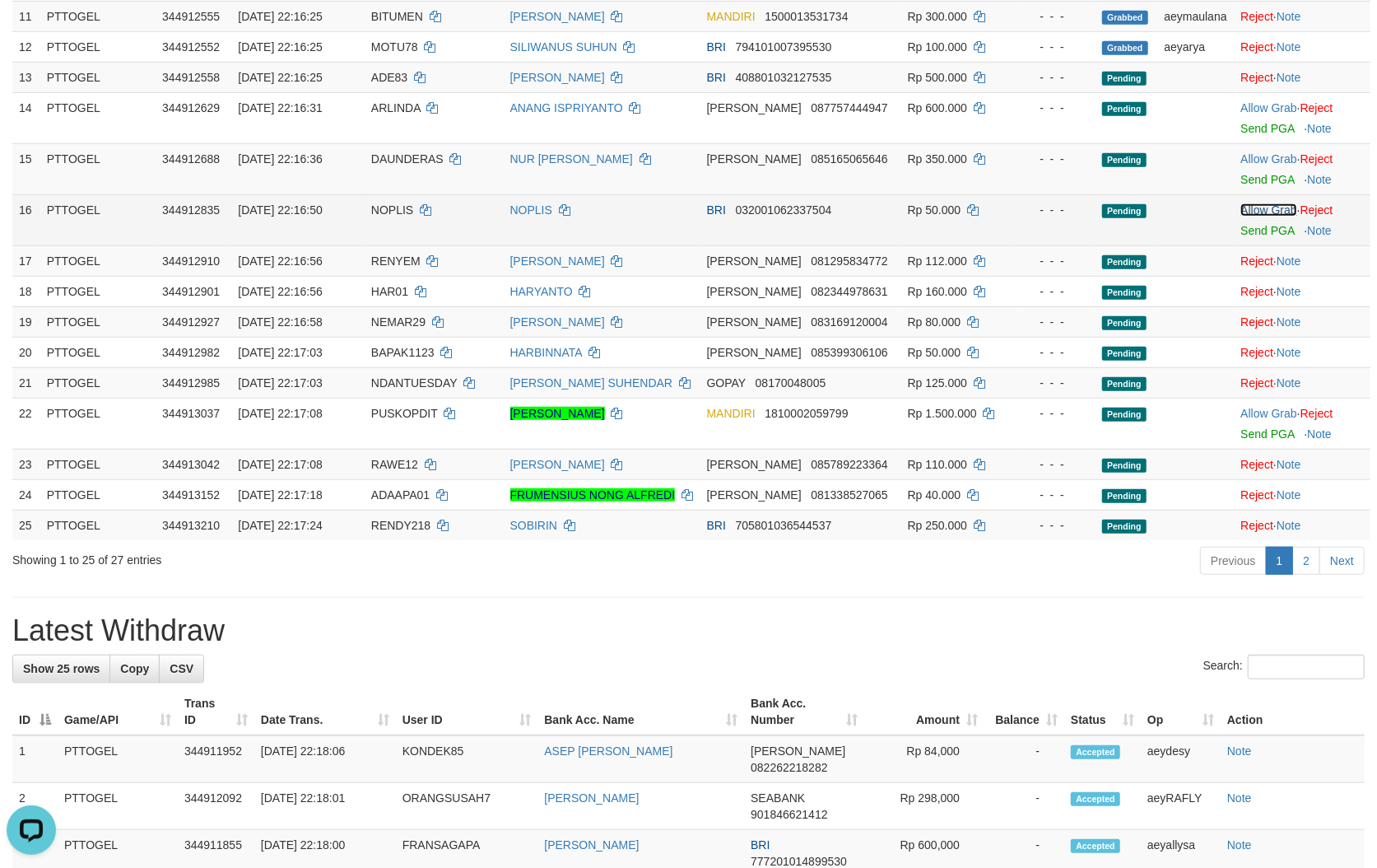
click at [1257, 204] on link "Allow Grab" at bounding box center [1269, 210] width 56 height 13
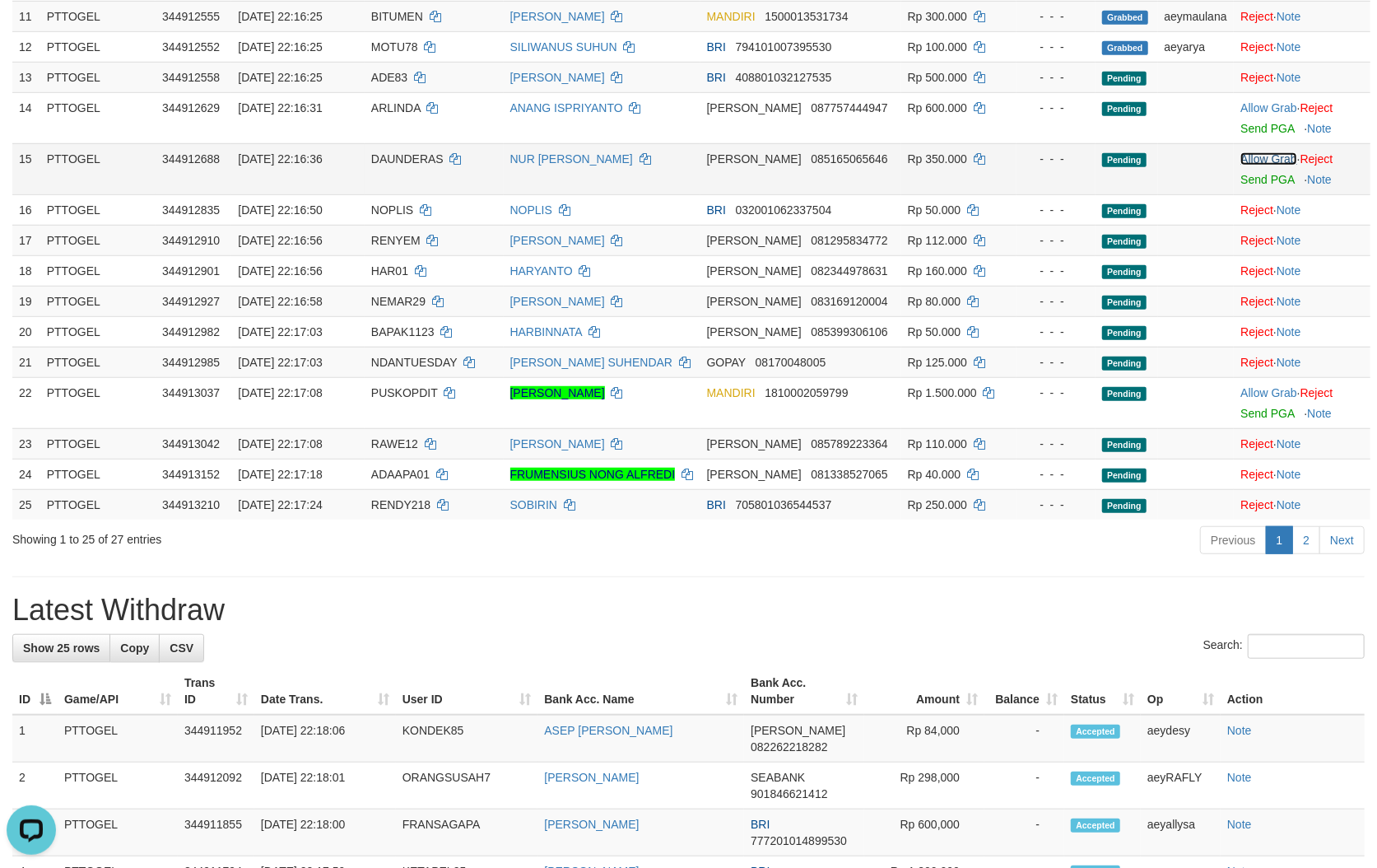
click at [1241, 152] on link "Allow Grab" at bounding box center [1269, 159] width 56 height 13
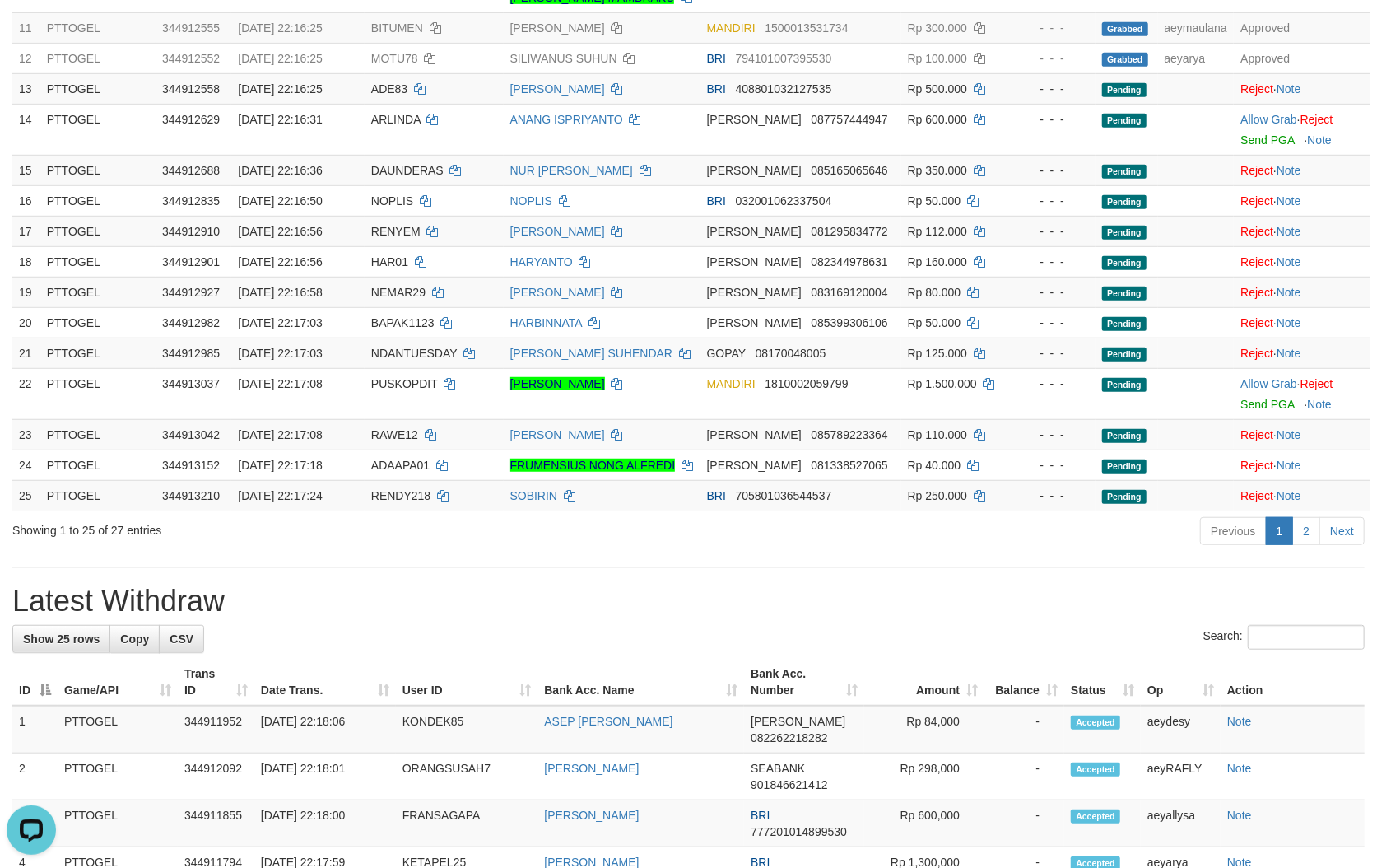
scroll to position [596, 0]
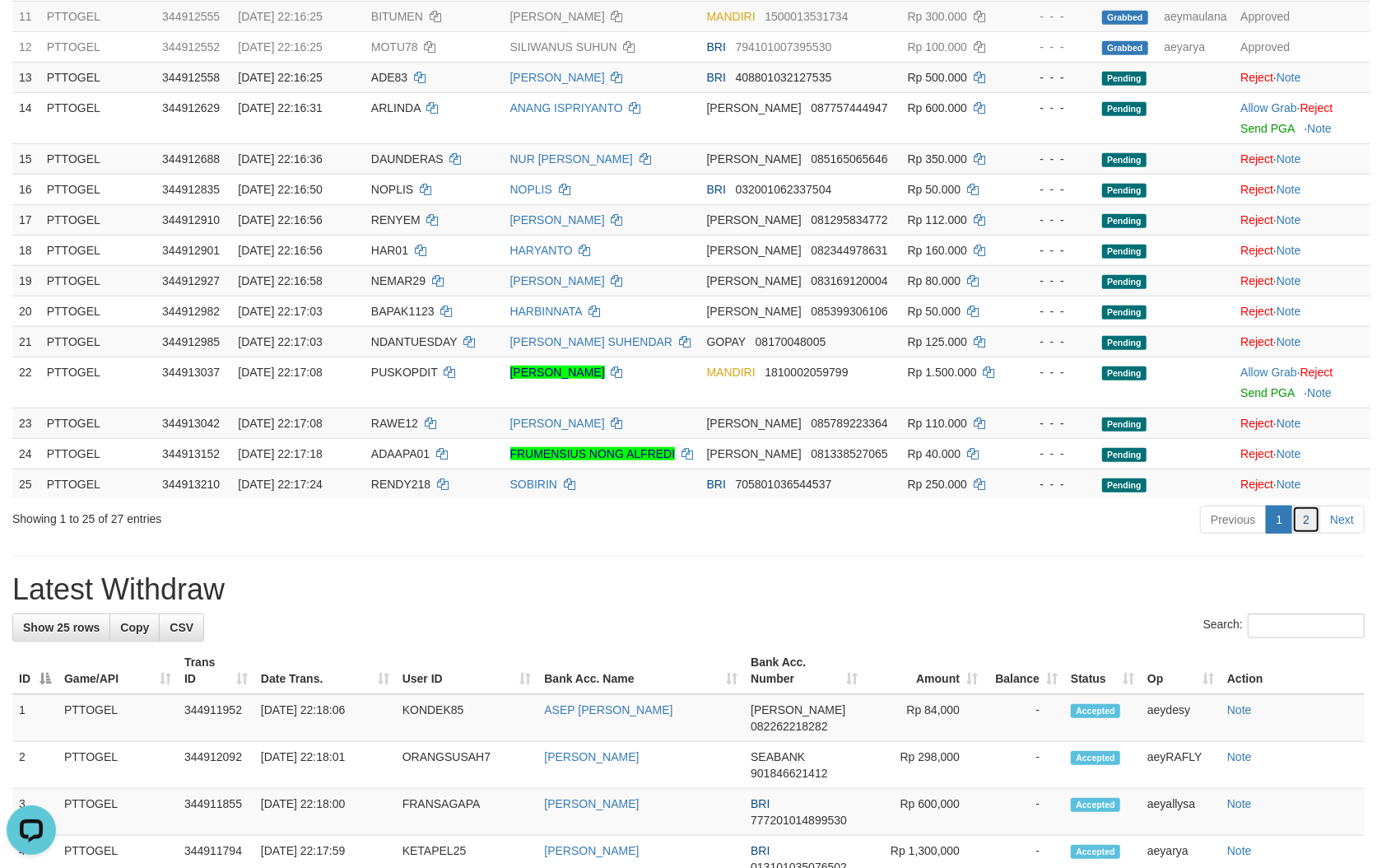
click at [1305, 509] on link "2" at bounding box center [1307, 520] width 28 height 28
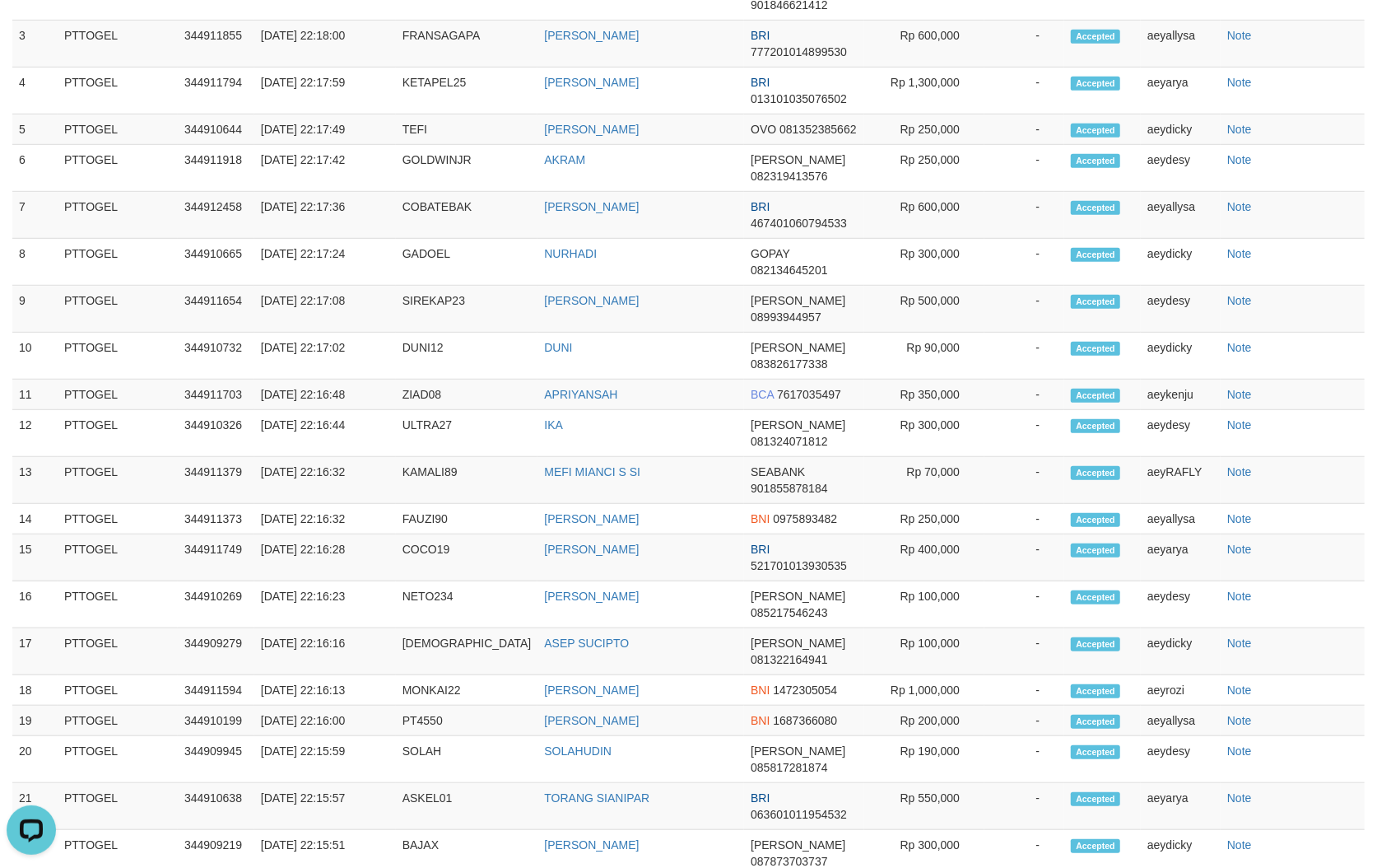
scroll to position [0, 0]
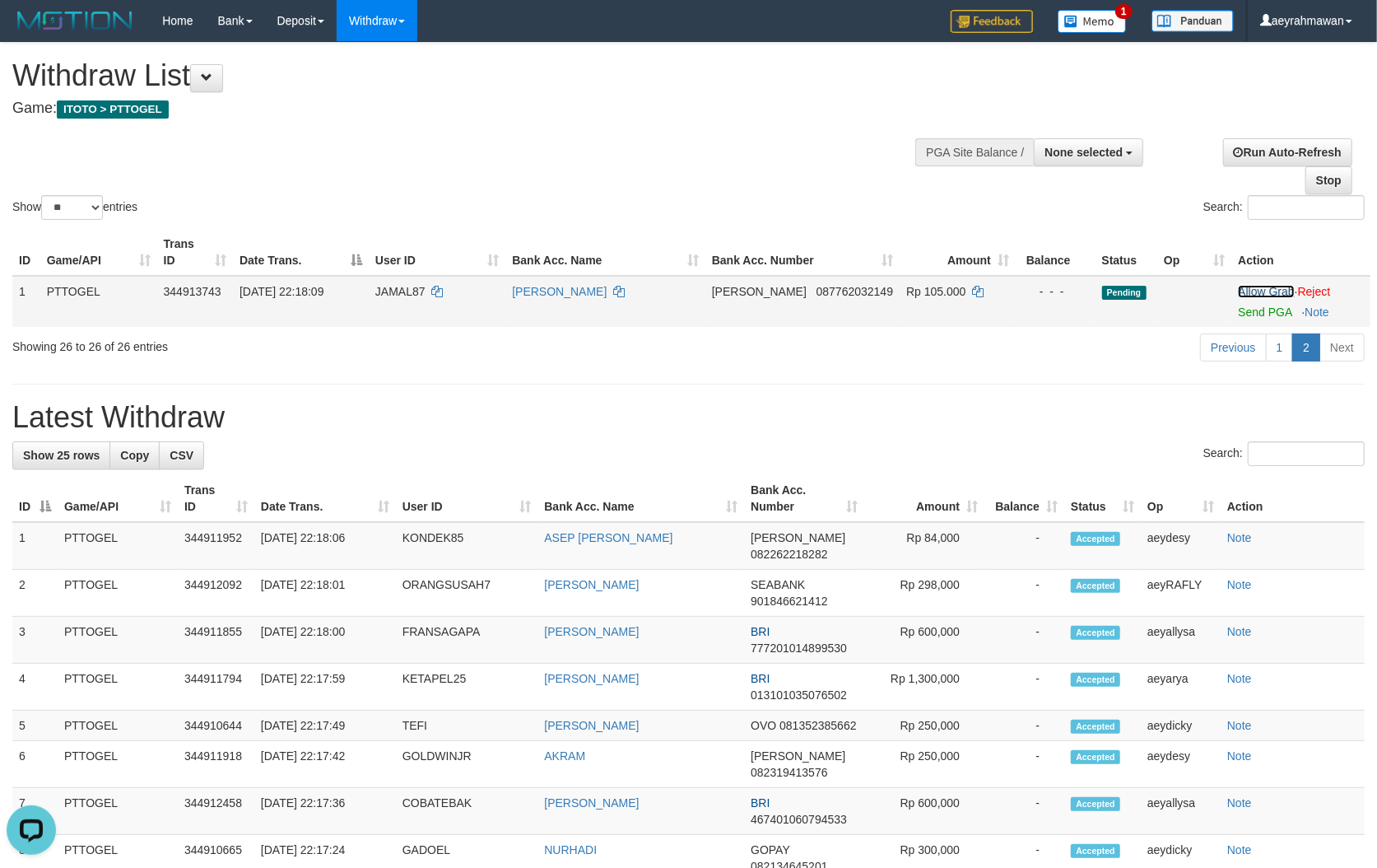
click at [1240, 290] on link "Allow Grab" at bounding box center [1266, 291] width 56 height 13
click at [1027, 350] on div "**********" at bounding box center [688, 866] width 1377 height 1647
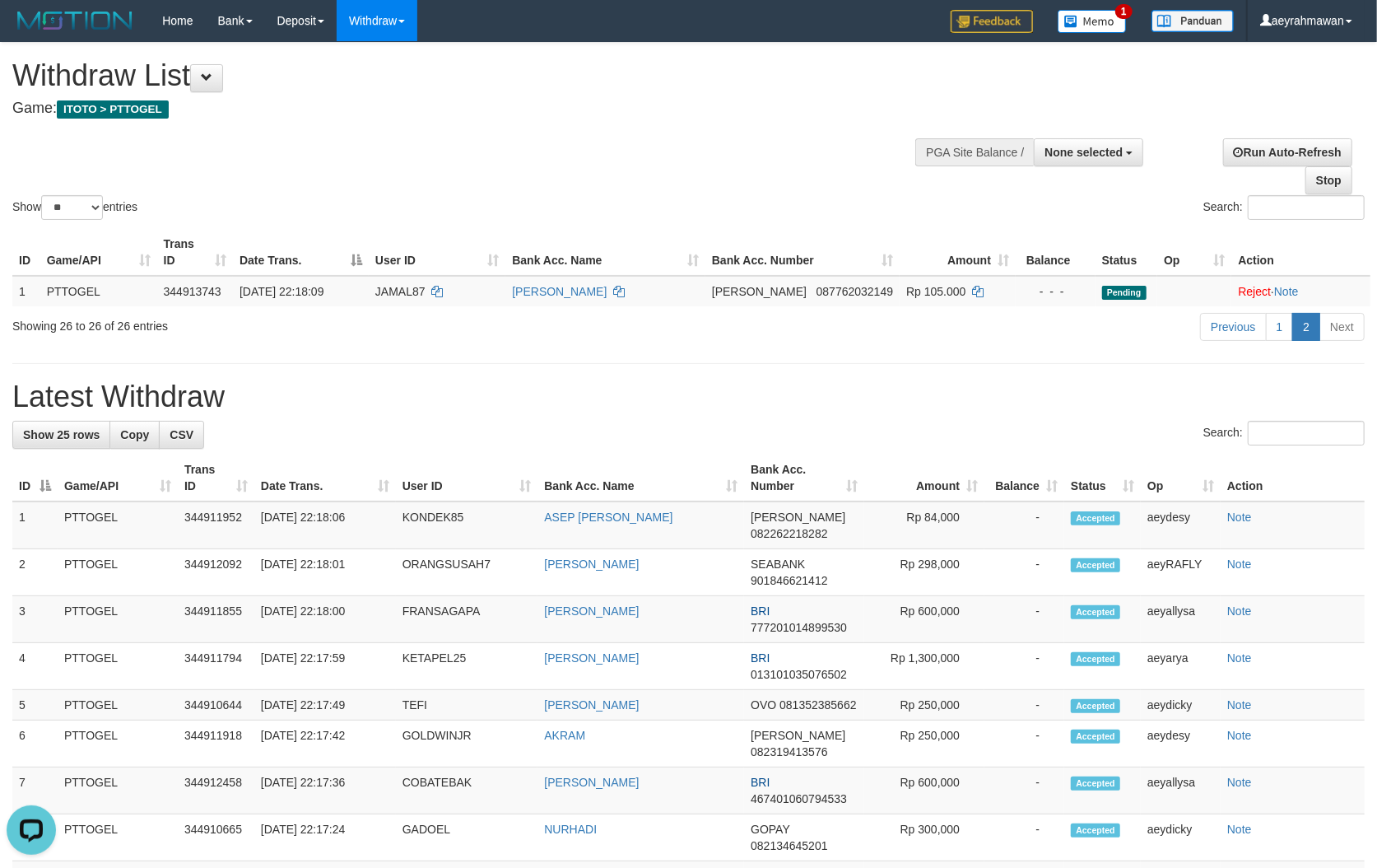
click at [962, 406] on h1 "Latest Withdraw" at bounding box center [688, 397] width 1352 height 33
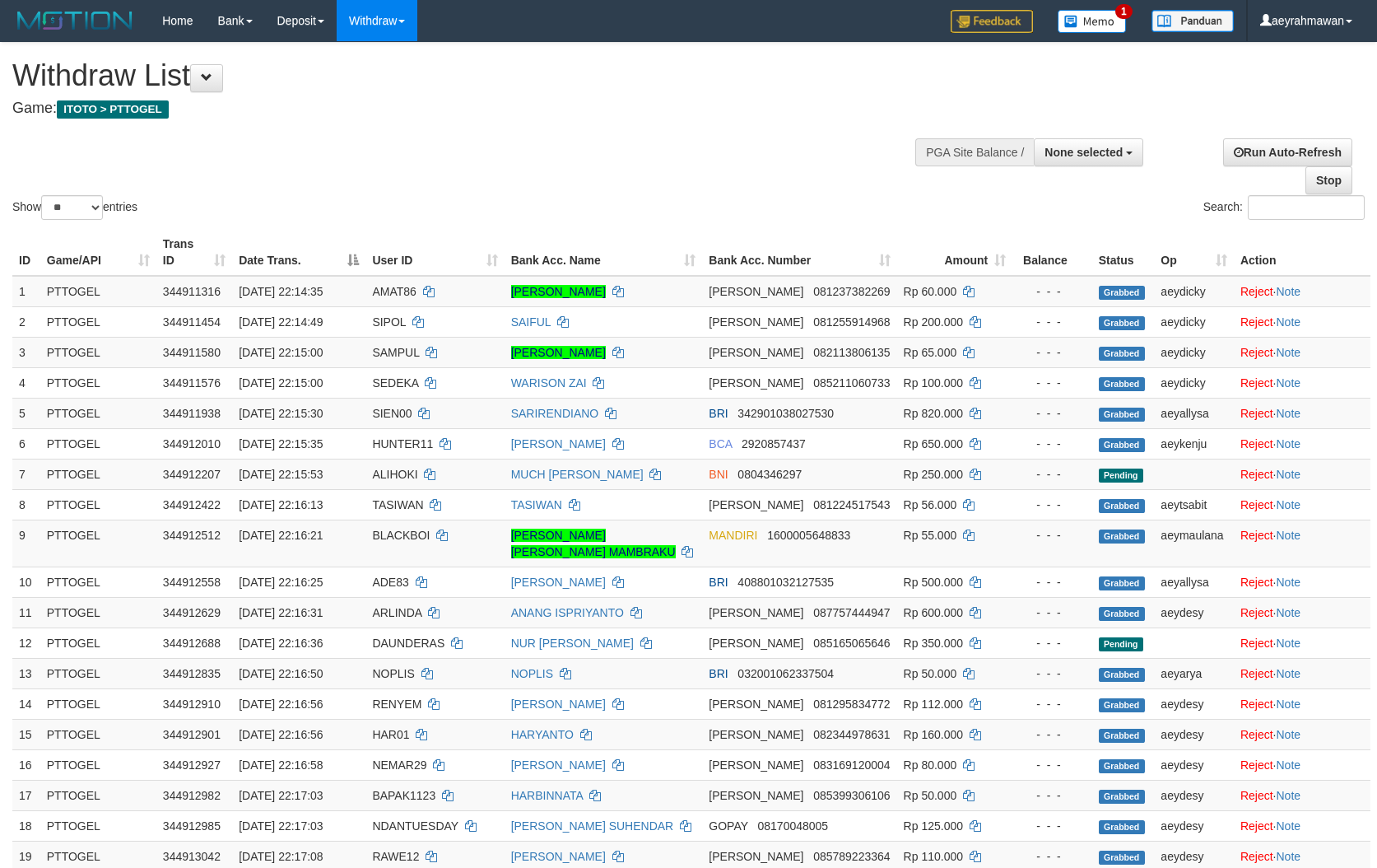
select select
select select "**"
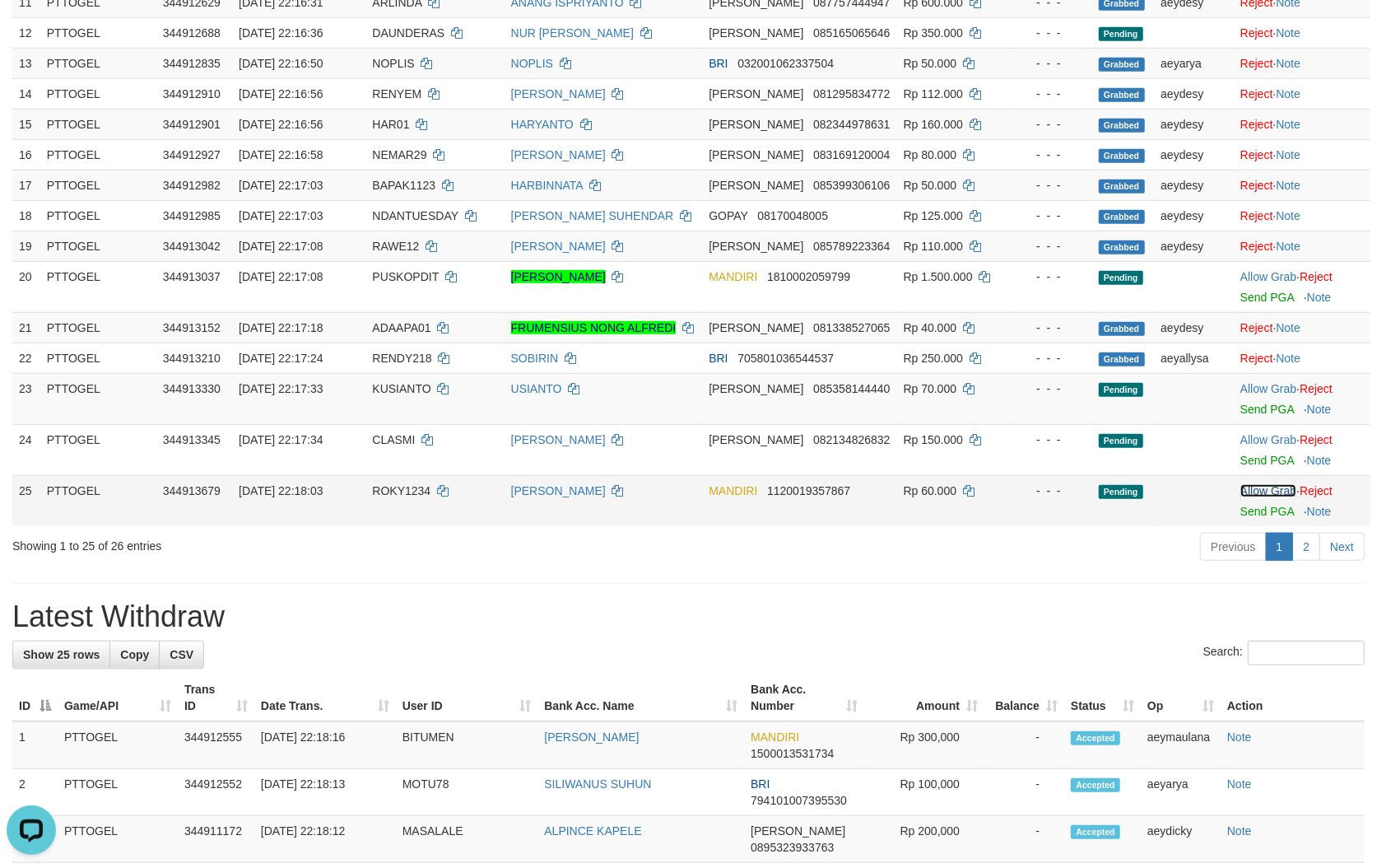
click at [1271, 484] on link "Allow Grab" at bounding box center [1269, 491] width 56 height 13
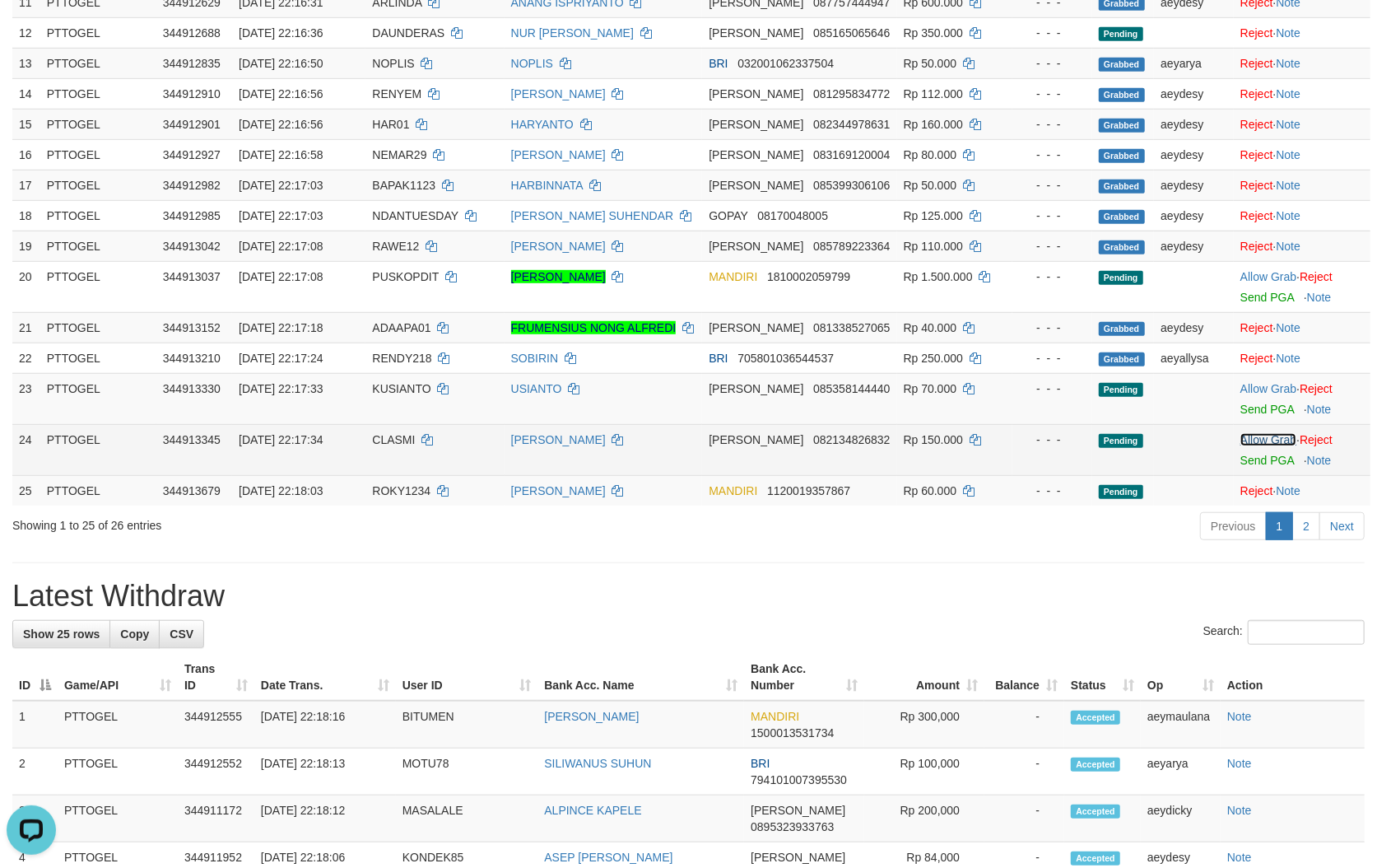
click at [1259, 433] on link "Allow Grab" at bounding box center [1269, 439] width 56 height 13
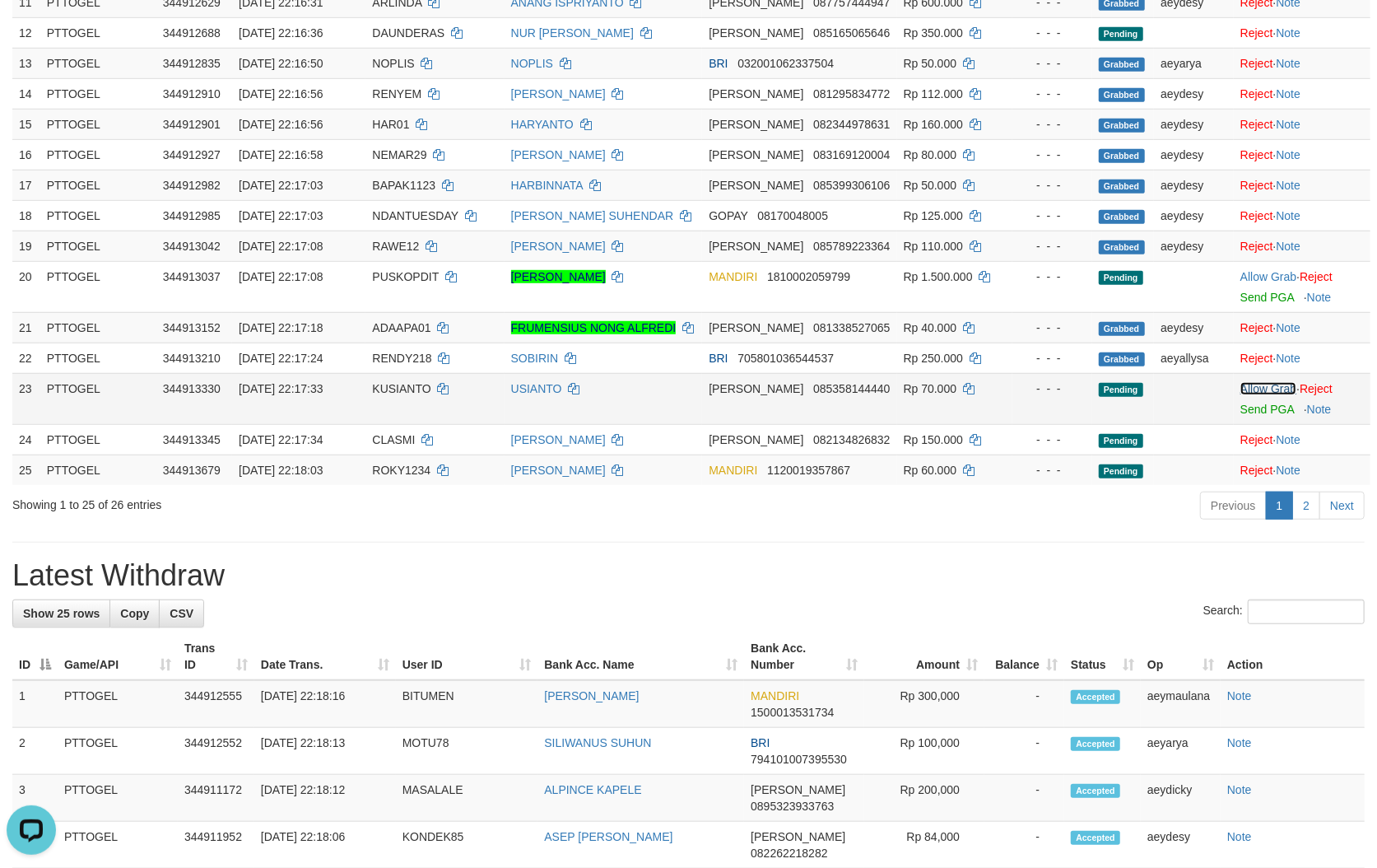
click at [1258, 382] on link "Allow Grab" at bounding box center [1269, 389] width 56 height 13
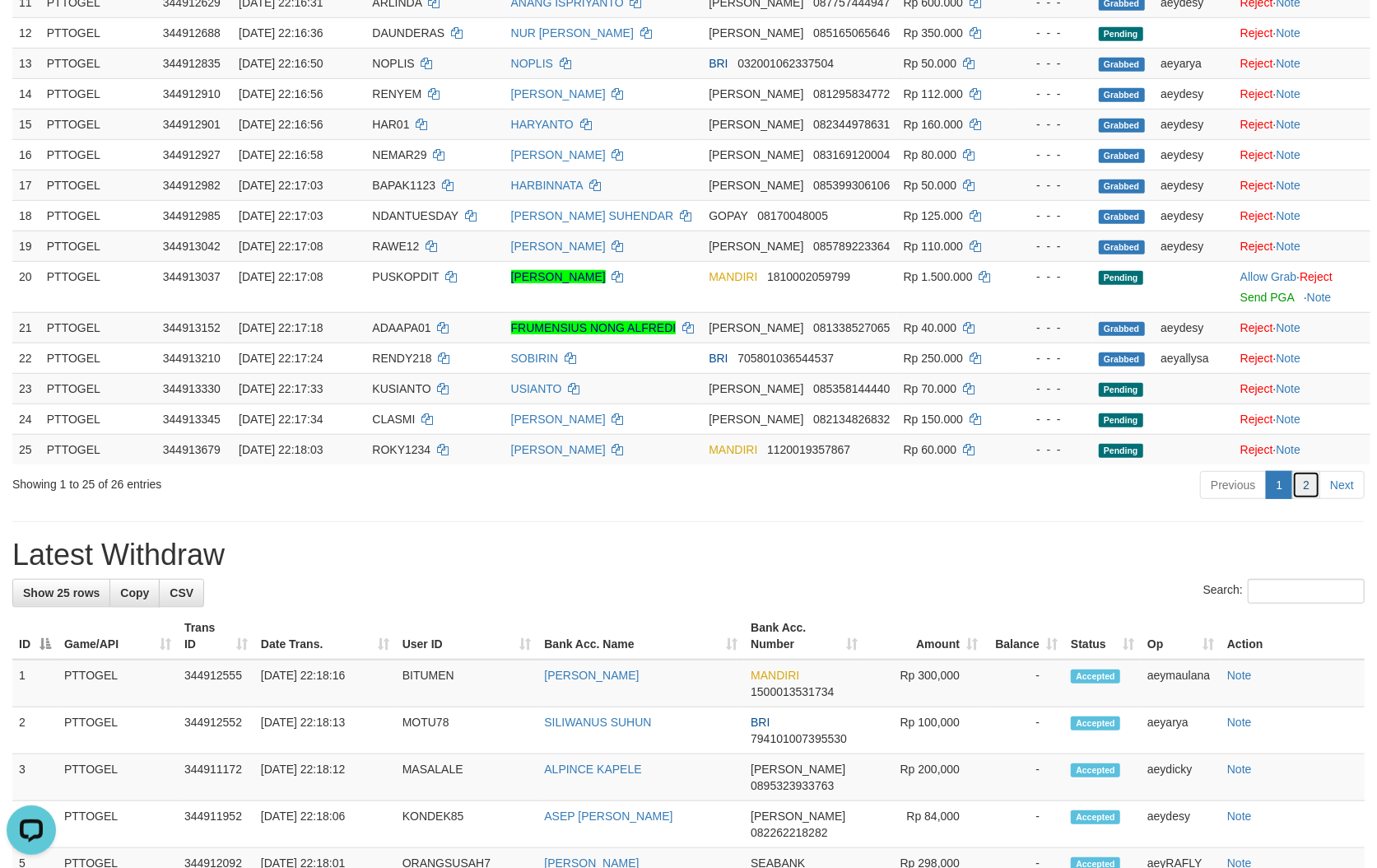
click at [1304, 471] on link "2" at bounding box center [1307, 485] width 28 height 28
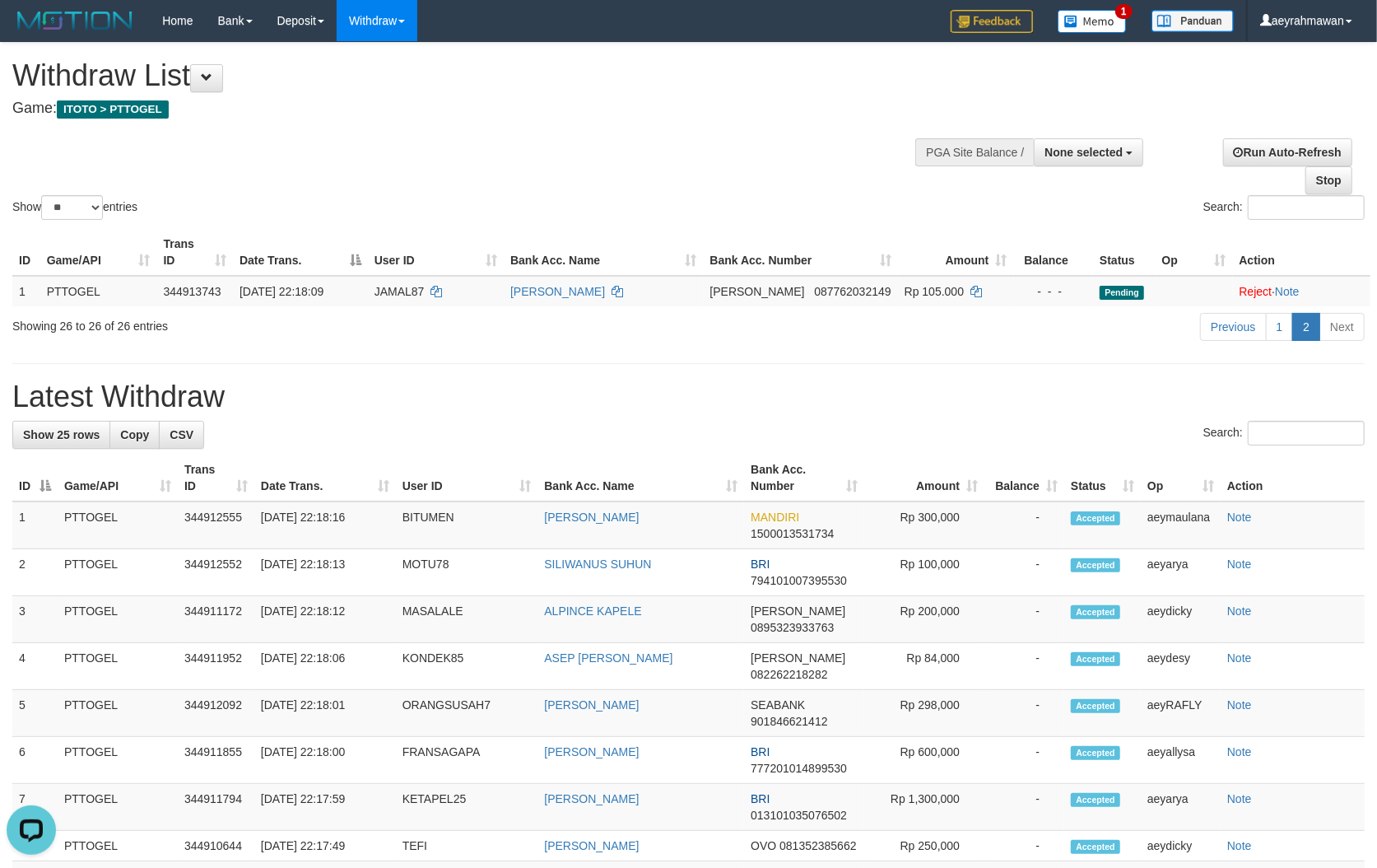
click at [924, 401] on h1 "Latest Withdraw" at bounding box center [688, 397] width 1352 height 33
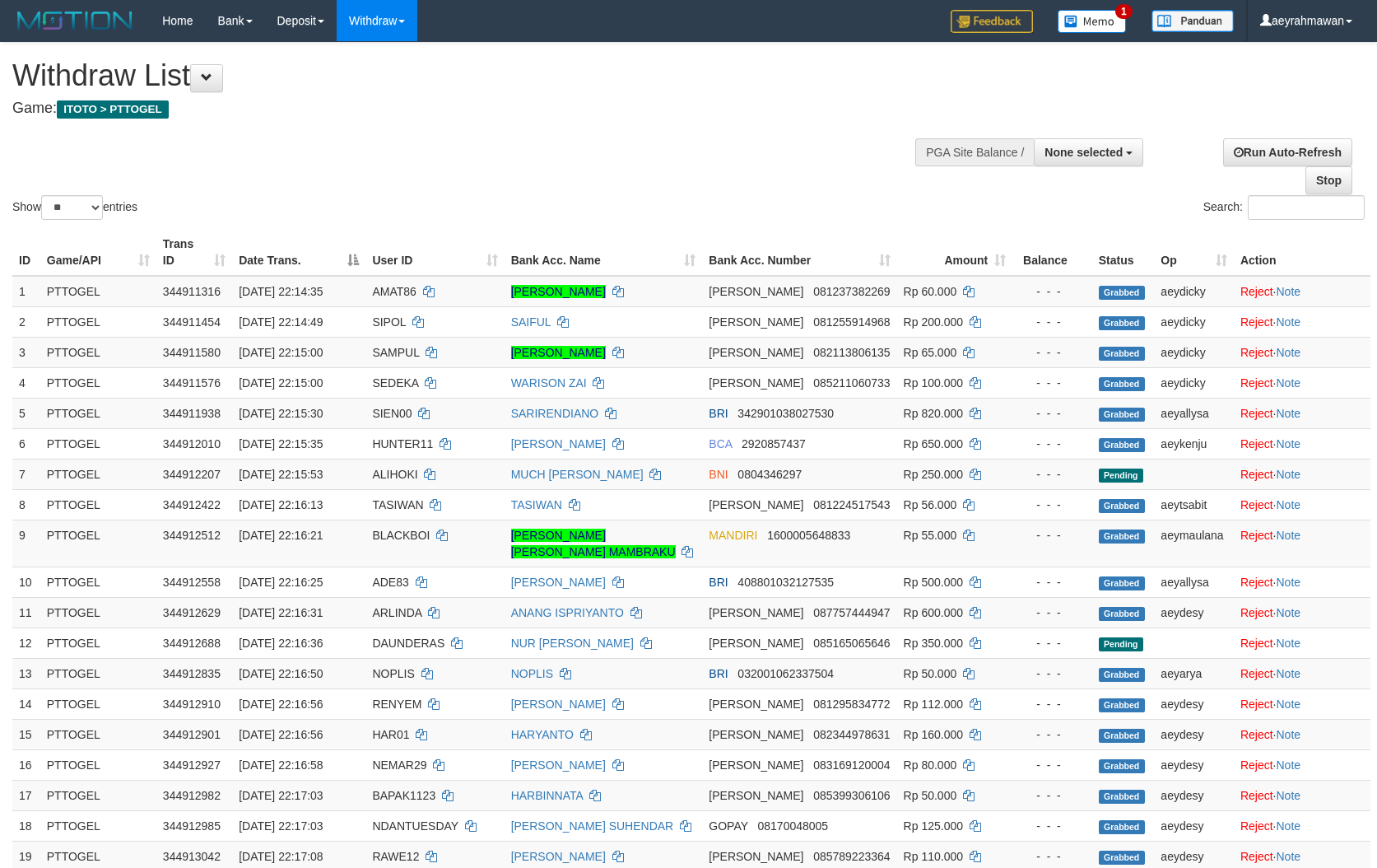
select select
select select "**"
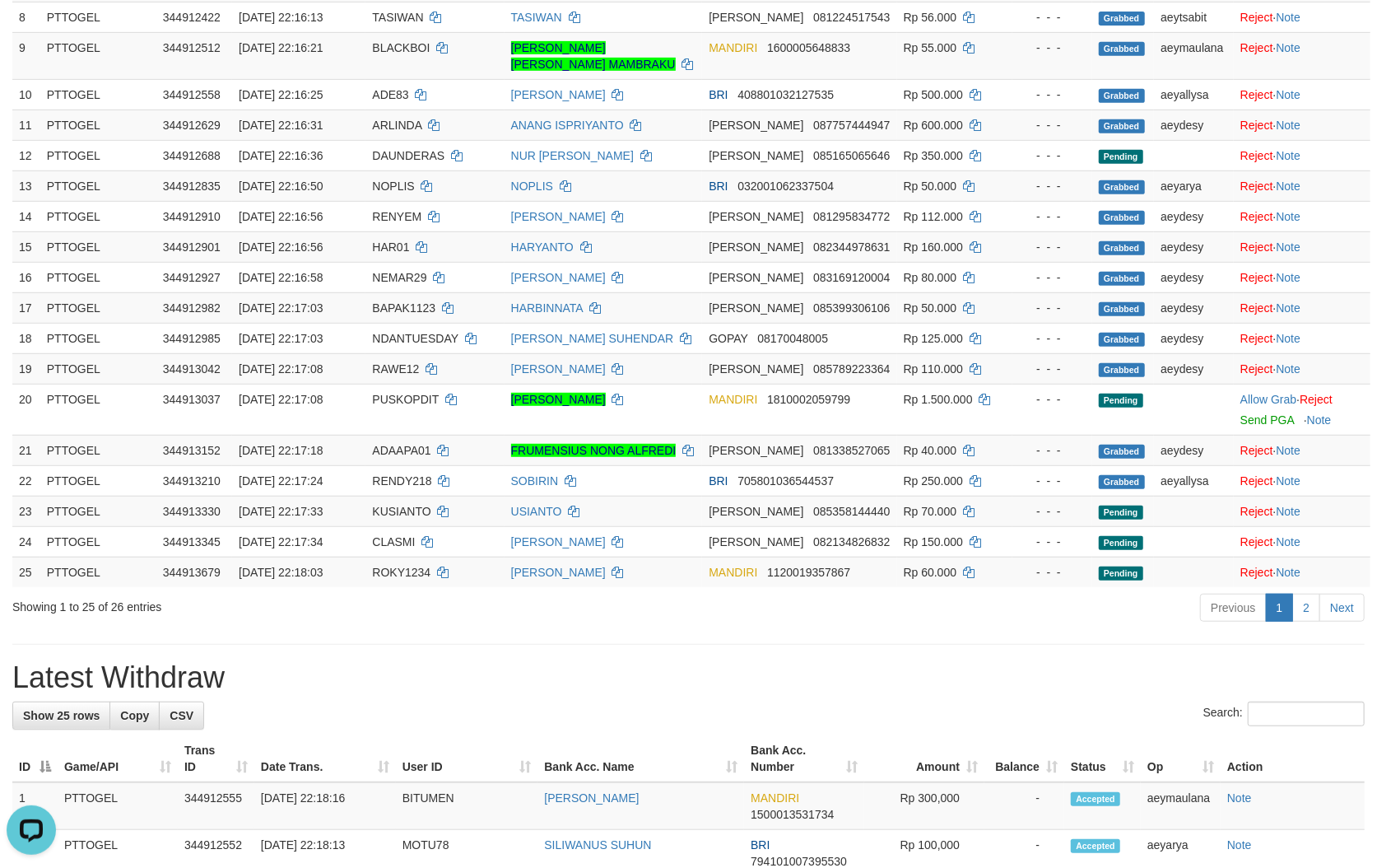
click at [933, 611] on div "Previous 1 2 Next" at bounding box center [975, 609] width 779 height 36
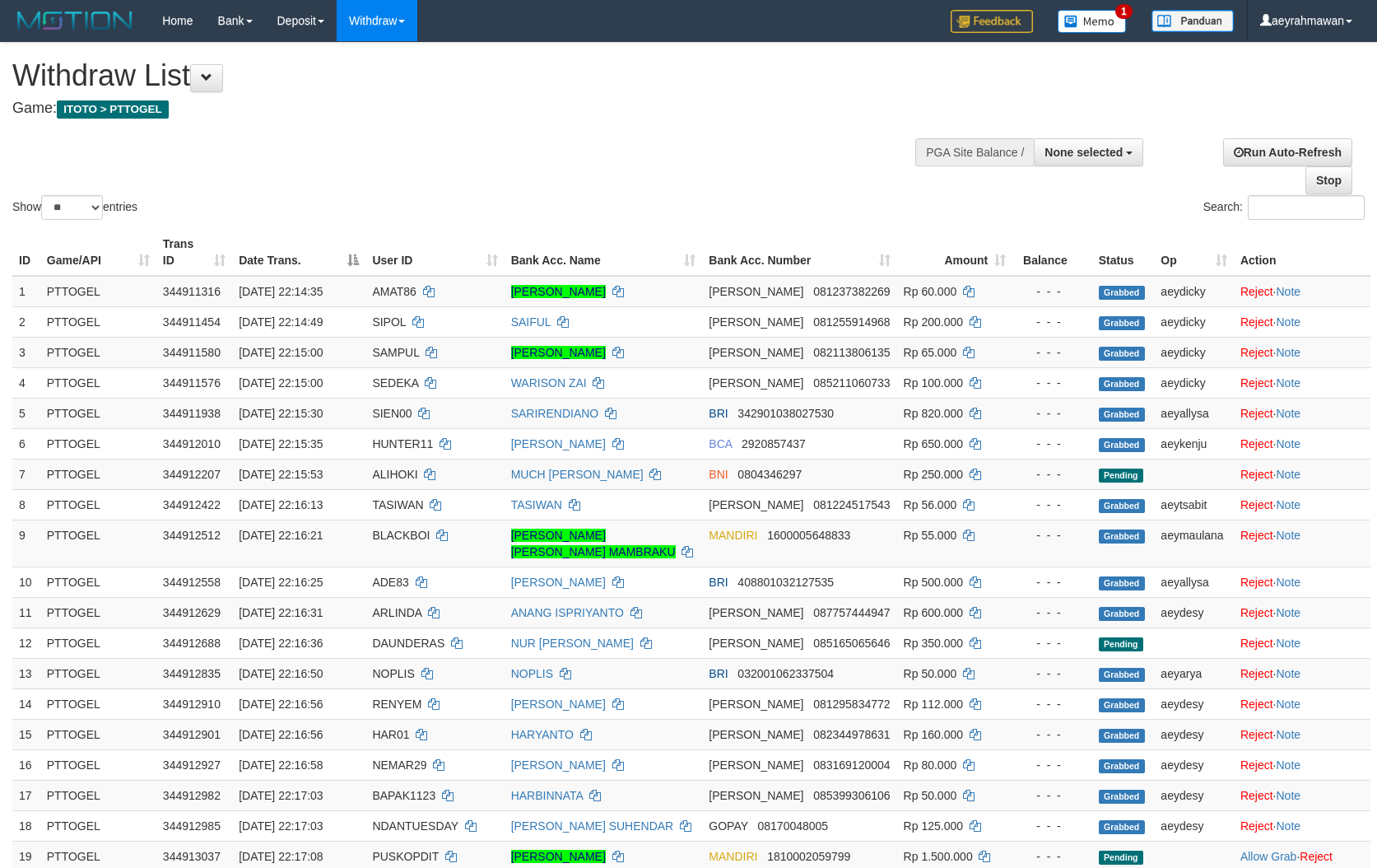
select select
select select "**"
